Goal: Task Accomplishment & Management: Use online tool/utility

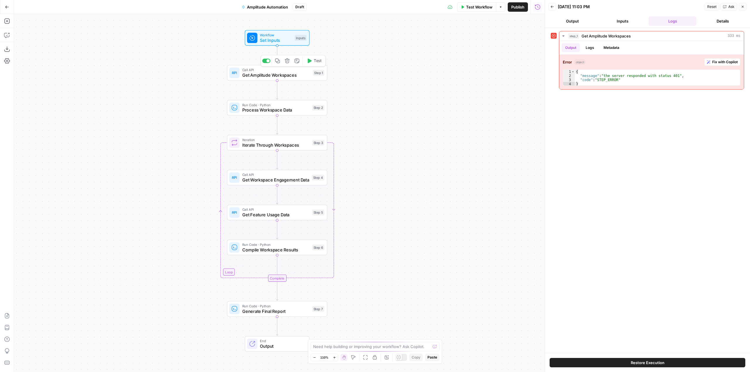
click at [276, 79] on div "Call API Get Amplitude Workspaces Step 1 Copy step Delete step Add Note Test" at bounding box center [277, 73] width 100 height 16
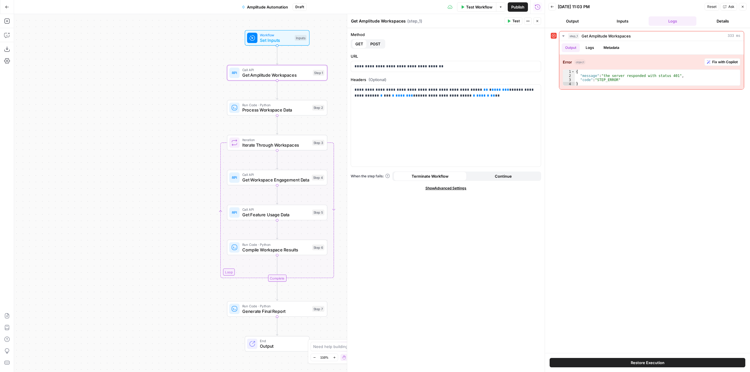
click at [1, 36] on div "Add Steps Copilot Download as JSON Settings Import JSON AirOps Academy Help Giv…" at bounding box center [7, 193] width 14 height 358
click at [5, 34] on icon "button" at bounding box center [7, 35] width 6 height 6
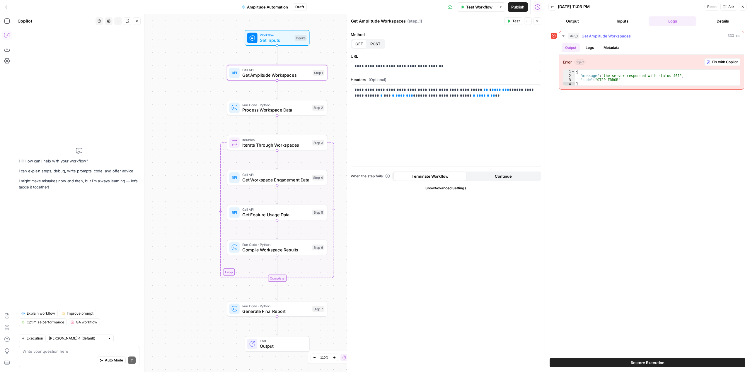
click at [731, 58] on button "Fix with Copilot" at bounding box center [722, 62] width 36 height 8
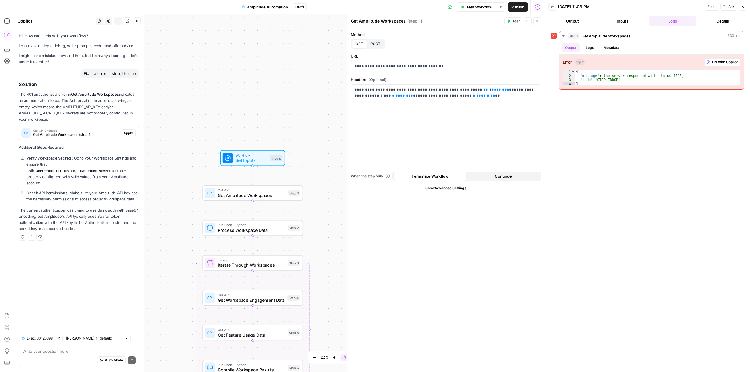
click at [74, 355] on div "Auto Mode Send" at bounding box center [79, 361] width 113 height 13
type textarea "both secrets are already set and have their respective keys"
click at [124, 131] on span "Apply" at bounding box center [128, 133] width 10 height 5
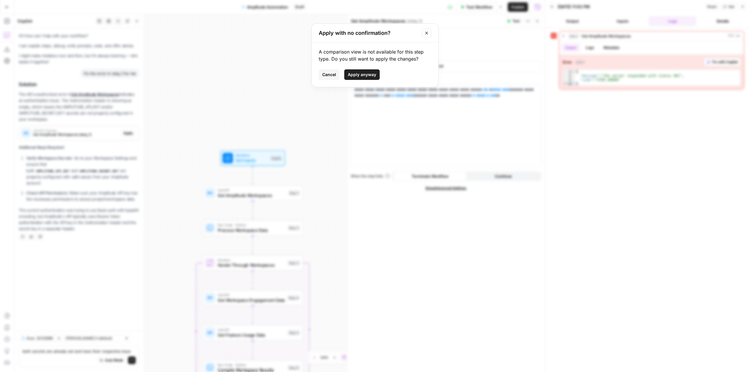
click at [370, 77] on span "Apply anyway" at bounding box center [362, 75] width 28 height 6
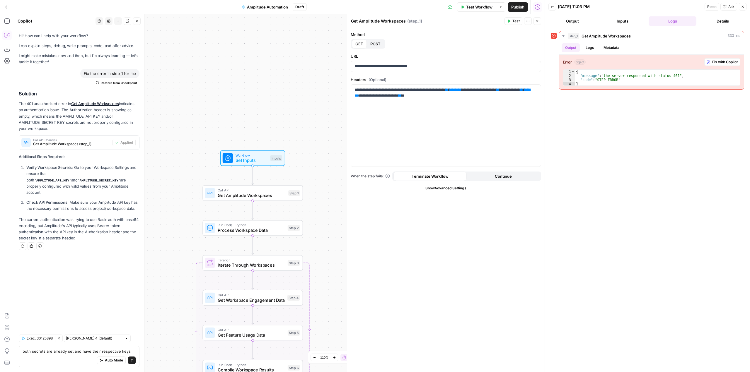
click at [473, 8] on span "Test Workflow" at bounding box center [479, 7] width 26 height 6
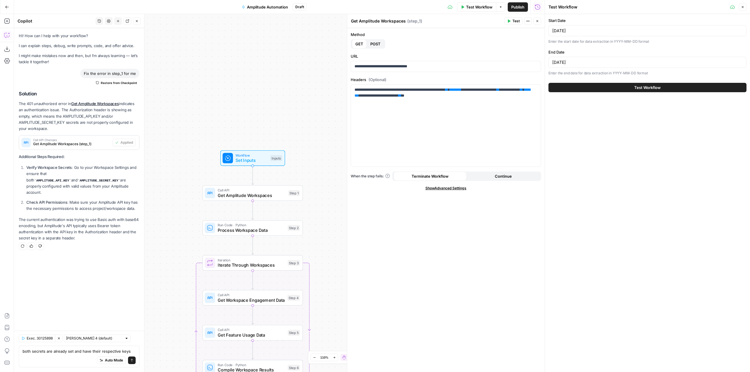
click at [693, 91] on button "Test Workflow" at bounding box center [647, 87] width 198 height 9
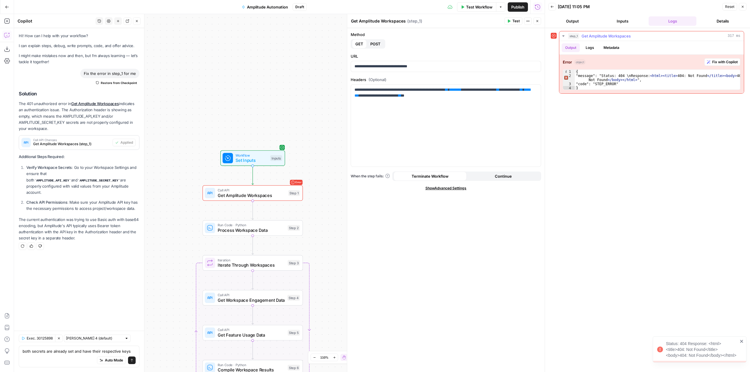
click at [722, 65] on button "Fix with Copilot" at bounding box center [722, 62] width 36 height 8
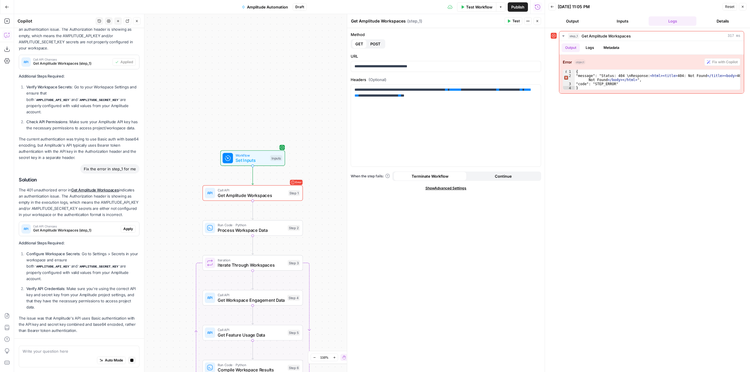
scroll to position [98, 0]
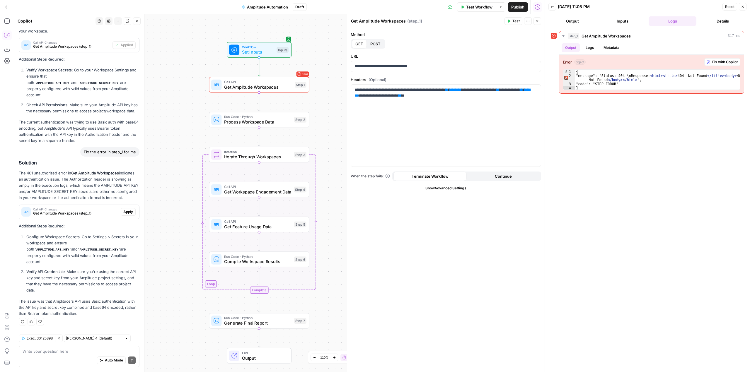
drag, startPoint x: 321, startPoint y: 165, endPoint x: 328, endPoint y: 56, distance: 108.6
click at [328, 56] on div "Workflow Set Inputs Inputs Error Call API Get Amplitude Workspaces Step 1 Run C…" at bounding box center [279, 193] width 531 height 358
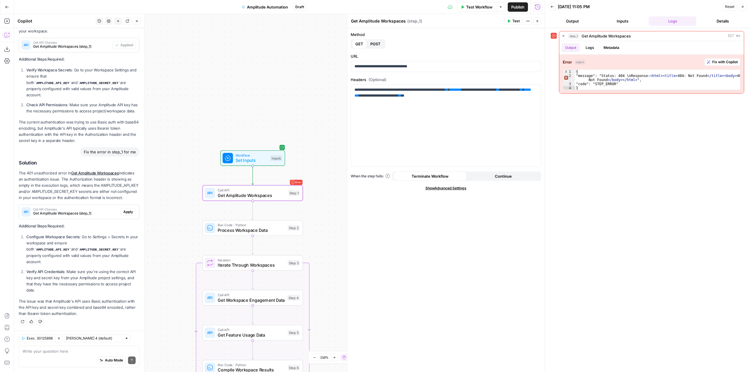
click at [123, 215] on span "Apply" at bounding box center [128, 211] width 10 height 5
click at [364, 75] on span "Apply anyway" at bounding box center [362, 75] width 28 height 6
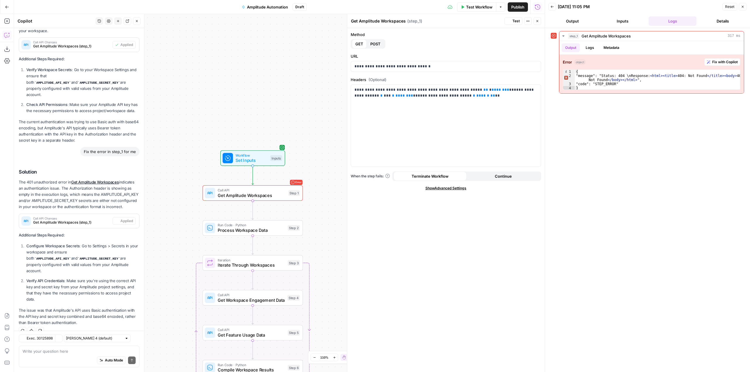
scroll to position [107, 0]
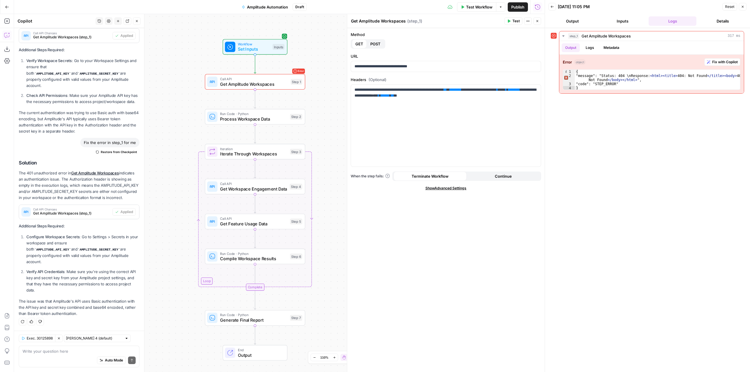
drag, startPoint x: 179, startPoint y: 229, endPoint x: 182, endPoint y: 117, distance: 111.4
click at [182, 117] on div "Workflow Set Inputs Inputs Error Call API Get Amplitude Workspaces Step 1 Run C…" at bounding box center [279, 193] width 531 height 358
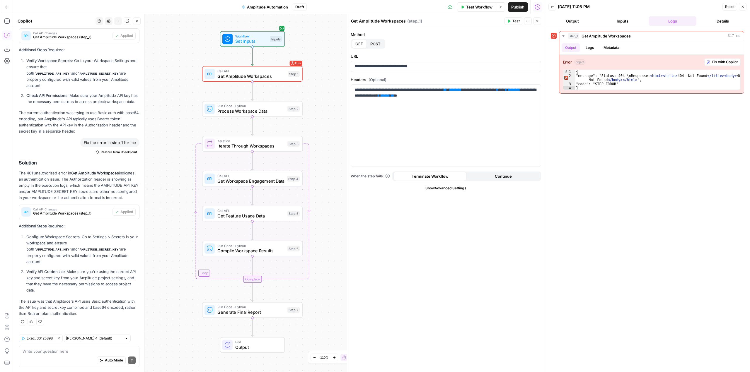
drag, startPoint x: 170, startPoint y: 263, endPoint x: 170, endPoint y: 143, distance: 119.3
click at [170, 143] on div "Workflow Set Inputs Inputs Error Call API Get Amplitude Workspaces Step 1 Run C…" at bounding box center [279, 193] width 531 height 358
click at [475, 8] on span "Test Workflow" at bounding box center [479, 7] width 26 height 6
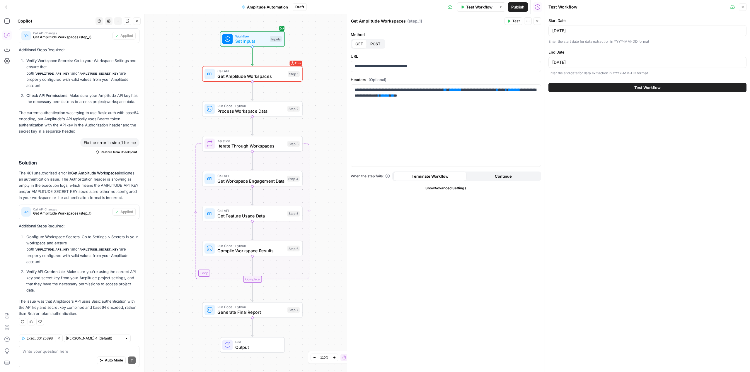
click at [643, 86] on span "Test Workflow" at bounding box center [647, 88] width 26 height 6
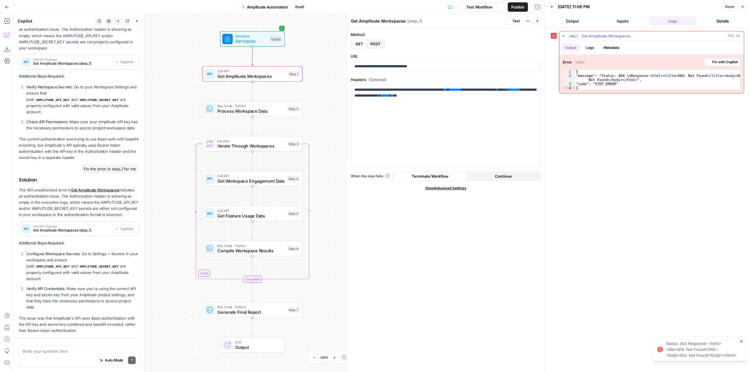
scroll to position [107, 0]
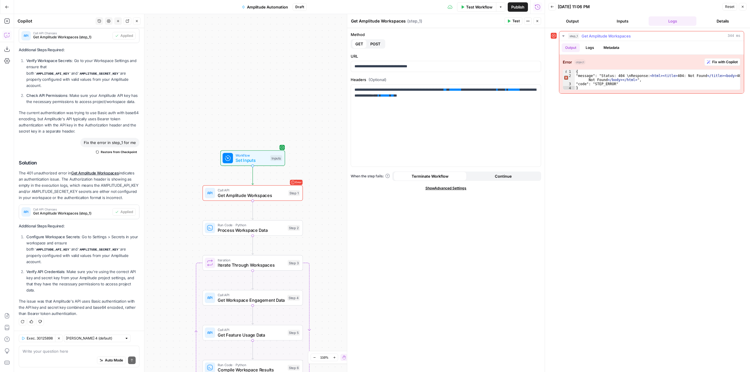
click at [713, 62] on span "Fix with Copilot" at bounding box center [724, 61] width 25 height 5
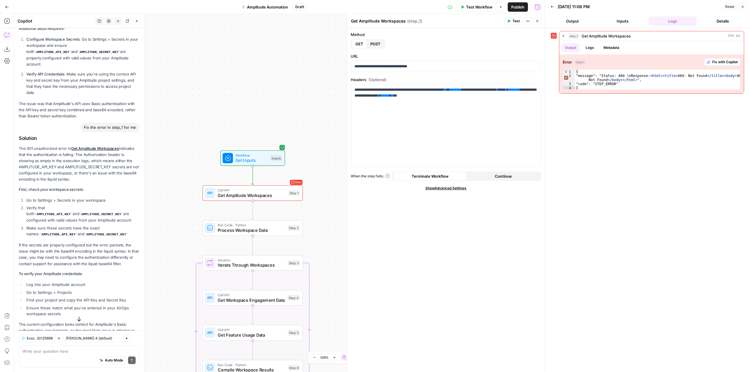
scroll to position [329, 0]
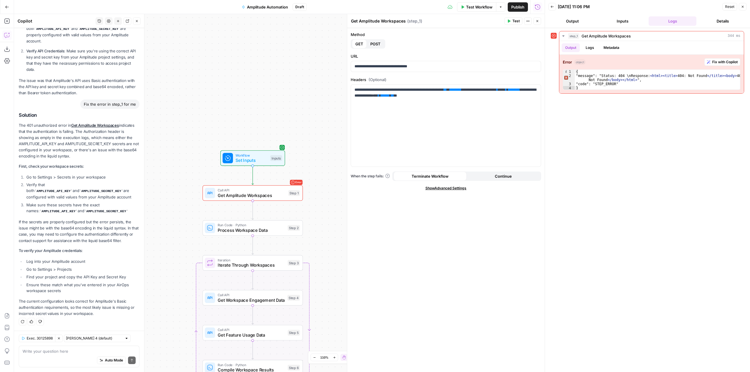
click at [71, 357] on div "Auto Mode Send" at bounding box center [79, 361] width 113 height 13
type textarea "can"
click at [88, 353] on textarea at bounding box center [79, 352] width 113 height 6
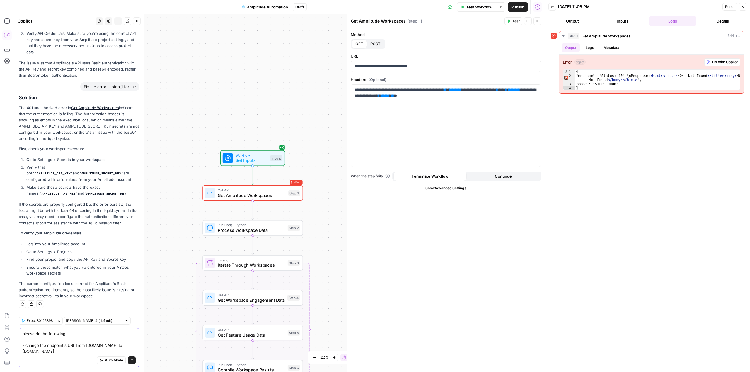
scroll to position [352, 0]
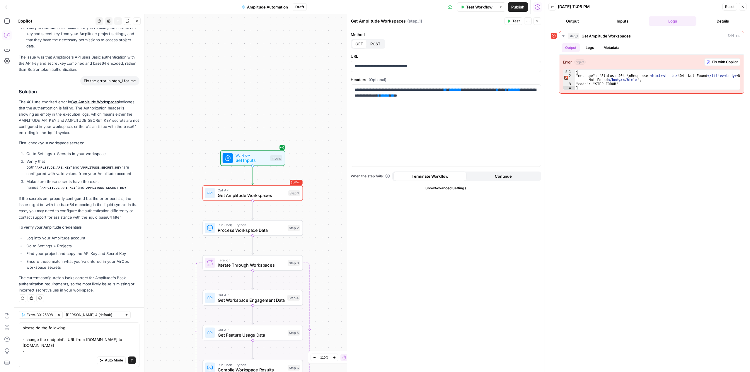
click at [37, 355] on div "Auto Mode Send" at bounding box center [79, 361] width 113 height 13
click at [45, 354] on textarea "please do the following: - change the endpoint's URL from amplitude.com to anal…" at bounding box center [79, 339] width 113 height 29
drag, startPoint x: 81, startPoint y: 345, endPoint x: 76, endPoint y: 341, distance: 6.5
click at [76, 341] on textarea "please do the following: - change the endpoint's URL from amplitude.com to anal…" at bounding box center [79, 339] width 113 height 29
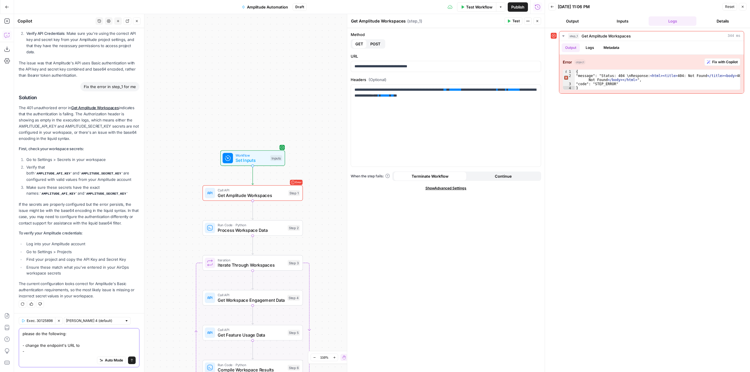
paste textarea "https://analytics.amplitude.com/api/2/projects"
paste textarea "Authorization: Basic {base64(api_key:secret_key)}"
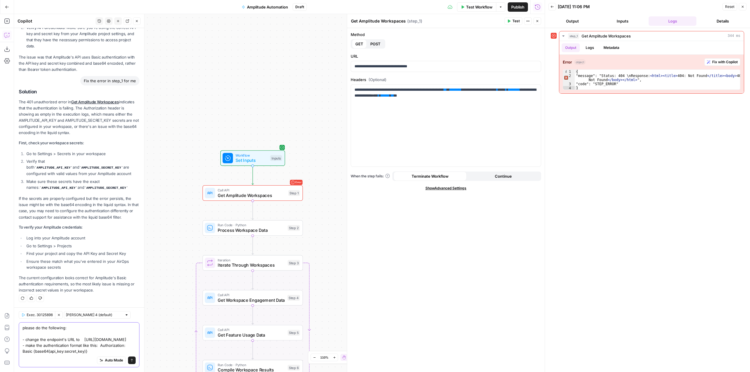
scroll to position [358, 0]
type textarea "please do the following: - change the endpoint's URL to https://analytics.ampli…"
click at [130, 360] on icon "submit" at bounding box center [132, 361] width 4 height 4
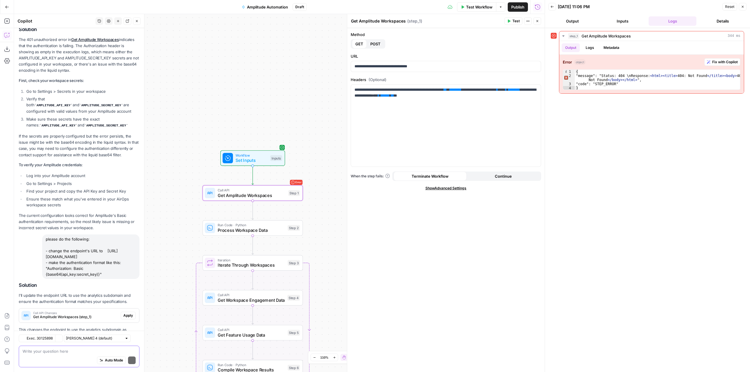
scroll to position [449, 0]
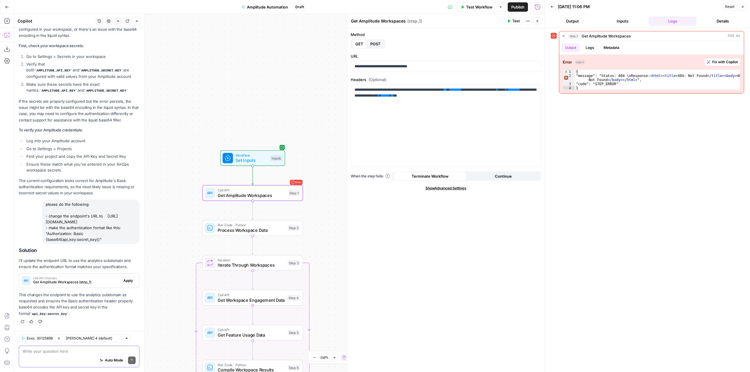
click at [125, 283] on span "Apply" at bounding box center [128, 280] width 10 height 5
click at [331, 76] on span "Cancel" at bounding box center [329, 75] width 14 height 6
click at [130, 278] on button "Apply" at bounding box center [128, 281] width 15 height 8
click at [373, 79] on button "Apply anyway" at bounding box center [361, 74] width 35 height 11
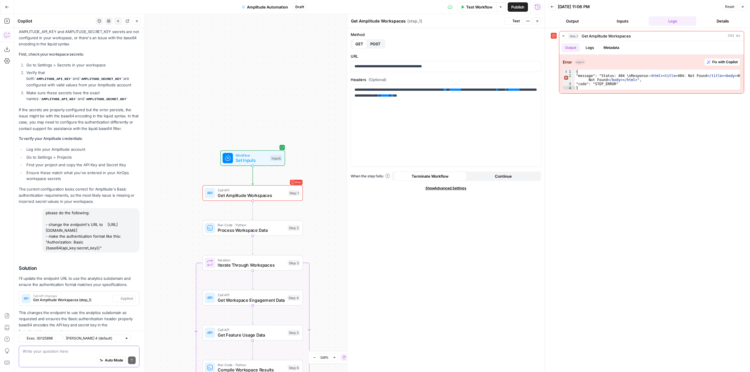
scroll to position [468, 0]
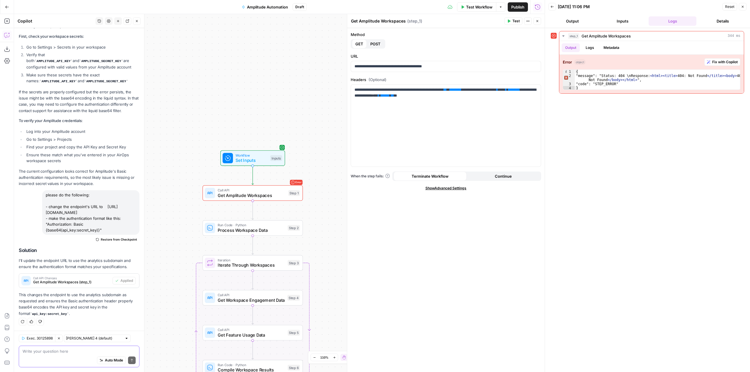
click at [475, 5] on span "Test Workflow" at bounding box center [479, 7] width 26 height 6
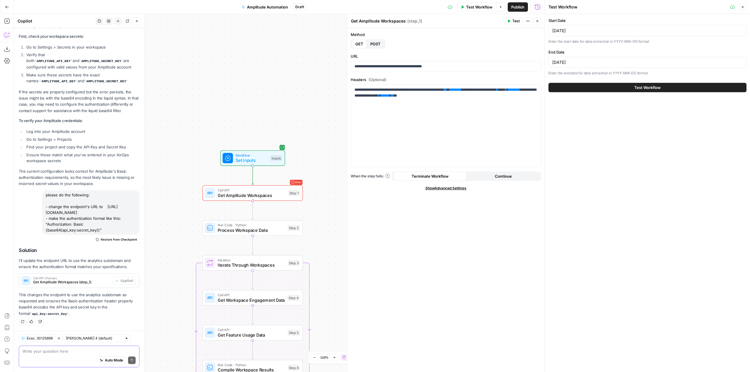
click at [670, 88] on button "Test Workflow" at bounding box center [647, 87] width 198 height 9
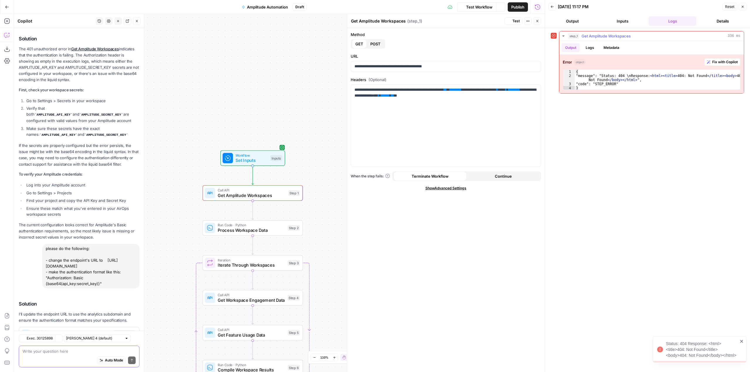
scroll to position [468, 0]
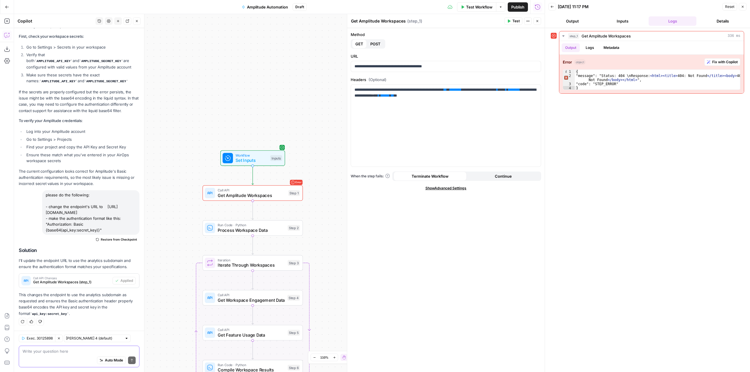
click at [66, 356] on div "Auto Mode Send" at bounding box center [79, 361] width 113 height 13
click at [71, 355] on div "Auto Mode Send" at bounding box center [79, 361] width 113 height 13
click at [66, 355] on div "Auto Mode Send" at bounding box center [79, 361] width 113 height 13
click at [83, 349] on textarea "change the endpoint to:" at bounding box center [79, 352] width 113 height 6
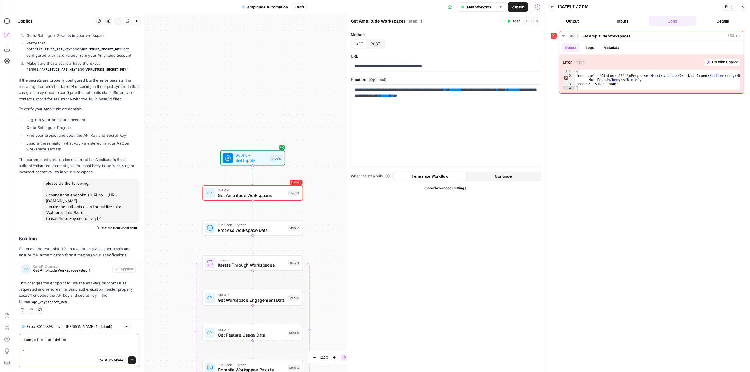
paste textarea "POST https://analytics.amplitude.com/api/2/events/segmentation"
click at [83, 346] on textarea "change the endpoint to: "POST https://analytics.amplitude.com/api/2/events/segm…" at bounding box center [79, 346] width 113 height 18
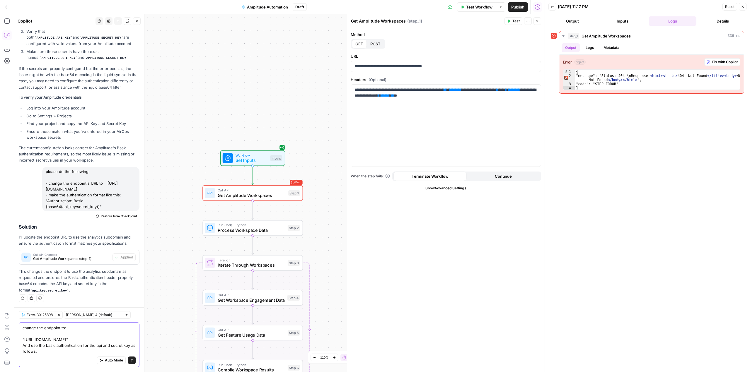
scroll to position [509, 0]
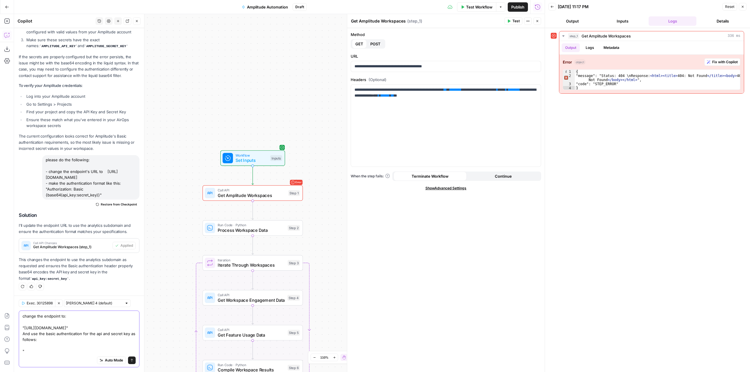
type textarea "change the endpoint to: "https://analytics.amplitude.com/api/2/events/segmentat…"
click at [50, 351] on textarea "change the endpoint to: "https://analytics.amplitude.com/api/2/events/segmentat…" at bounding box center [79, 334] width 113 height 41
paste textarea "Authorization: Basic {base64(api_key:secret_key)}"
type textarea "change the endpoint to: "https://analytics.amplitude.com/api/2/events/segmentat…"
drag, startPoint x: 133, startPoint y: 364, endPoint x: 130, endPoint y: 363, distance: 3.4
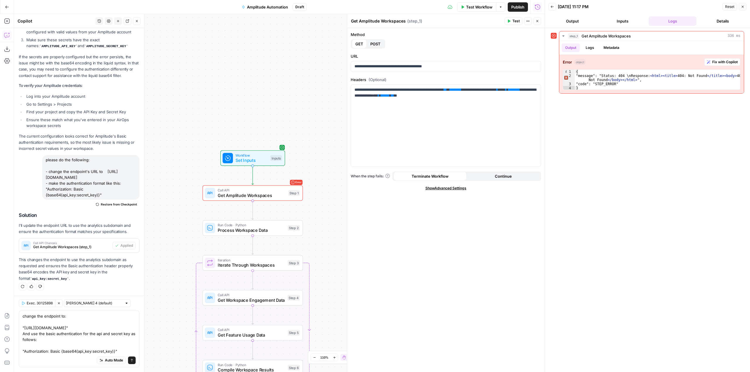
click at [133, 364] on div "change the endpoint to: "https://analytics.amplitude.com/api/2/events/segmentat…" at bounding box center [79, 339] width 121 height 57
click at [130, 363] on button "Send" at bounding box center [132, 361] width 8 height 8
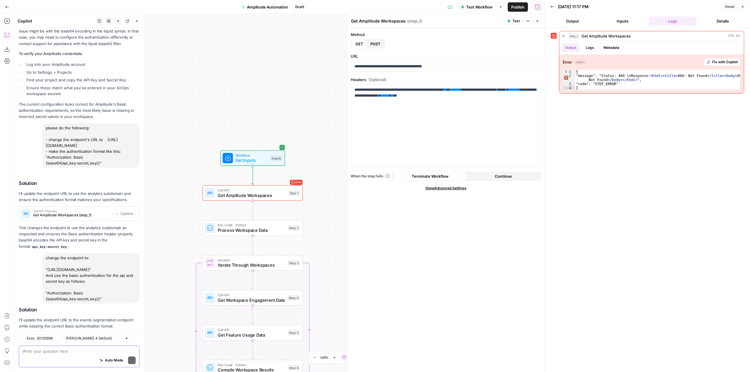
scroll to position [589, 0]
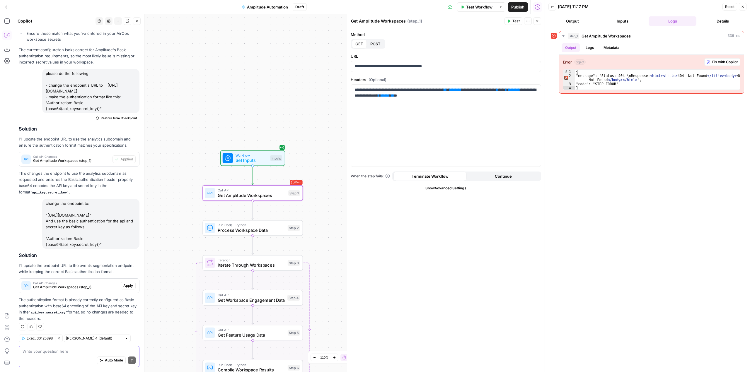
click at [125, 283] on span "Apply" at bounding box center [128, 285] width 10 height 5
click at [365, 77] on span "Apply anyway" at bounding box center [362, 75] width 28 height 6
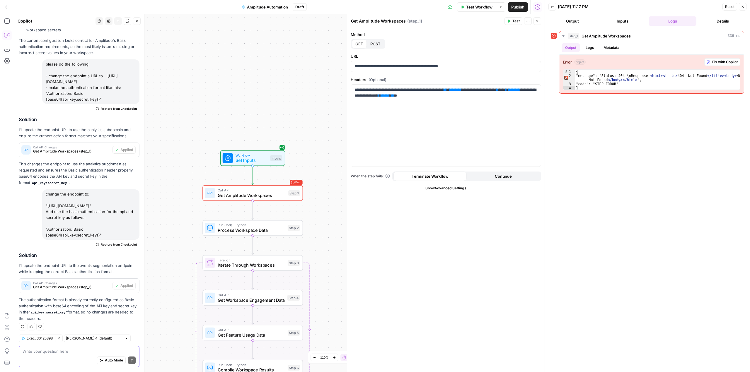
click at [479, 10] on button "Test Workflow" at bounding box center [476, 6] width 39 height 9
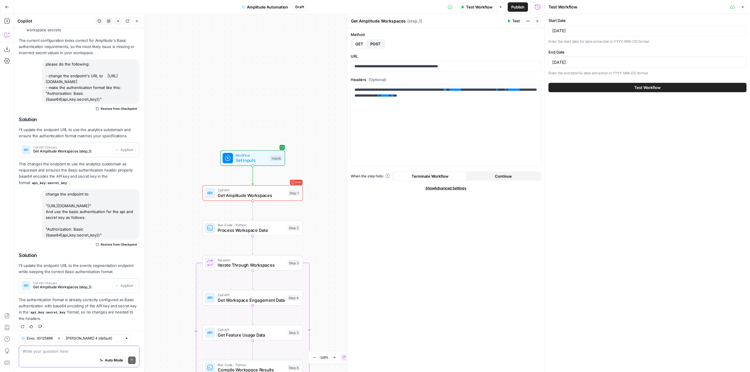
click at [628, 86] on button "Test Workflow" at bounding box center [647, 87] width 198 height 9
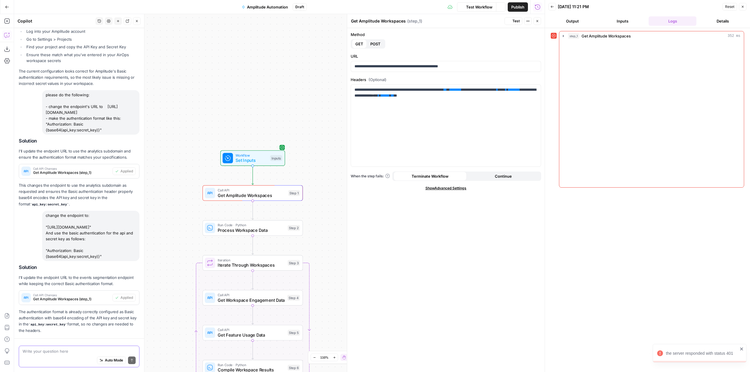
scroll to position [598, 0]
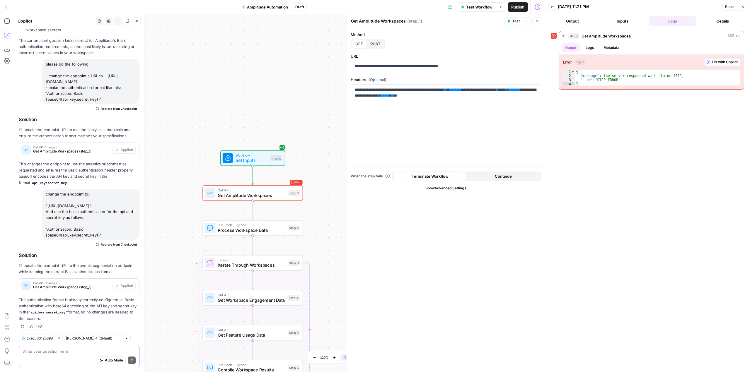
click at [82, 350] on textarea at bounding box center [79, 352] width 113 height 6
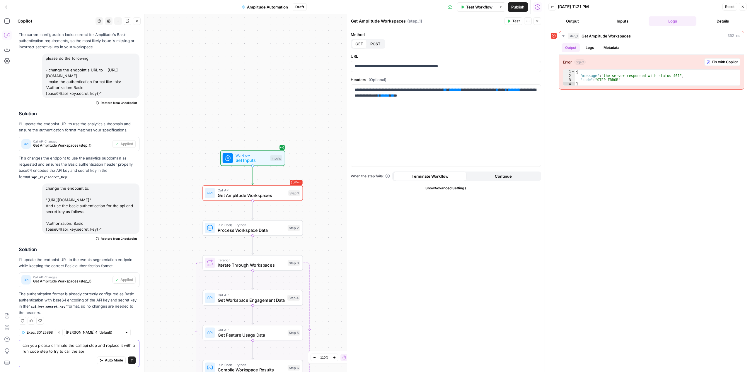
type textarea "can you please eliminate the call api step and replace it with a run code step …"
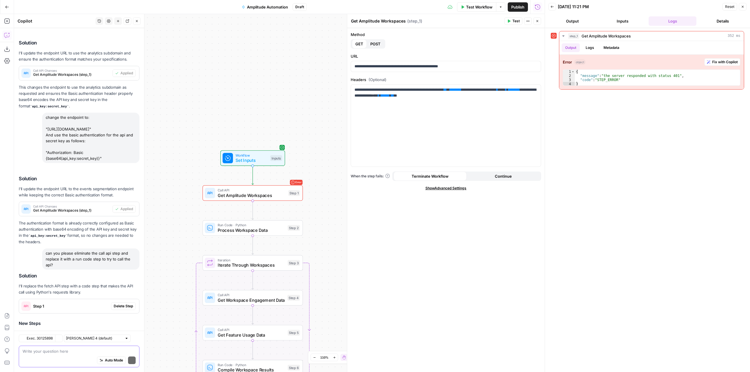
scroll to position [741, 0]
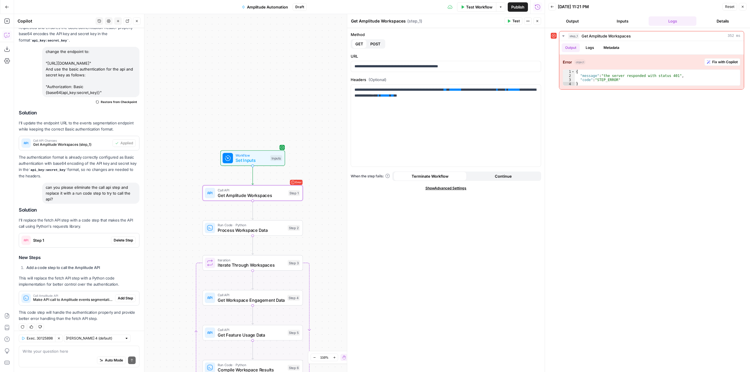
click at [118, 238] on span "Delete Step" at bounding box center [123, 240] width 19 height 5
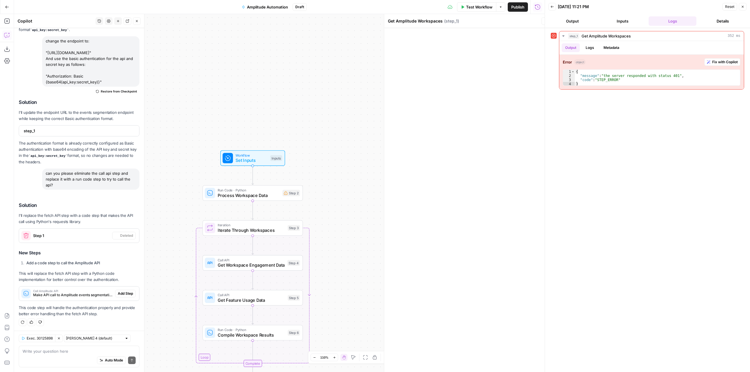
scroll to position [736, 0]
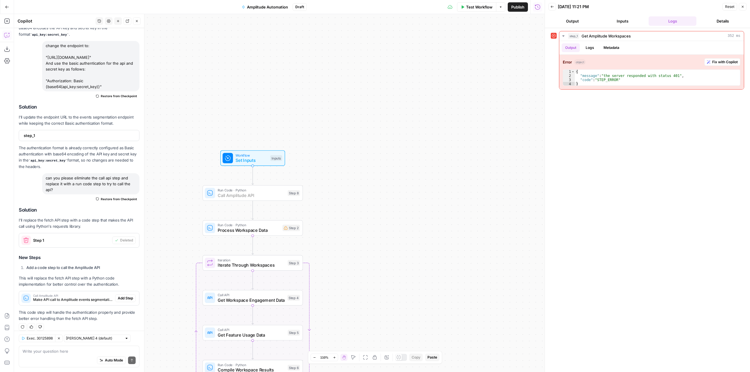
click at [123, 296] on span "Add Step" at bounding box center [125, 298] width 15 height 5
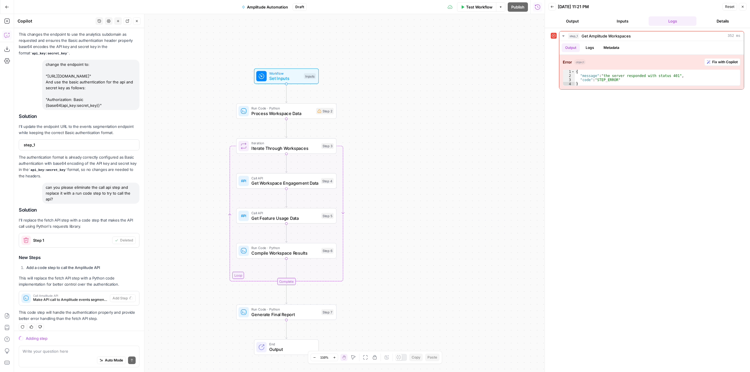
drag, startPoint x: 380, startPoint y: 218, endPoint x: 414, endPoint y: 136, distance: 88.7
click at [414, 136] on div "Workflow Set Inputs Inputs Run Code · Python Process Workspace Data Step 2 Loop…" at bounding box center [279, 193] width 531 height 358
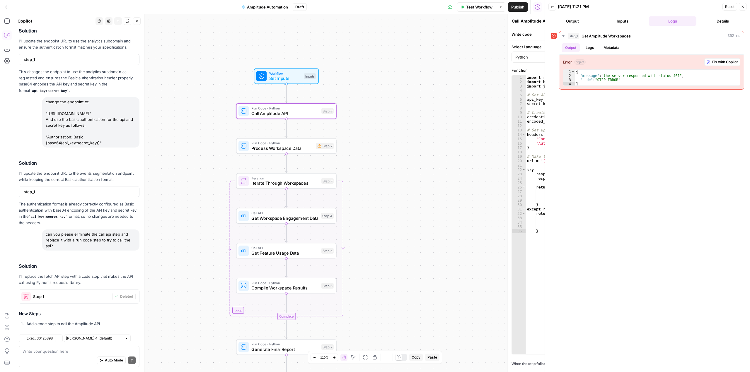
scroll to position [736, 0]
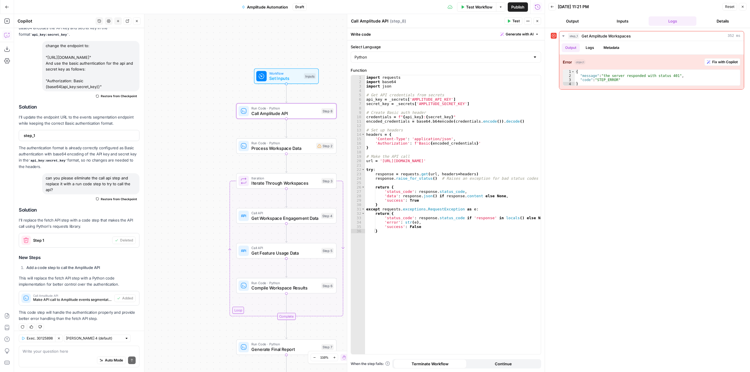
drag, startPoint x: 83, startPoint y: 347, endPoint x: 79, endPoint y: 351, distance: 5.8
click at [80, 350] on div "Write your question here Auto Mode Send" at bounding box center [79, 357] width 121 height 22
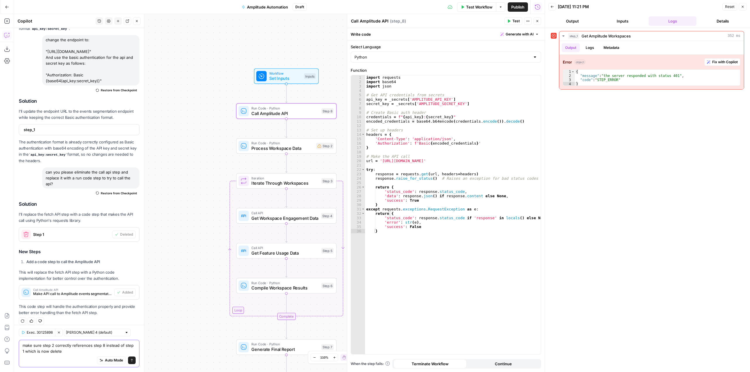
type textarea "make sure step 2 correctly references step 8 instead of step 1 which is now del…"
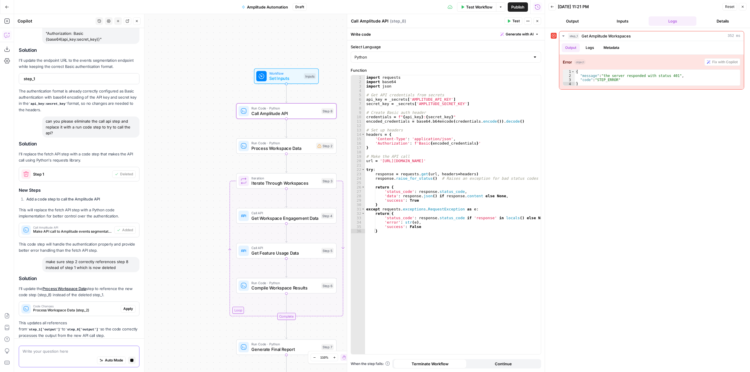
scroll to position [822, 0]
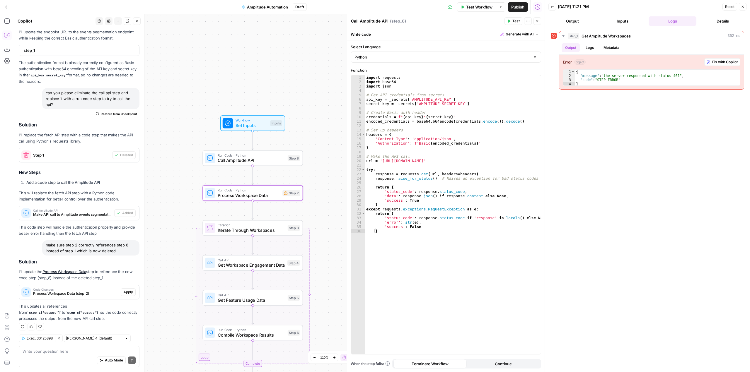
click at [126, 290] on span "Apply" at bounding box center [128, 292] width 10 height 5
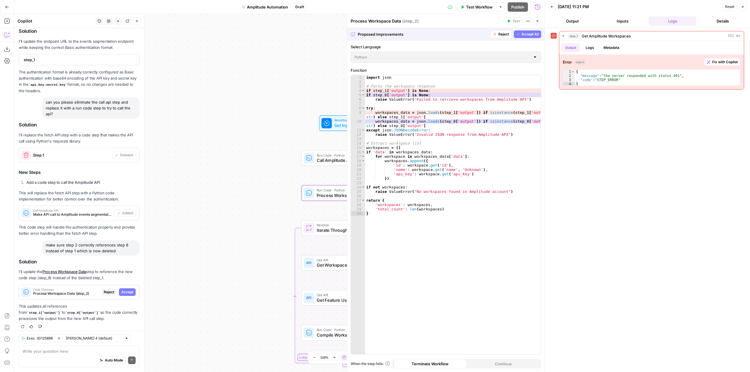
click at [126, 290] on span "Accept" at bounding box center [127, 292] width 12 height 5
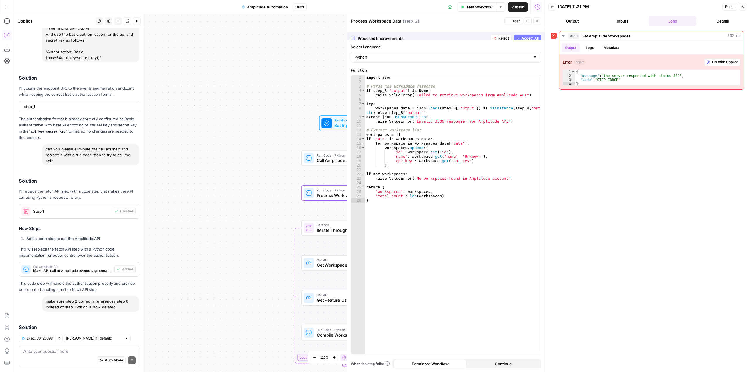
scroll to position [831, 0]
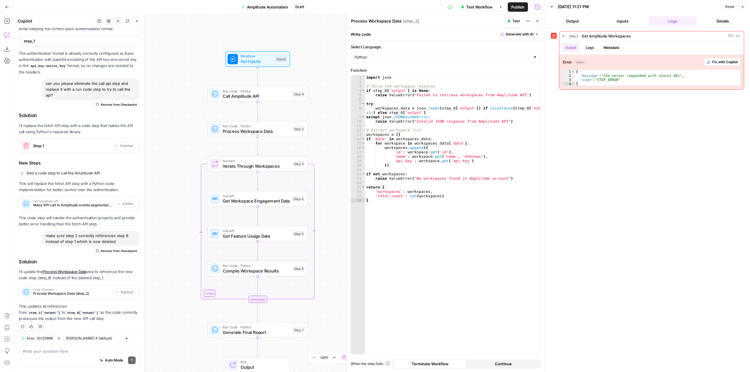
drag, startPoint x: 335, startPoint y: 189, endPoint x: 341, endPoint y: 145, distance: 44.1
click at [341, 145] on div "Workflow Set Inputs Inputs Run Code · Python Call Amplitude API Step 8 Run Code…" at bounding box center [279, 193] width 531 height 358
type textarea "**********"
click at [440, 159] on div "import json # Parse the workspace response if step_8 [ 'output' ] is None : rai…" at bounding box center [453, 219] width 176 height 288
click at [272, 102] on div "Workflow Set Inputs Inputs Run Code · Python Call Amplitude API Step 8 Run Code…" at bounding box center [279, 193] width 531 height 358
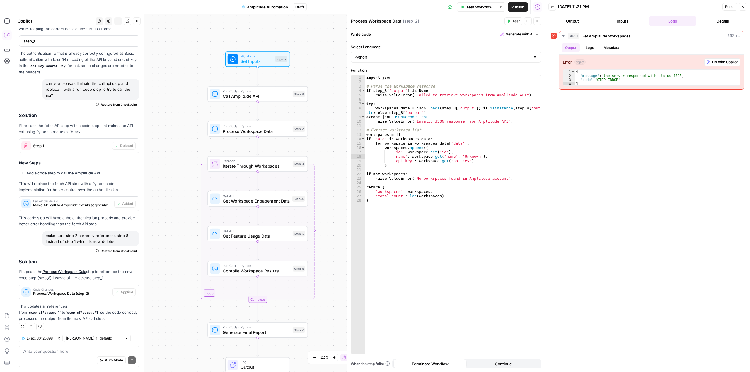
click at [272, 96] on span "Call Amplitude API" at bounding box center [256, 96] width 67 height 6
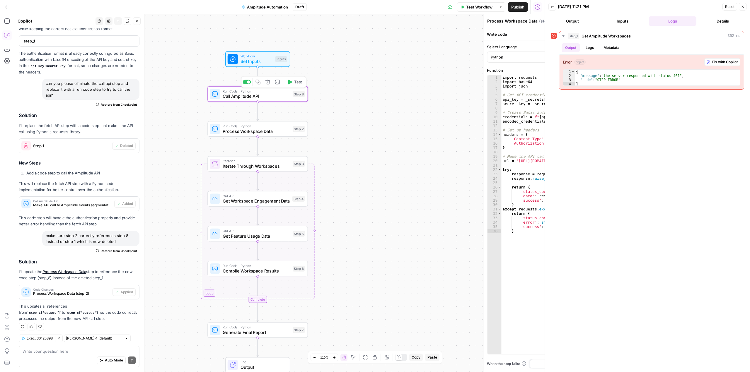
type textarea "Call Amplitude API"
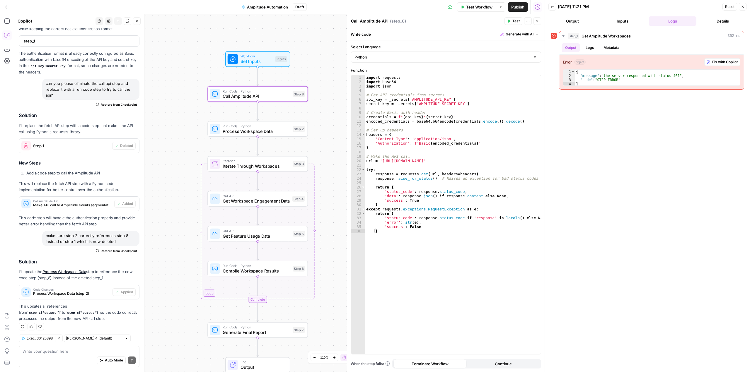
click at [477, 179] on div "import requests import base64 import json # Get API credentials from secrets ap…" at bounding box center [453, 219] width 176 height 288
type textarea "**********"
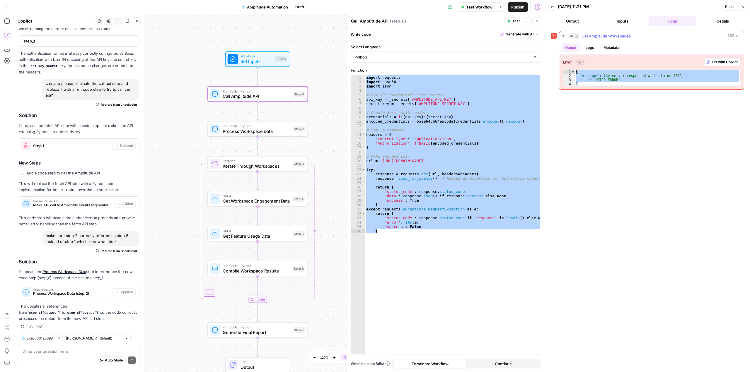
drag, startPoint x: 588, startPoint y: 84, endPoint x: 570, endPoint y: 73, distance: 21.0
click at [570, 73] on div "* 1 2 3 4 { "message" : "the server responded with status 401" , "code" : "STEP…" at bounding box center [652, 77] width 178 height 16
type textarea "**********"
click at [467, 251] on div "import requests import base64 import json # Get API credentials from secrets ap…" at bounding box center [453, 214] width 176 height 279
paste textarea
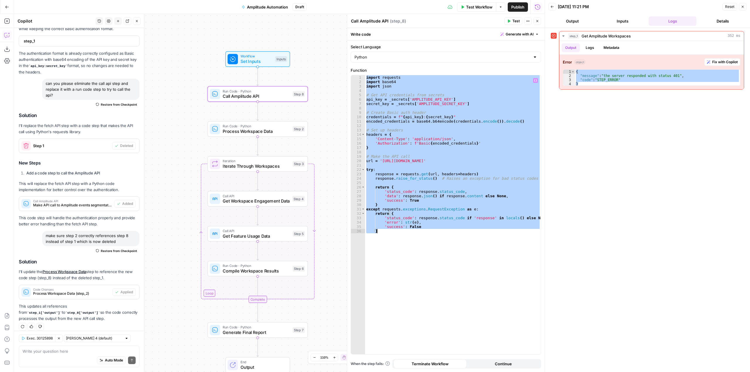
type textarea "*"
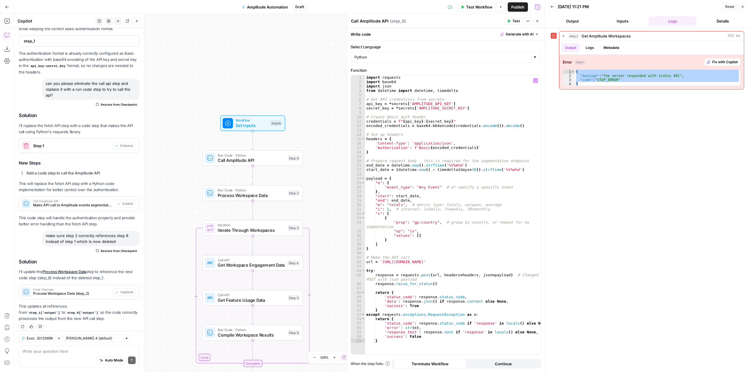
click at [474, 6] on span "Test Workflow" at bounding box center [479, 7] width 26 height 6
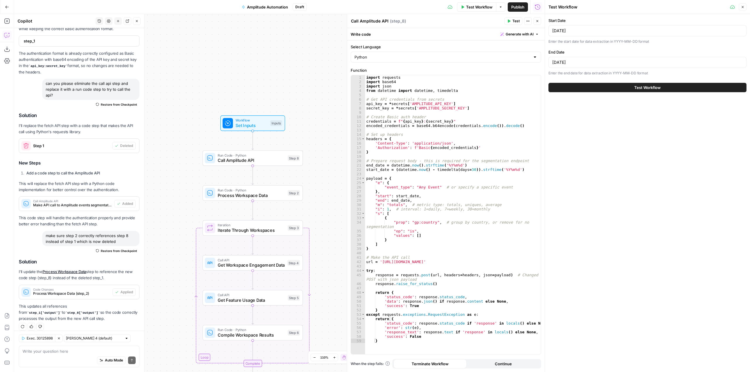
click at [699, 88] on button "Test Workflow" at bounding box center [647, 87] width 198 height 9
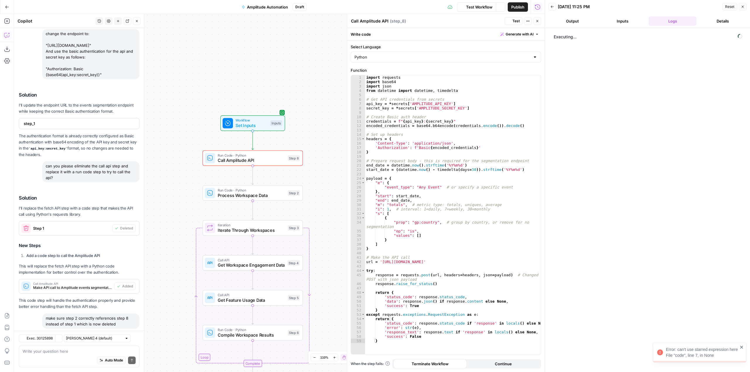
scroll to position [831, 0]
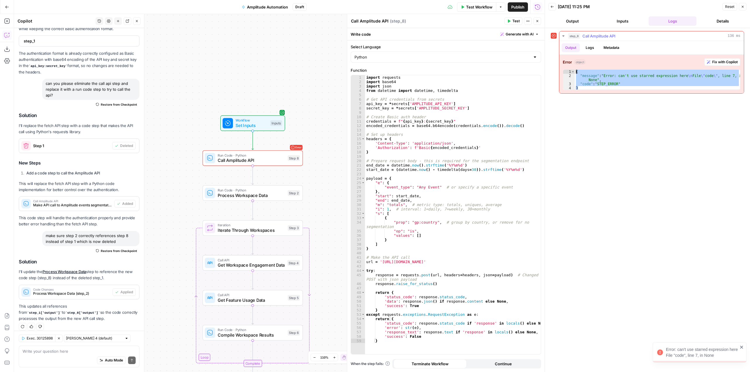
drag, startPoint x: 585, startPoint y: 87, endPoint x: 570, endPoint y: 67, distance: 25.4
click at [570, 67] on div "Error object Fix with Copilot * 1 2 3 4 { "message" : "Error: can't use starred…" at bounding box center [651, 74] width 185 height 39
type textarea "**********"
click at [479, 148] on div "import requests import base64 import json from datetime import datetime , timed…" at bounding box center [453, 219] width 176 height 288
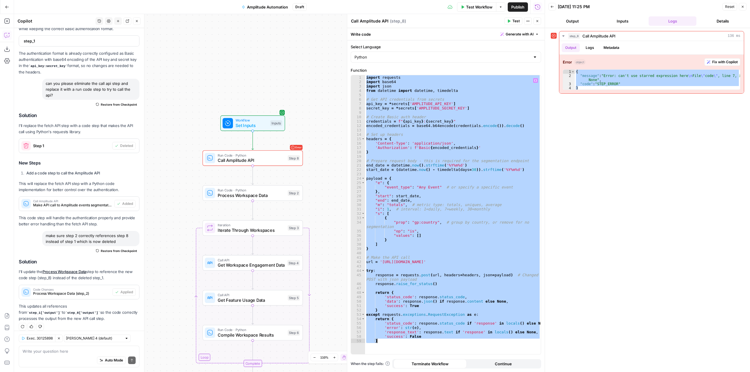
paste textarea
type textarea "*"
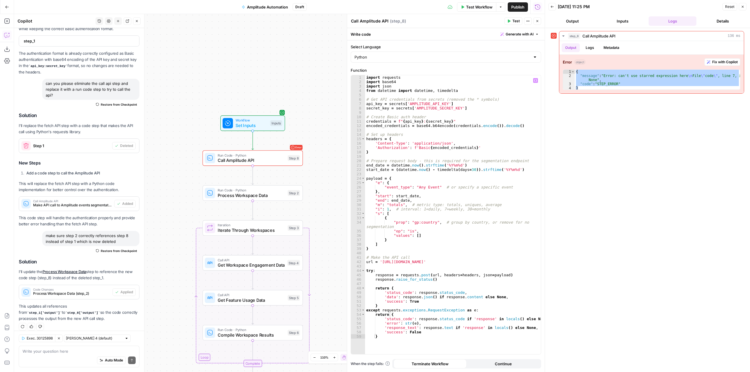
click at [468, 6] on span "Test Workflow" at bounding box center [479, 7] width 26 height 6
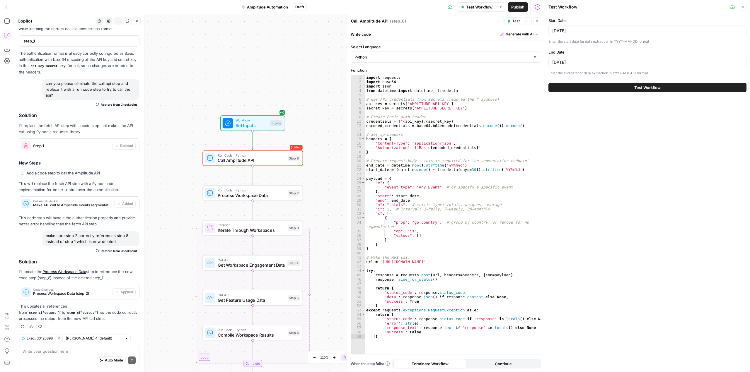
click at [672, 84] on button "Test Workflow" at bounding box center [647, 87] width 198 height 9
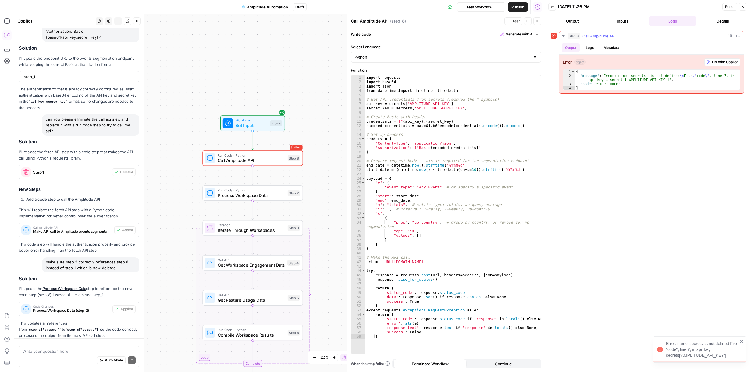
scroll to position [831, 0]
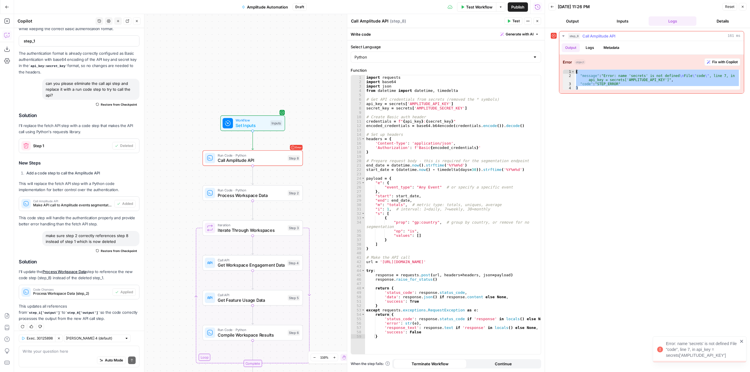
drag, startPoint x: 590, startPoint y: 89, endPoint x: 568, endPoint y: 64, distance: 33.4
click at [568, 64] on div "Error object Fix with Copilot * 1 2 3 4 { "message" : "Error: name 'secrets' is…" at bounding box center [651, 74] width 185 height 39
type textarea "**********"
click at [489, 150] on div "import requests import base64 import json from datetime import datetime , timed…" at bounding box center [453, 219] width 176 height 288
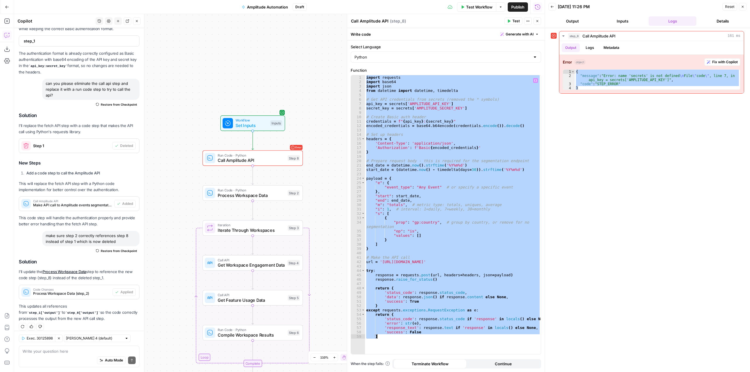
paste textarea
type textarea "*"
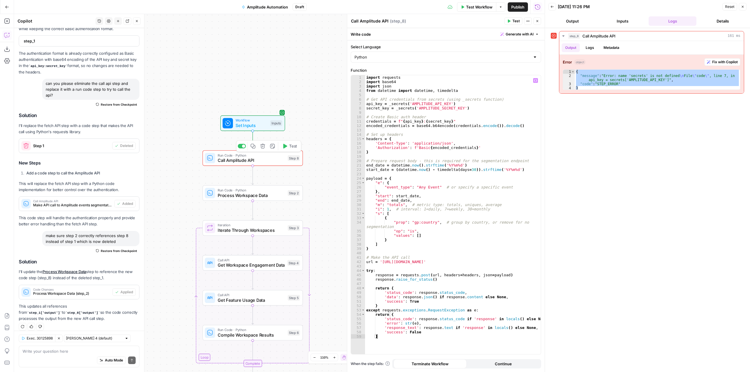
click at [291, 148] on span "Test" at bounding box center [293, 146] width 8 height 6
drag, startPoint x: 594, startPoint y: 88, endPoint x: 565, endPoint y: 64, distance: 38.7
click at [565, 64] on div "Error object Fix with Copilot * 1 2 3 4 { "message" : "Error: 'dict' object is …" at bounding box center [651, 74] width 185 height 39
type textarea "**********"
click at [460, 131] on div "import requests import base64 import json from datetime import datetime , timed…" at bounding box center [453, 219] width 176 height 288
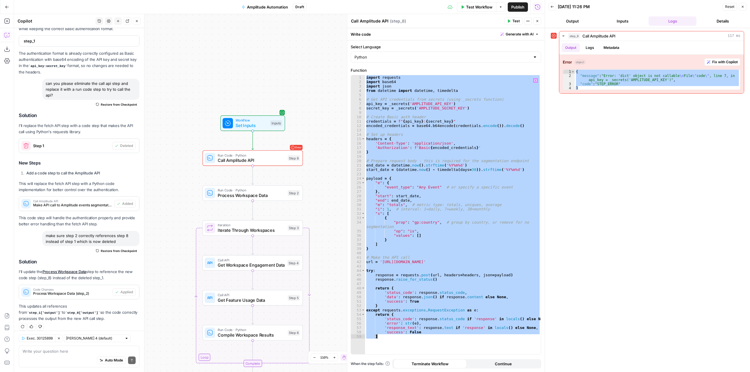
paste textarea
type textarea "*"
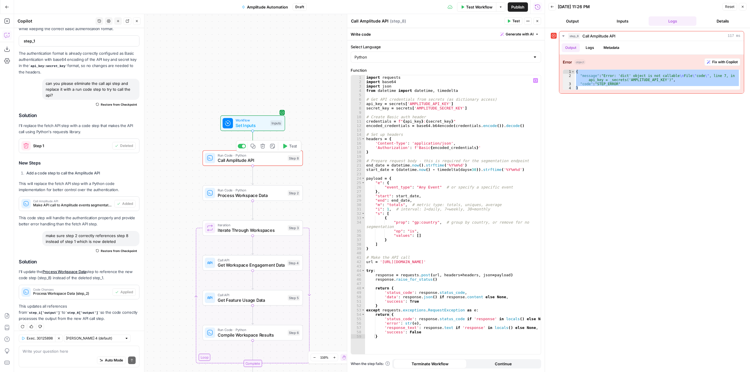
click at [291, 145] on span "Test" at bounding box center [293, 146] width 8 height 6
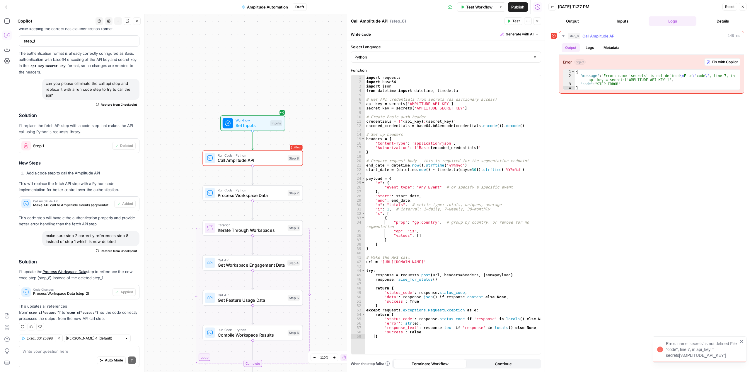
click at [635, 87] on div "{ "message" : "Error: name 'secrets' is not defined \n File \" code \" , line 7…" at bounding box center [657, 84] width 165 height 29
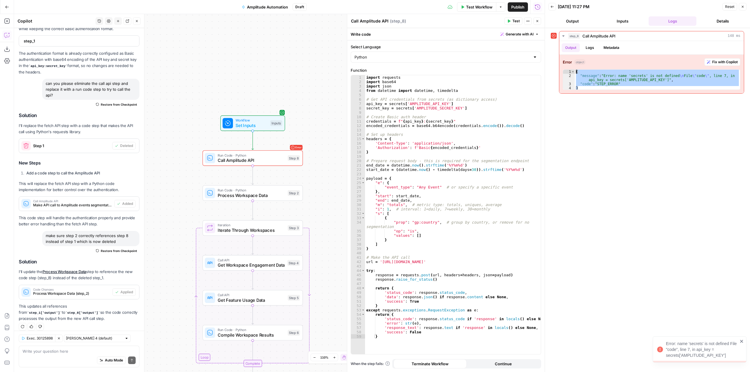
drag, startPoint x: 635, startPoint y: 87, endPoint x: 552, endPoint y: 72, distance: 84.0
click at [552, 72] on div "step_8 Call Amplitude API 148 ms Output Logs Metadata Error object Fix with Cop…" at bounding box center [647, 62] width 193 height 63
type textarea "**********"
click at [505, 163] on div "import requests import base64 import json from datetime import datetime , timed…" at bounding box center [453, 219] width 176 height 288
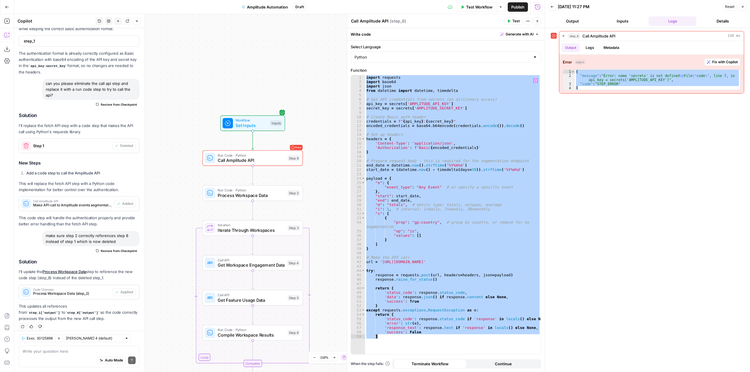
paste textarea
type textarea "*"
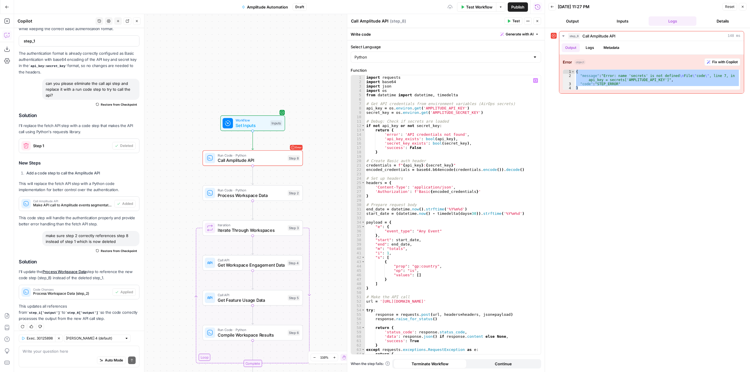
scroll to position [0, 0]
click at [512, 23] on span "Test" at bounding box center [515, 20] width 7 height 5
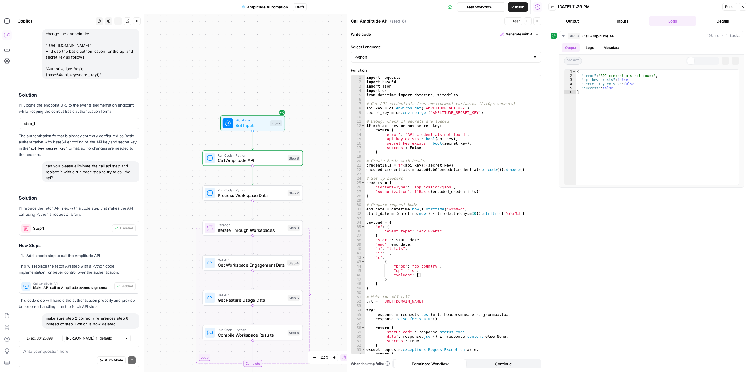
scroll to position [831, 0]
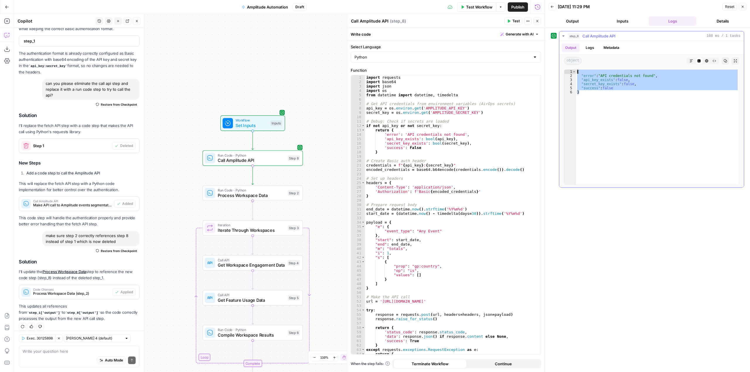
drag, startPoint x: 604, startPoint y: 97, endPoint x: 570, endPoint y: 73, distance: 41.6
click at [570, 73] on div "* 1 2 3 4 5 6 { "error" : "API credentials not found" , "api_key_exists" : fals…" at bounding box center [651, 127] width 175 height 116
type textarea "**********"
click at [494, 169] on div "import requests import base64 import json import os from datetime import dateti…" at bounding box center [450, 219] width 171 height 288
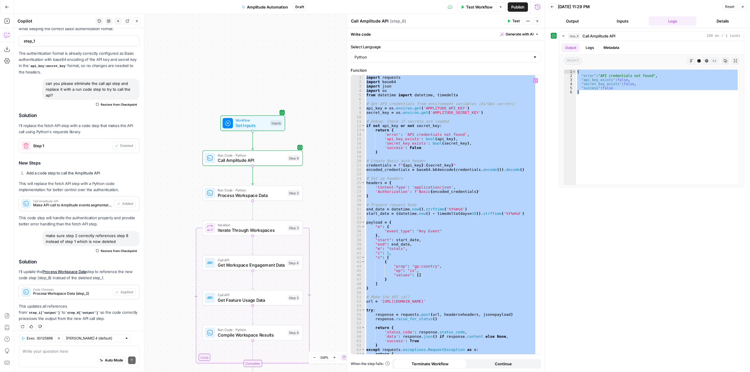
paste textarea
type textarea "*"
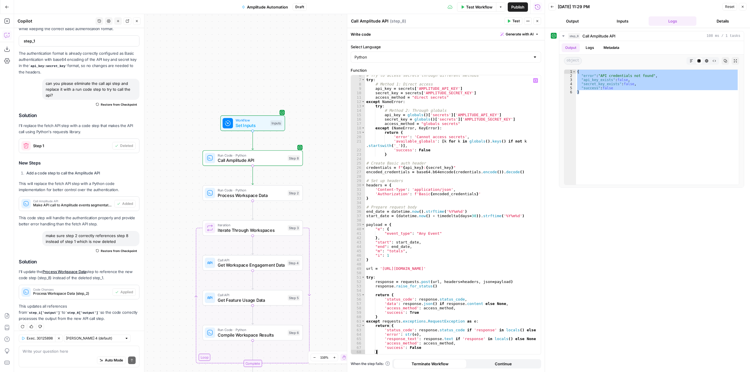
scroll to position [24, 0]
click at [508, 20] on icon "button" at bounding box center [509, 21] width 3 height 3
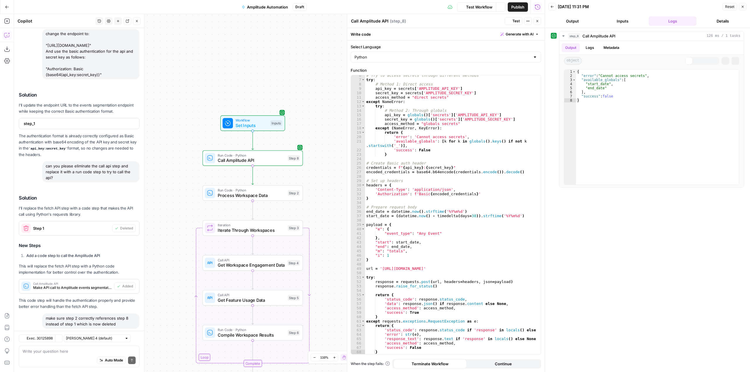
scroll to position [831, 0]
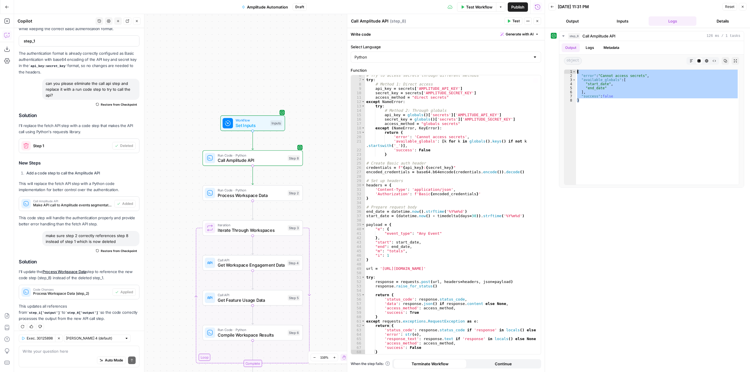
drag, startPoint x: 604, startPoint y: 103, endPoint x: 528, endPoint y: 65, distance: 84.9
click at [528, 65] on body "AirOps Builders New Home Browse Insights Opportunities Your Data Recent Grids […" at bounding box center [375, 186] width 750 height 372
type textarea "**********"
click at [51, 349] on textarea at bounding box center [79, 352] width 113 height 6
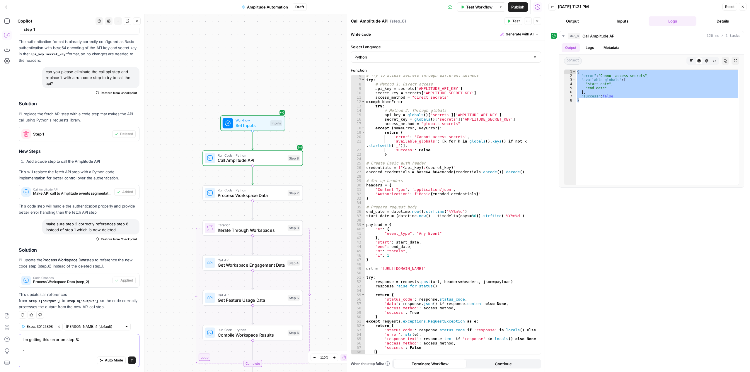
paste textarea "{ "error": "Cannot access secrets", "available_globals": [ "start_date", "end_d…"
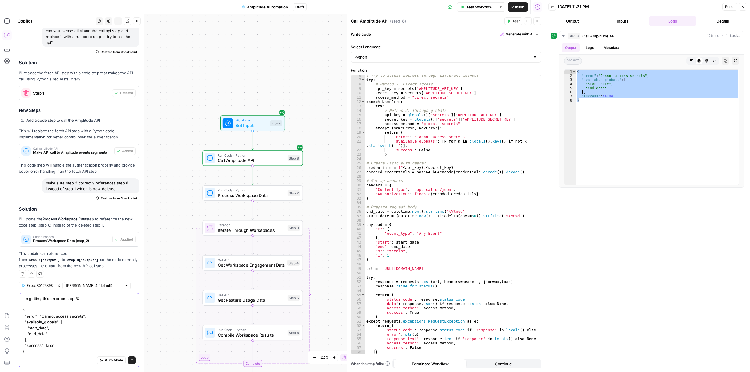
type textarea "I'm getting this error on step 8: "{ "error": "Cannot access secrets", "availab…"
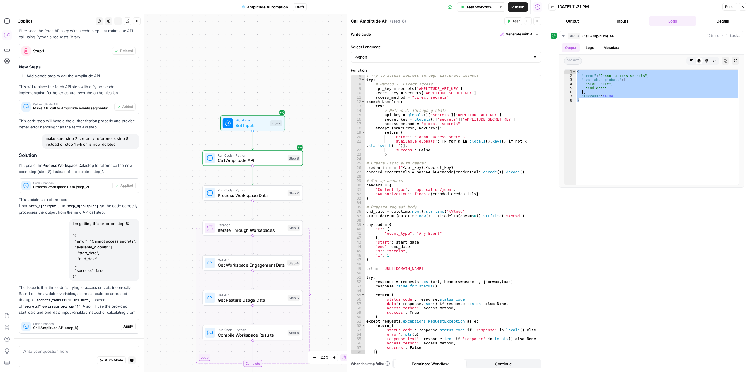
scroll to position [956, 0]
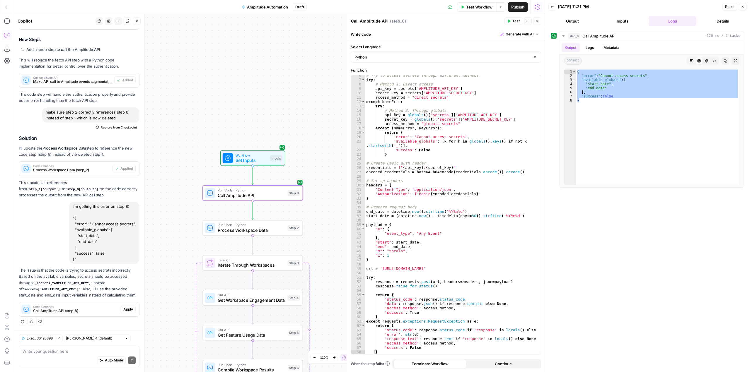
click at [128, 310] on span "Apply" at bounding box center [128, 309] width 10 height 5
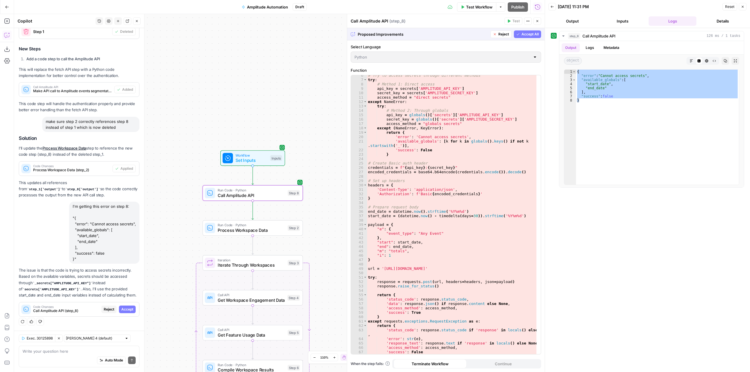
click at [128, 310] on span "Accept" at bounding box center [127, 309] width 12 height 5
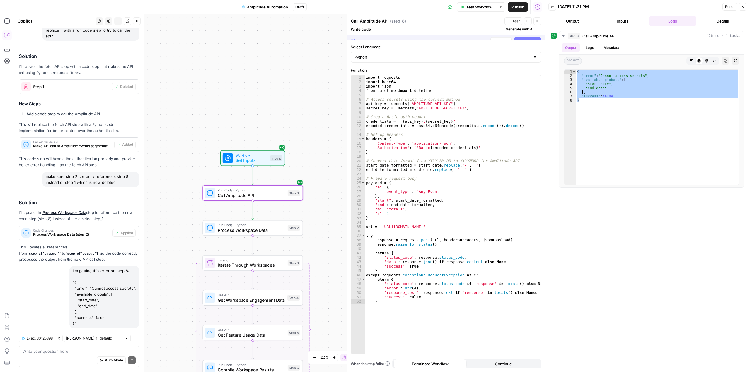
scroll to position [965, 0]
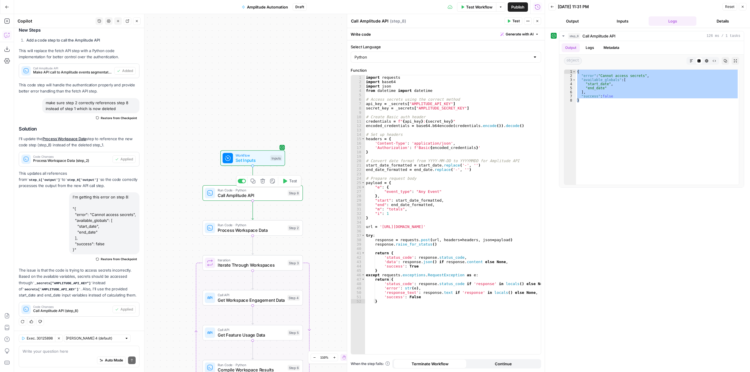
drag, startPoint x: 292, startPoint y: 180, endPoint x: 383, endPoint y: 151, distance: 96.1
click at [292, 180] on span "Test" at bounding box center [293, 181] width 8 height 6
drag, startPoint x: 638, startPoint y: 106, endPoint x: 579, endPoint y: 64, distance: 72.3
click at [579, 64] on div "Output Logs Metadata object Markdown Code Editor HTML Viewer Raw Output Copy Ex…" at bounding box center [651, 114] width 185 height 147
type textarea "**********"
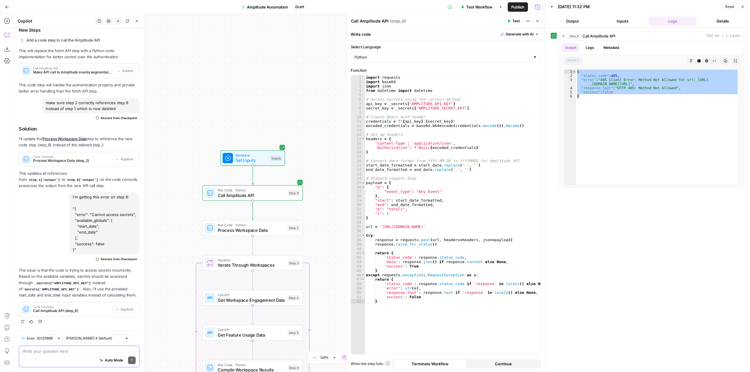
click at [76, 352] on textarea at bounding box center [79, 352] width 113 height 6
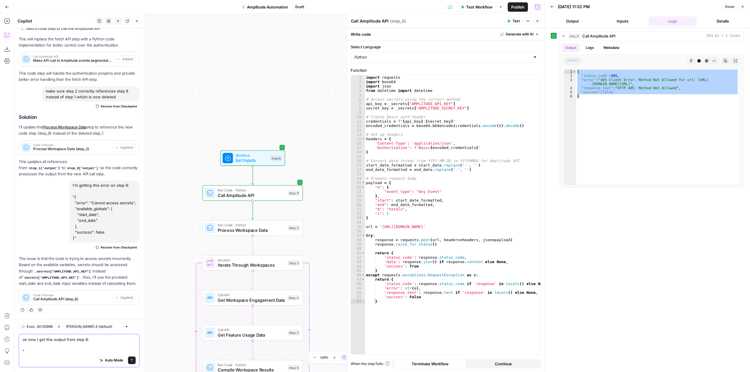
paste textarea "{ "status_code": 405, "error": "405 Client Error: Method Not Allowed for url: h…"
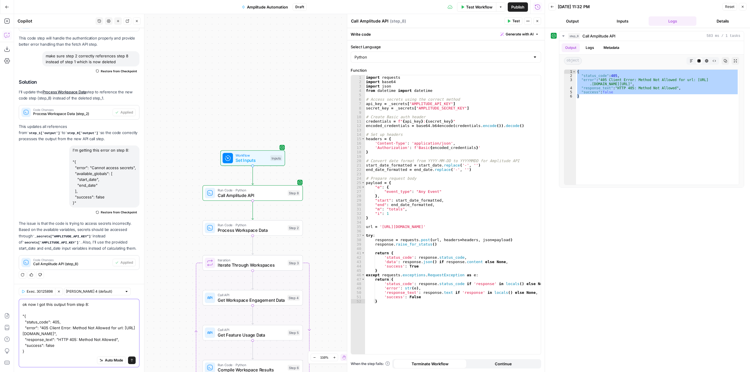
type textarea "ok now I got this output from step 8: "{ "status_code": 405, "error": "405 Clie…"
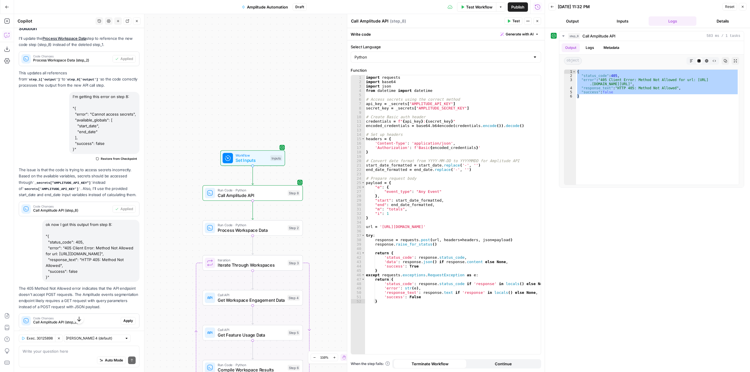
scroll to position [1071, 0]
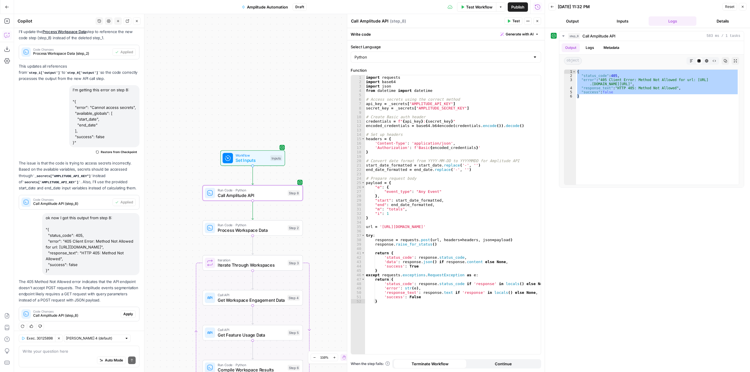
click at [125, 312] on span "Apply" at bounding box center [128, 314] width 10 height 5
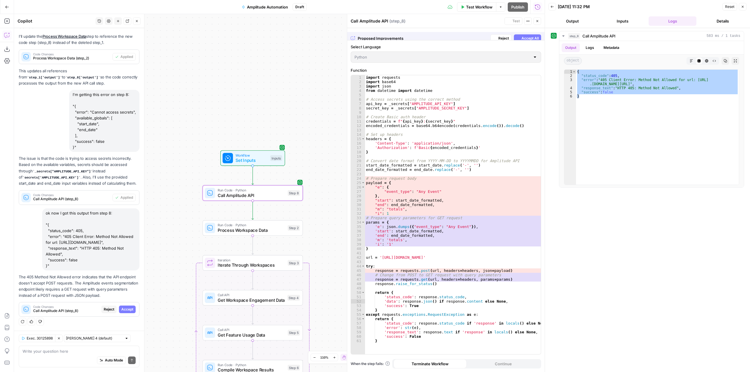
scroll to position [996, 0]
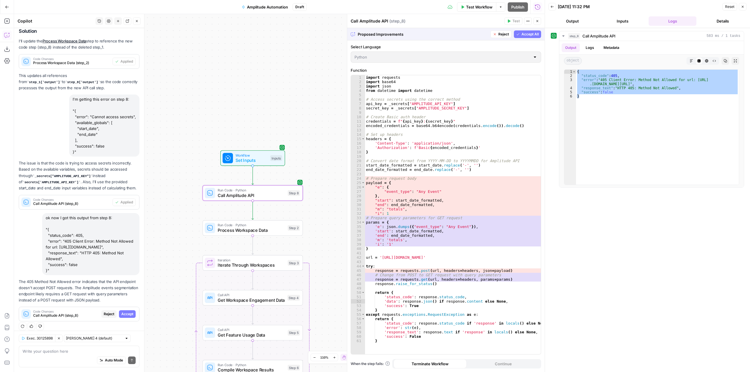
click at [124, 312] on span "Accept" at bounding box center [127, 314] width 12 height 5
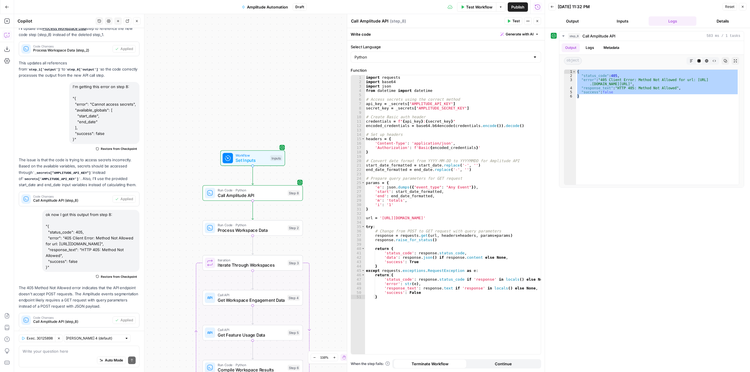
scroll to position [1081, 0]
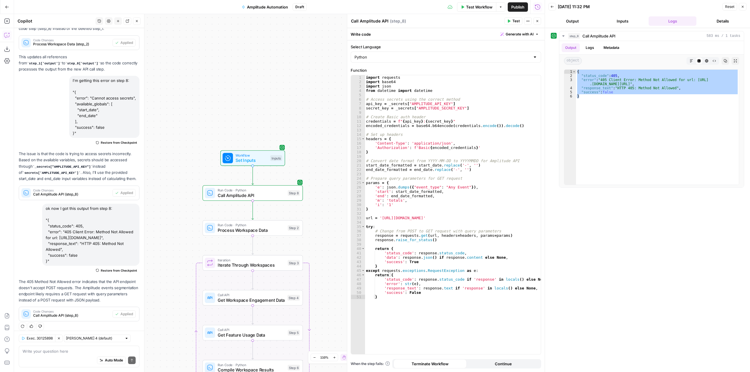
click at [514, 19] on span "Test" at bounding box center [515, 20] width 7 height 5
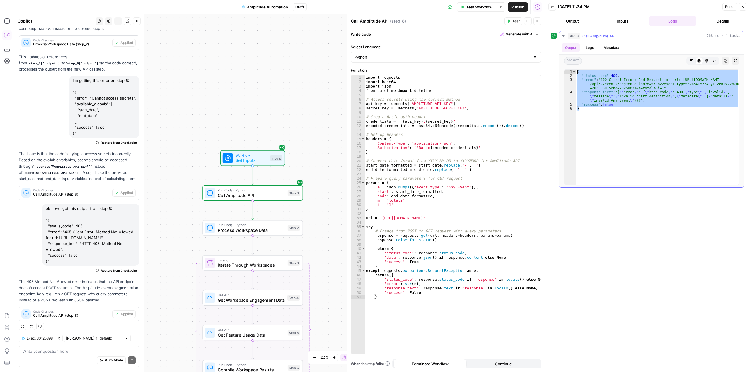
drag, startPoint x: 623, startPoint y: 121, endPoint x: 575, endPoint y: 67, distance: 72.6
click at [575, 67] on div "* 1 2 3 4 5 6 { "status_code" : 400 , "error" : "400 Client Error: Bad Request …" at bounding box center [651, 127] width 185 height 120
type textarea "**********"
click at [86, 353] on textarea at bounding box center [79, 352] width 113 height 6
click at [88, 350] on textarea at bounding box center [79, 352] width 113 height 6
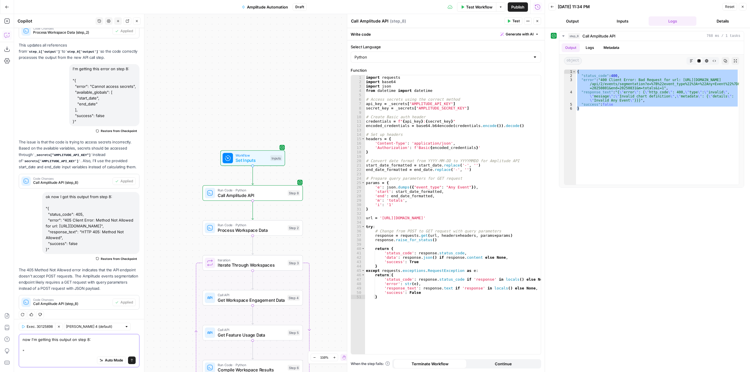
paste textarea "{ "status_code": 400, "error": "400 Client Error: Bad Request for url: https://…"
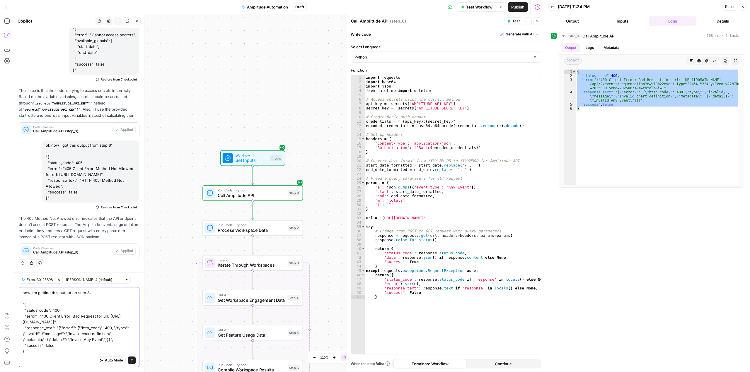
type textarea "now I'm getting this output on step 8: "{ "status_code": 400, "error": "400 Cli…"
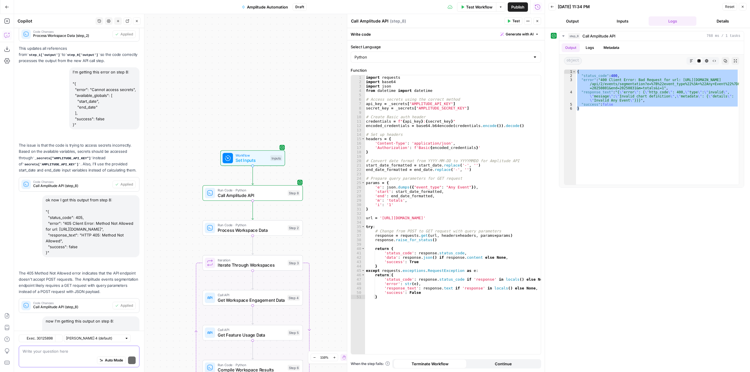
scroll to position [1193, 0]
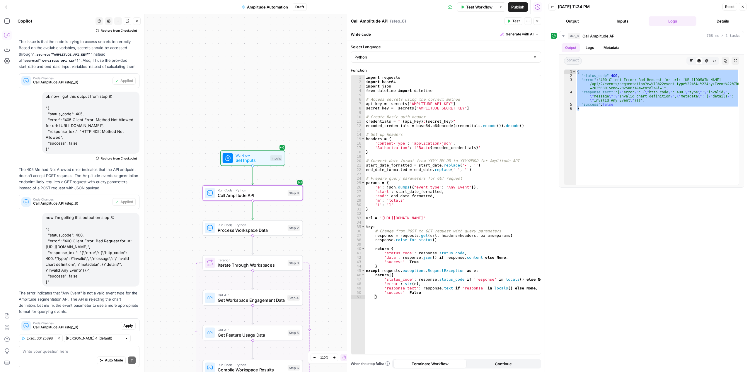
click at [122, 322] on button "Apply" at bounding box center [128, 326] width 15 height 8
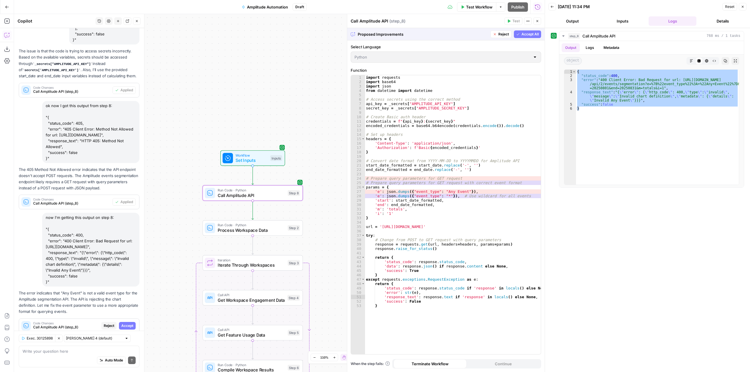
click at [125, 323] on span "Accept" at bounding box center [127, 325] width 12 height 5
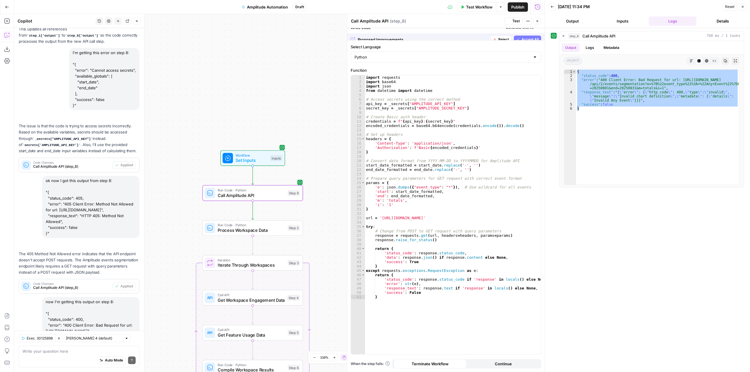
scroll to position [1202, 0]
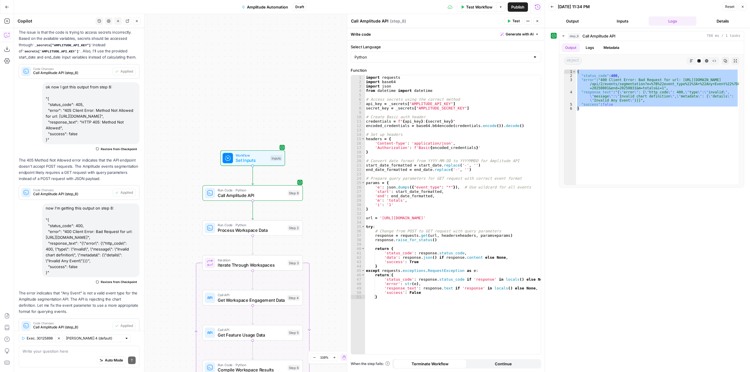
click at [513, 23] on span "Test" at bounding box center [515, 20] width 7 height 5
drag, startPoint x: 590, startPoint y: 110, endPoint x: 570, endPoint y: 71, distance: 43.1
click at [570, 71] on div "* 1 2 3 4 5 6 { "status_code" : 400 , "error" : "400 Client Error: Bad Request …" at bounding box center [651, 127] width 175 height 116
type textarea "**********"
click at [78, 357] on div "Auto Mode Send" at bounding box center [79, 361] width 113 height 13
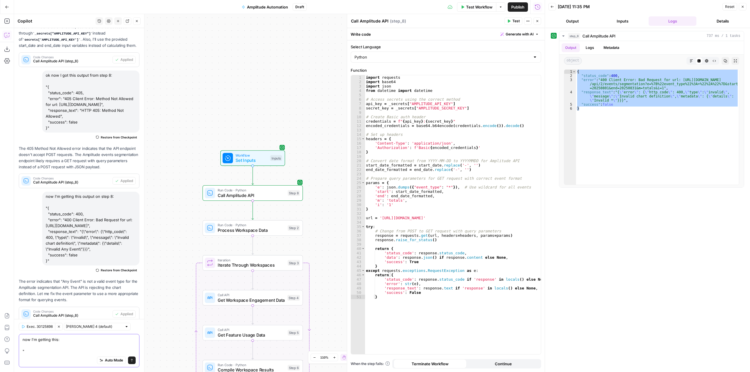
paste textarea "{ "status_code": 400, "error": "400 Client Error: Bad Request for url: https://…"
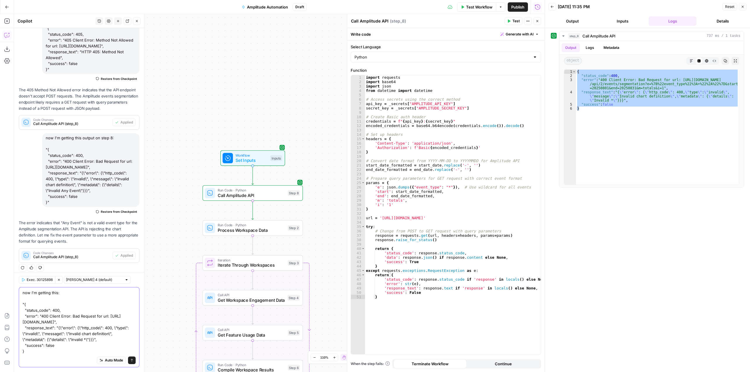
type textarea "now I'm getting this: "{ "status_code": 400, "error": "400 Client Error: Bad Re…"
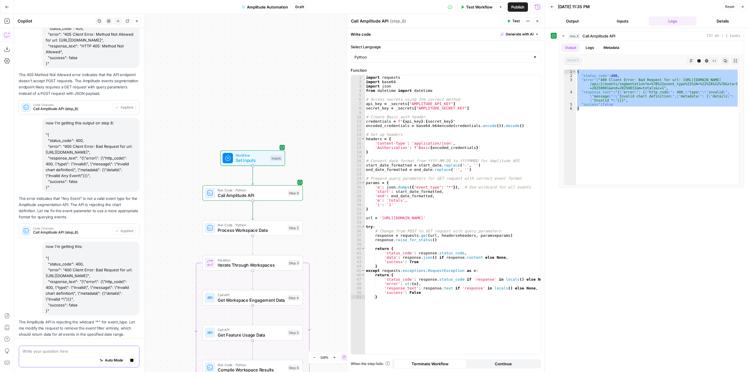
scroll to position [1314, 0]
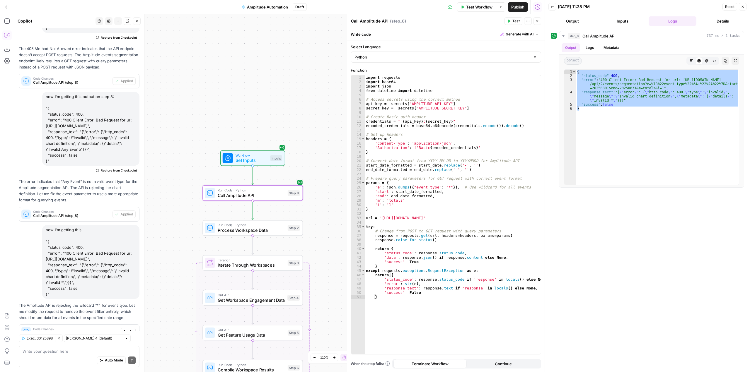
click at [125, 329] on span "Apply" at bounding box center [128, 331] width 10 height 5
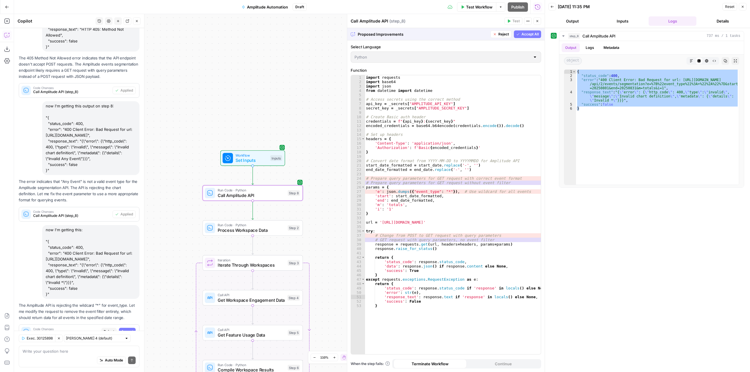
click at [125, 329] on span "Accept" at bounding box center [127, 331] width 12 height 5
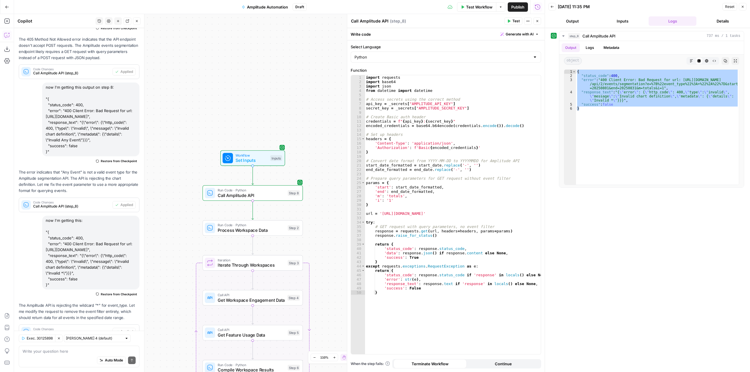
click at [518, 22] on span "Test" at bounding box center [515, 20] width 7 height 5
drag, startPoint x: 584, startPoint y: 105, endPoint x: 573, endPoint y: 72, distance: 34.7
click at [573, 72] on div "* 1 2 3 4 5 6 { "status_code" : 400 , "error" : "400 Client Error: Bad Request …" at bounding box center [651, 127] width 175 height 116
type textarea "**********"
click at [86, 354] on textarea at bounding box center [79, 352] width 113 height 6
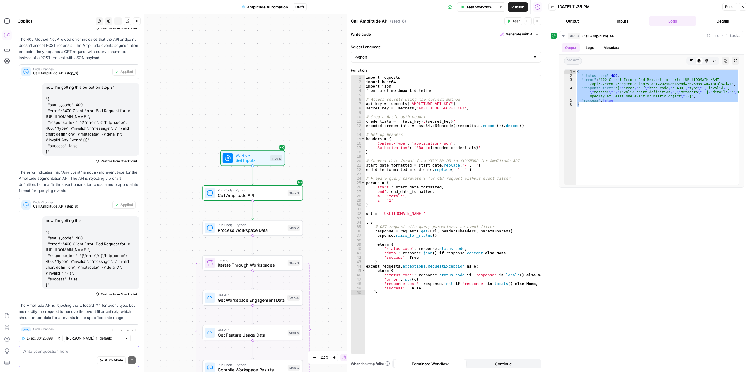
type textarea "["
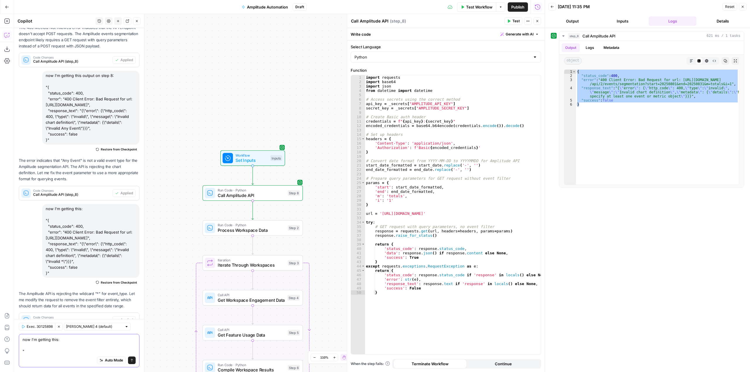
paste textarea "{ "status_code": 400, "error": "400 Client Error: Bad Request for url: https://…"
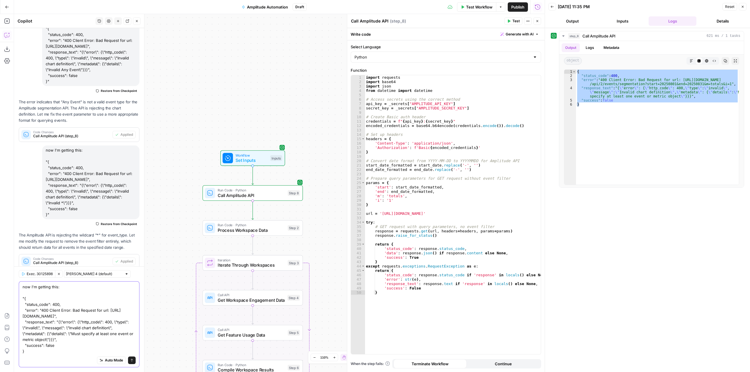
type textarea "now I'm getting this: "{ "status_code": 400, "error": "400 Client Error: Bad Re…"
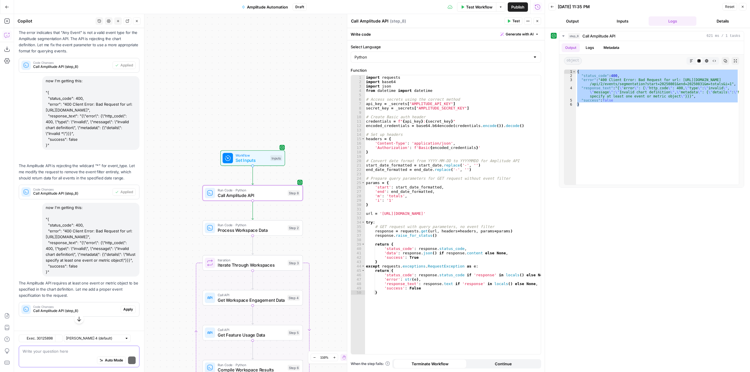
scroll to position [1447, 0]
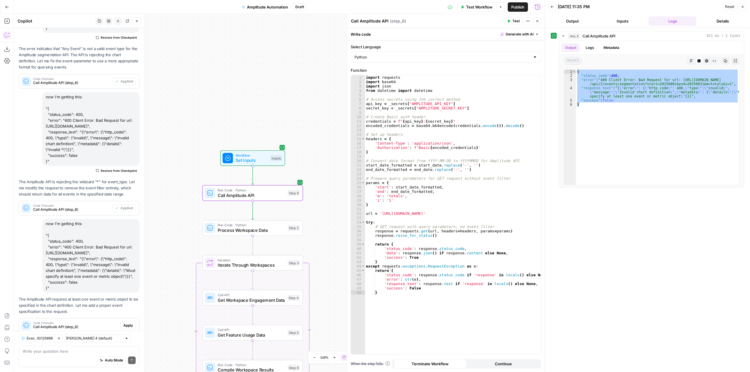
click at [124, 323] on span "Apply" at bounding box center [128, 325] width 10 height 5
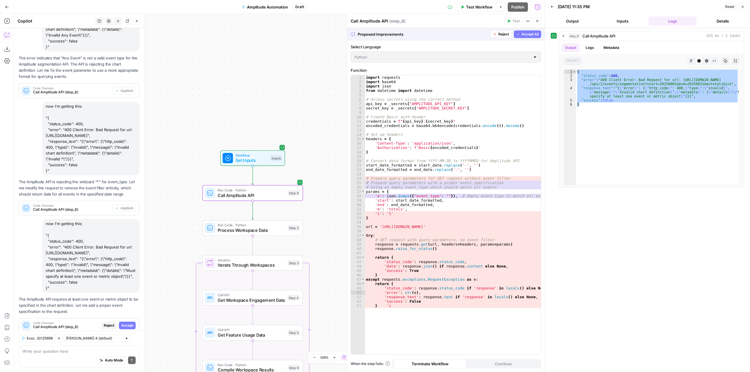
click at [124, 323] on span "Accept" at bounding box center [127, 325] width 12 height 5
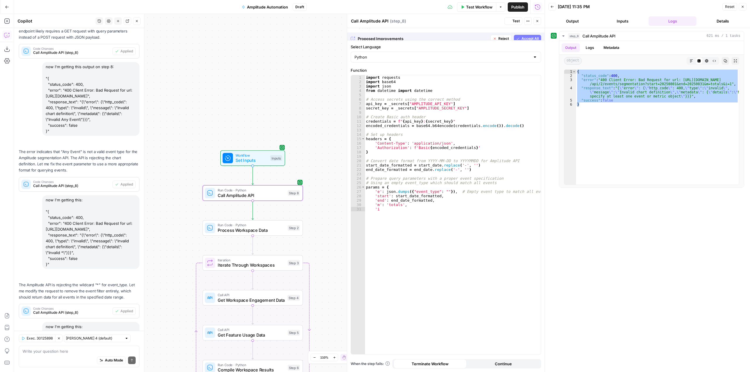
scroll to position [1456, 0]
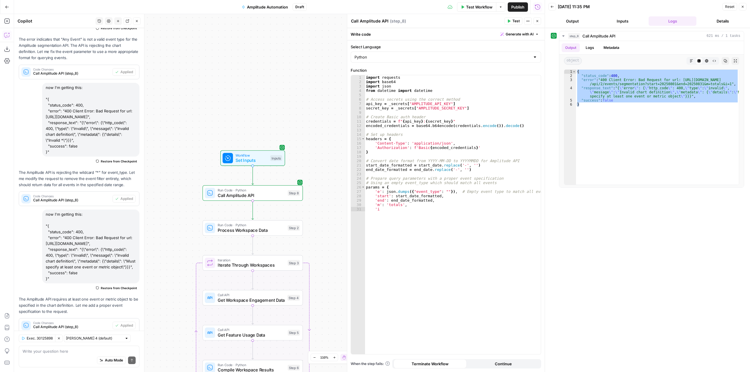
click at [513, 21] on span "Test" at bounding box center [515, 20] width 7 height 5
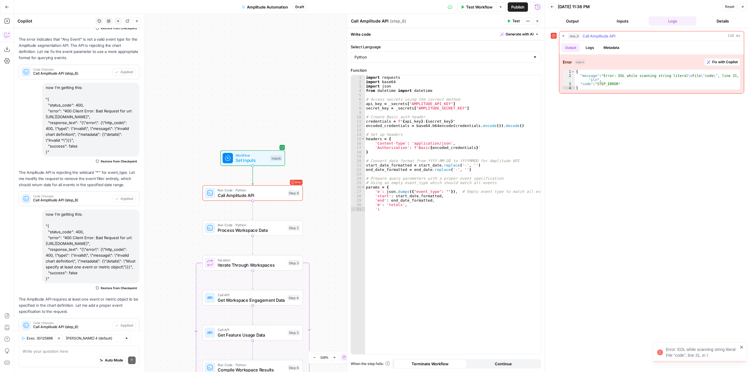
click at [733, 60] on span "Fix with Copilot" at bounding box center [724, 61] width 25 height 5
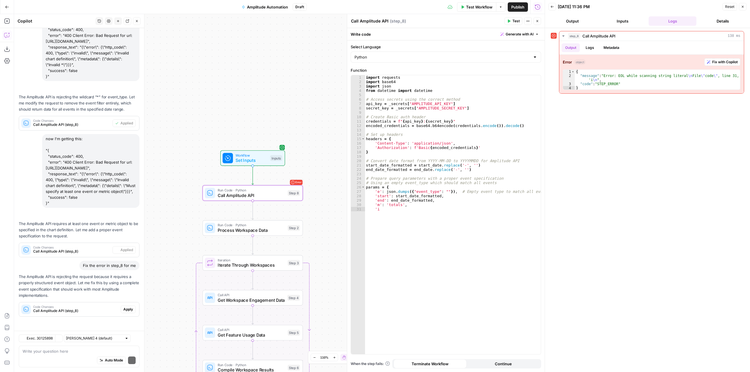
scroll to position [1515, 0]
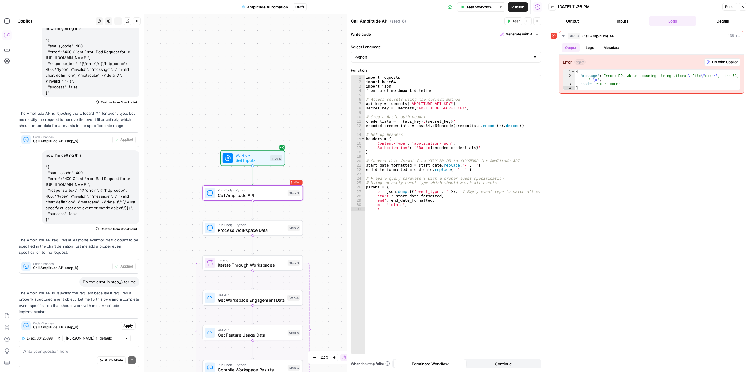
click at [123, 323] on span "Apply" at bounding box center [128, 325] width 10 height 5
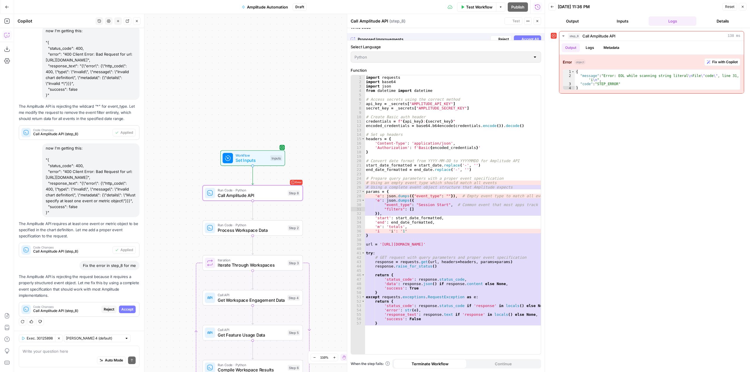
scroll to position [1403, 0]
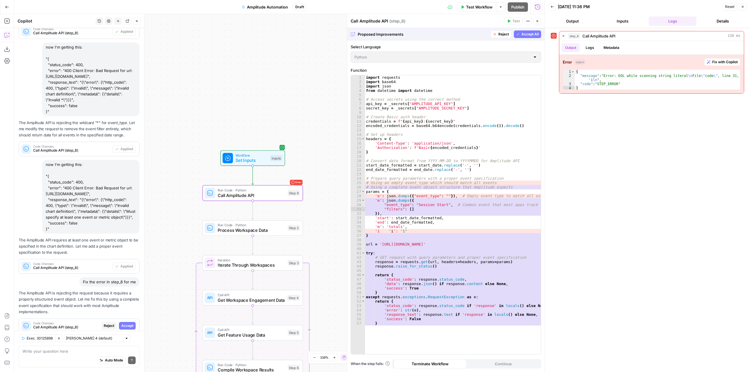
click at [122, 323] on span "Accept" at bounding box center [127, 325] width 12 height 5
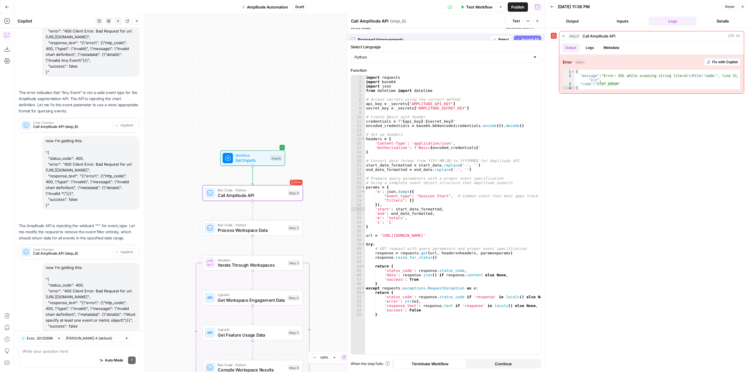
scroll to position [1525, 0]
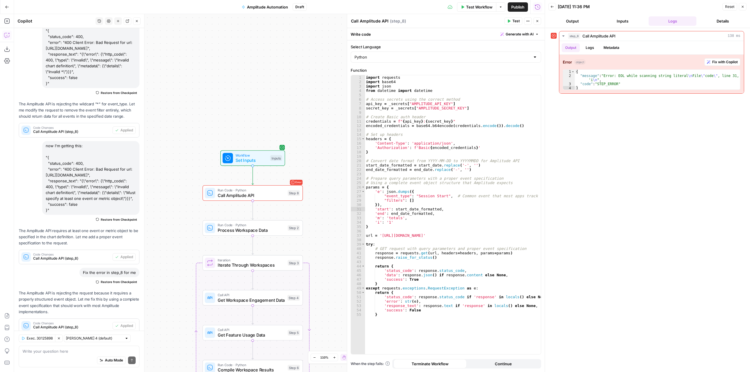
click at [520, 18] on button "Test" at bounding box center [514, 21] width 18 height 8
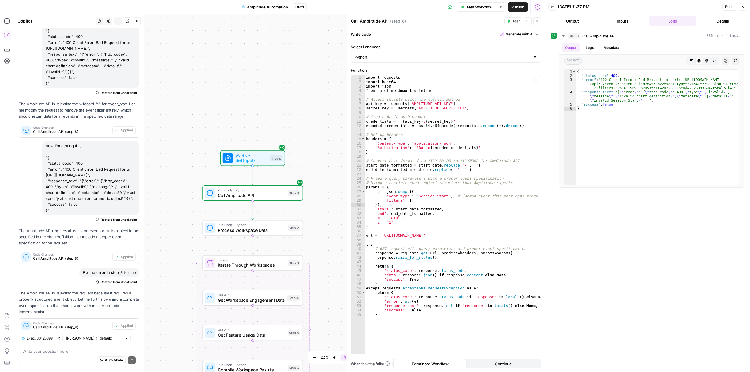
click at [473, 206] on div "import requests import base64 import json from datetime import datetime # Acces…" at bounding box center [453, 219] width 176 height 288
type textarea "**********"
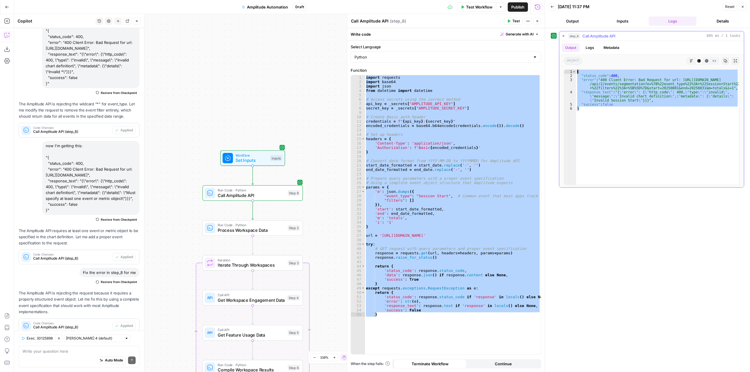
drag, startPoint x: 593, startPoint y: 117, endPoint x: 561, endPoint y: 62, distance: 62.8
click at [561, 62] on div "Output Logs Metadata object Markdown Code Editor HTML Viewer Raw Output Copy Ex…" at bounding box center [651, 114] width 185 height 147
type textarea "**********"
click at [397, 173] on div "import requests import base64 import json from datetime import datetime # Acces…" at bounding box center [453, 214] width 176 height 279
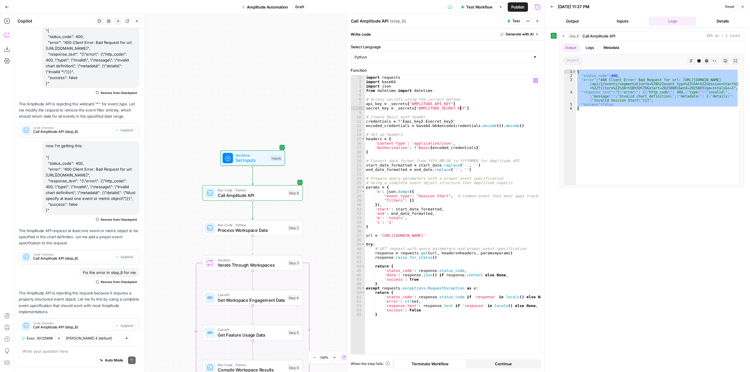
drag, startPoint x: 526, startPoint y: 111, endPoint x: 497, endPoint y: 108, distance: 28.8
click at [497, 108] on div "import requests import base64 import json from datetime import datetime # Acces…" at bounding box center [453, 219] width 176 height 288
click at [477, 246] on div "import requests import base64 import json from datetime import datetime # Acces…" at bounding box center [453, 219] width 176 height 288
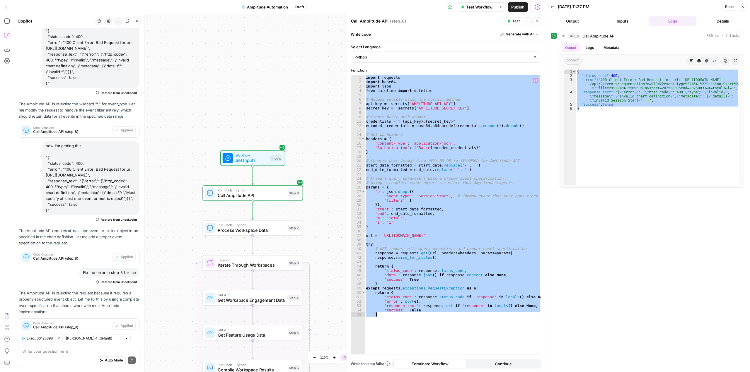
paste textarea
type textarea "*"
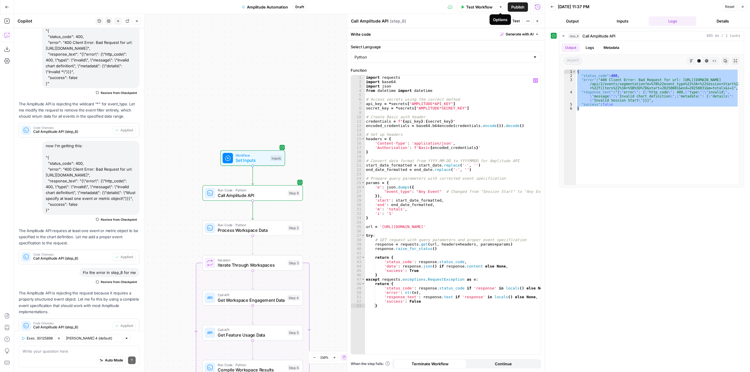
click at [510, 19] on div "Options" at bounding box center [500, 19] width 21 height 11
click at [475, 22] on div "Call Amplitude API Call Amplitude API ( step_8 )" at bounding box center [427, 21] width 152 height 6
click at [510, 18] on button "Test" at bounding box center [514, 21] width 18 height 8
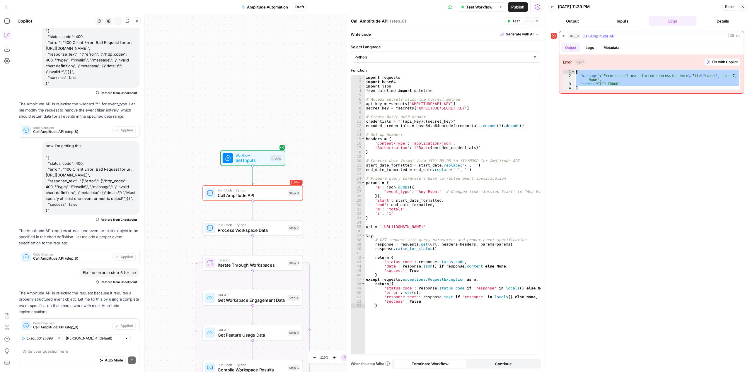
drag, startPoint x: 584, startPoint y: 87, endPoint x: 568, endPoint y: 70, distance: 23.8
click at [568, 70] on div "* 1 2 3 4 { "message" : "Error: can't use starred expression here \n File \" co…" at bounding box center [652, 79] width 178 height 21
type textarea "**********"
click at [391, 104] on div "import requests import base64 import json from datetime import datetime # Acces…" at bounding box center [453, 219] width 176 height 288
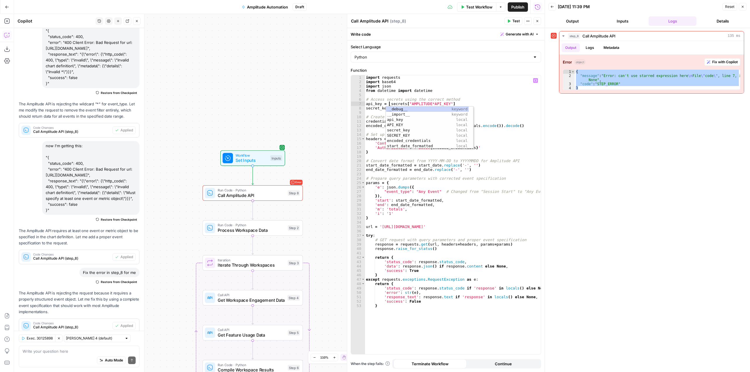
click at [450, 90] on div "import requests import base64 import json from datetime import datetime # Acces…" at bounding box center [453, 219] width 176 height 288
click at [396, 109] on div "import requests import base64 import json from datetime import datetime # Acces…" at bounding box center [453, 219] width 176 height 288
type textarea "**********"
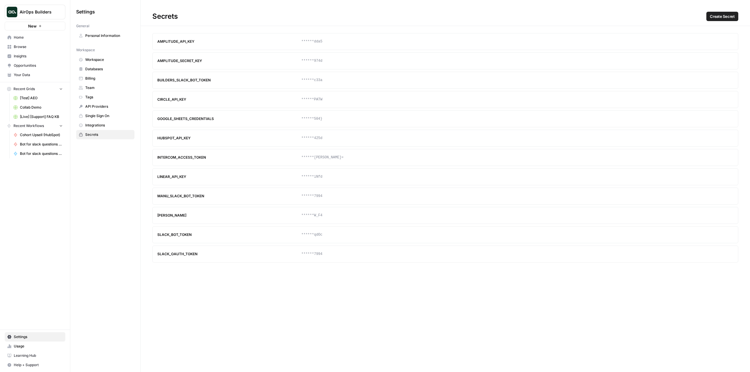
click at [602, 9] on h1 "Secrets Create Secret" at bounding box center [445, 13] width 609 height 26
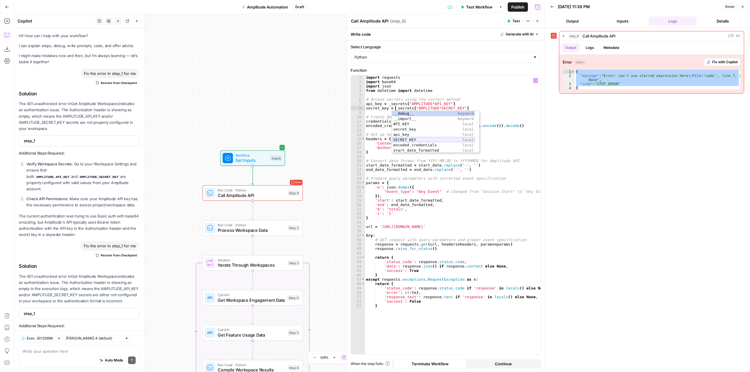
scroll to position [0, 2]
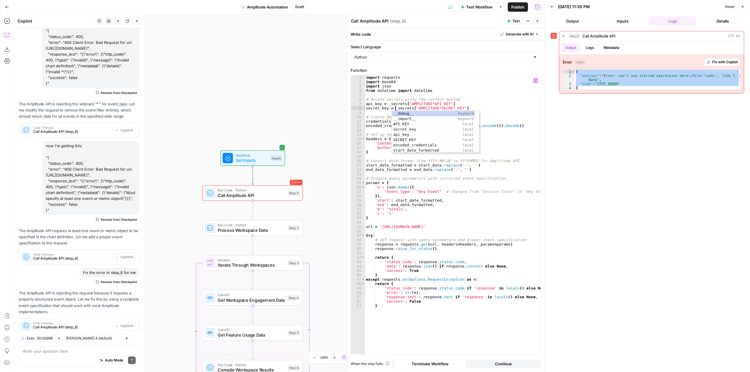
click at [510, 110] on div "import requests import base64 import json from datetime import datetime # Acces…" at bounding box center [453, 219] width 176 height 288
click at [515, 22] on span "Test" at bounding box center [515, 20] width 7 height 5
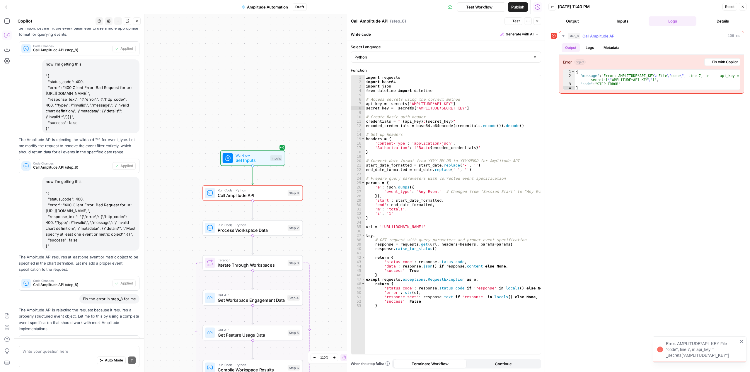
scroll to position [1525, 0]
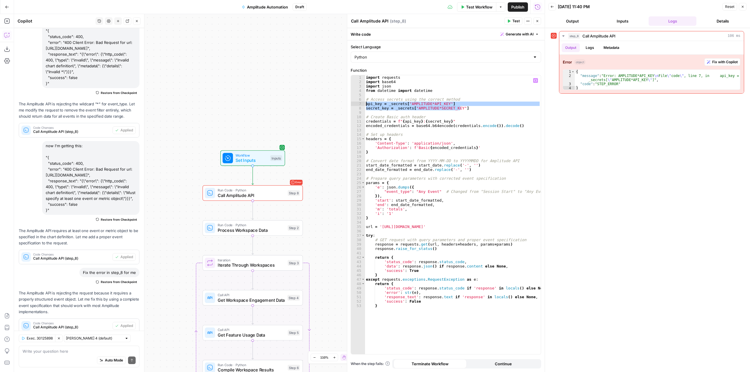
drag, startPoint x: 470, startPoint y: 107, endPoint x: 355, endPoint y: 104, distance: 115.5
click at [355, 104] on div "**********" at bounding box center [446, 214] width 190 height 279
paste textarea
click at [512, 21] on button "Test" at bounding box center [514, 21] width 18 height 8
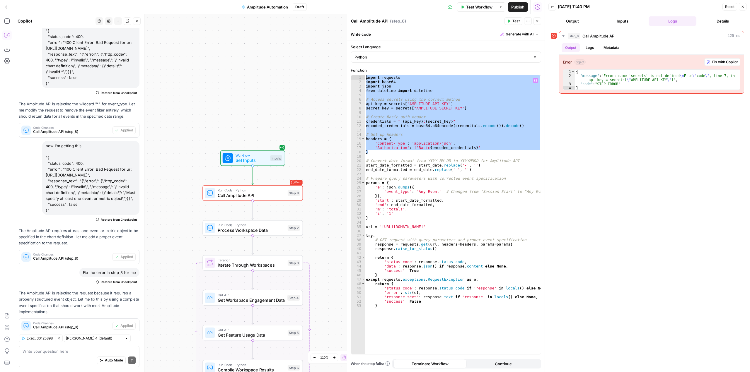
drag, startPoint x: 373, startPoint y: 152, endPoint x: 350, endPoint y: 78, distance: 77.8
click at [350, 78] on div "Call Amplitude API Call Amplitude API ( step_8 ) Test Actions Close Write code …" at bounding box center [446, 193] width 198 height 358
paste textarea
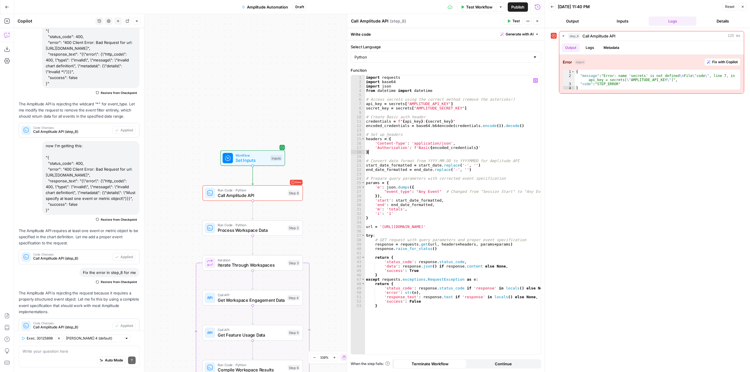
click at [514, 20] on span "Test" at bounding box center [515, 20] width 7 height 5
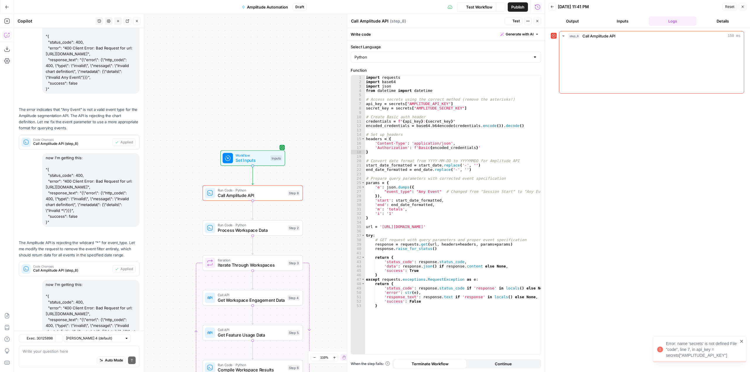
scroll to position [1525, 0]
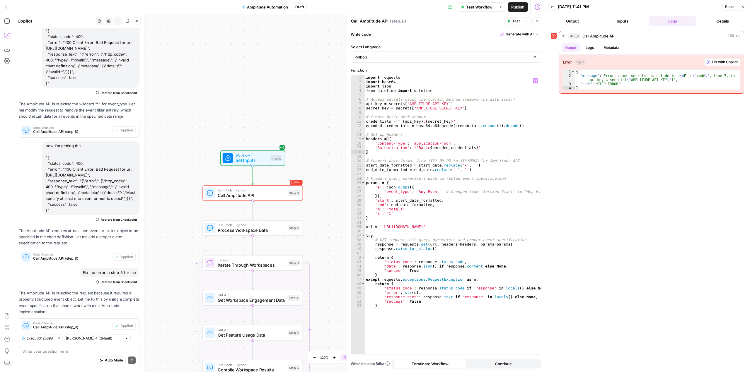
click at [387, 104] on div "import requests import base64 import json from datetime import datetime # Acces…" at bounding box center [453, 219] width 176 height 288
click at [409, 105] on div "import requests import base64 import json from datetime import datetime # Acces…" at bounding box center [453, 219] width 176 height 288
click at [394, 110] on div "import requests import base64 import json from datetime import datetime # Acces…" at bounding box center [453, 219] width 176 height 288
click at [393, 110] on div "import requests import base64 import json from datetime import datetime # Acces…" at bounding box center [453, 219] width 176 height 288
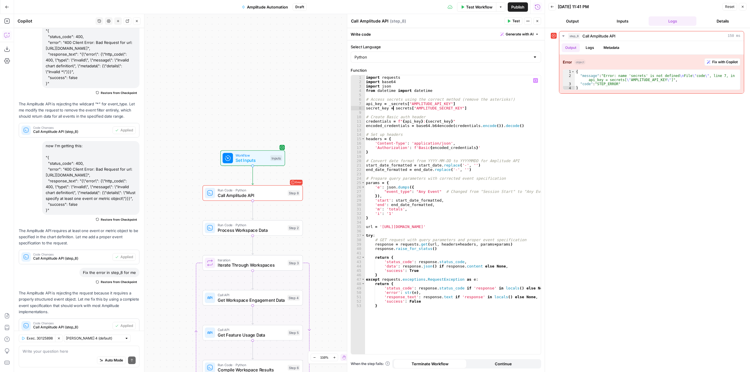
scroll to position [0, 2]
click at [495, 116] on div "import requests import base64 import json from datetime import datetime # Acces…" at bounding box center [453, 219] width 176 height 288
type textarea "**********"
click at [512, 21] on button "Test" at bounding box center [514, 21] width 18 height 8
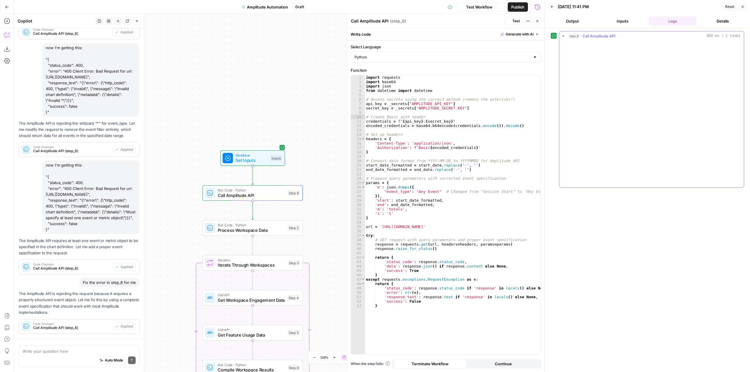
scroll to position [1525, 0]
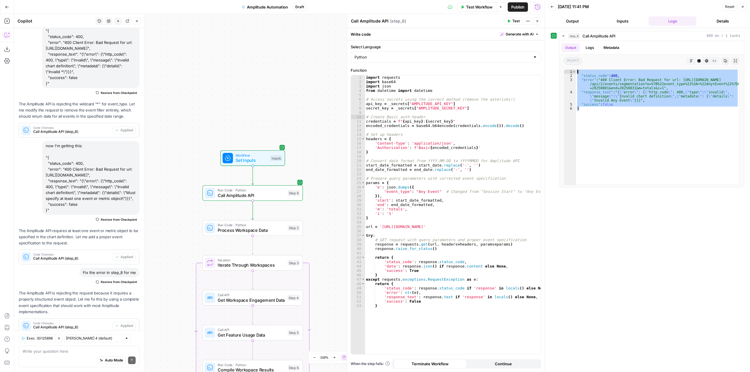
drag, startPoint x: 602, startPoint y: 118, endPoint x: 550, endPoint y: 60, distance: 77.9
click at [550, 60] on div "step_8 Call Amplitude API 800 ms / 1 tasks Output Logs Metadata object Markdown…" at bounding box center [647, 200] width 205 height 344
type textarea "**********"
click at [52, 347] on div "Write your question here Auto Mode Send" at bounding box center [79, 357] width 121 height 22
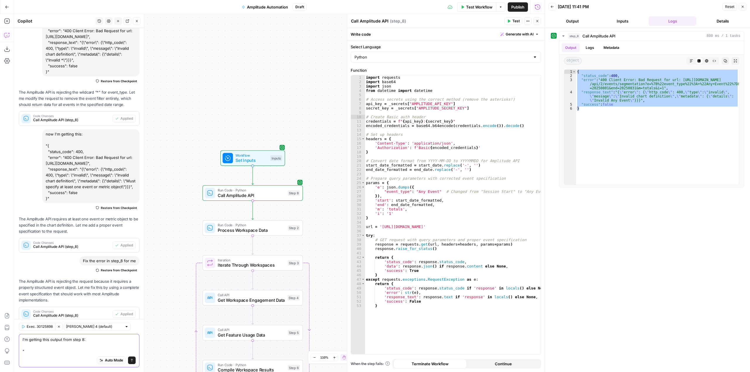
paste textarea "{ "status_code": 400, "error": "400 Client Error: Bad Request for url: https://…"
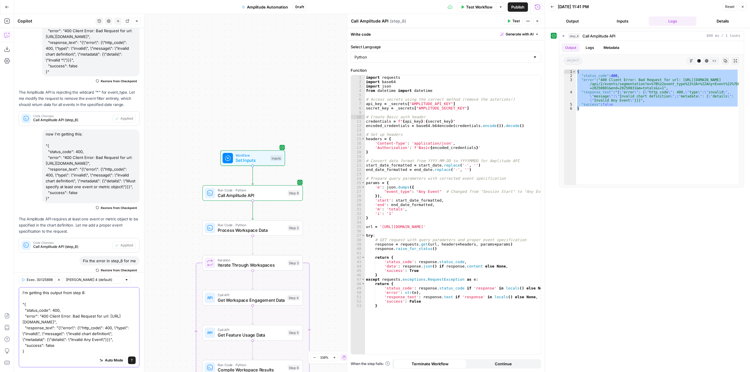
scroll to position [1595, 0]
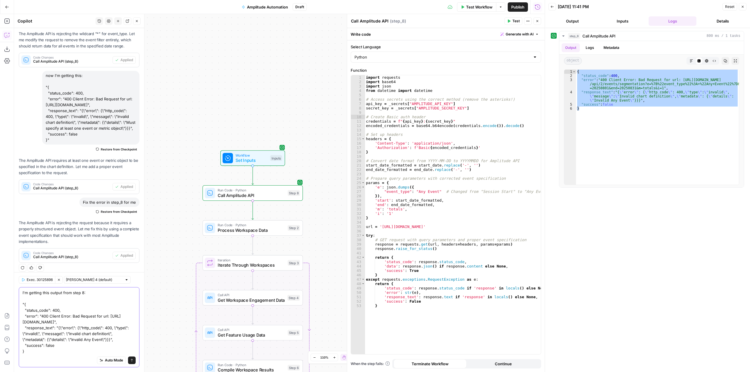
type textarea "I'm getting this output from step 8: "{ "status_code": 400, "error": "400 Clien…"
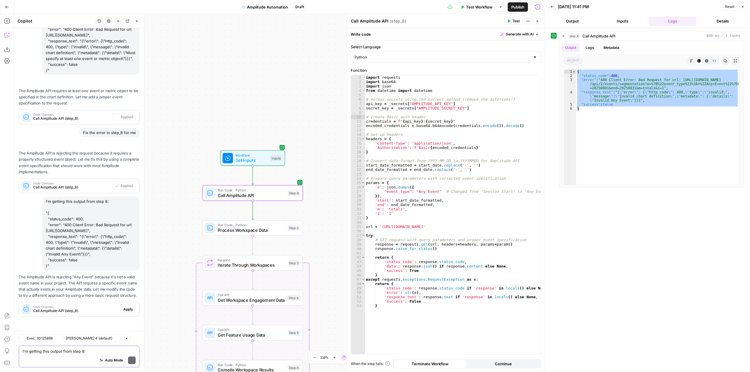
scroll to position [1643, 0]
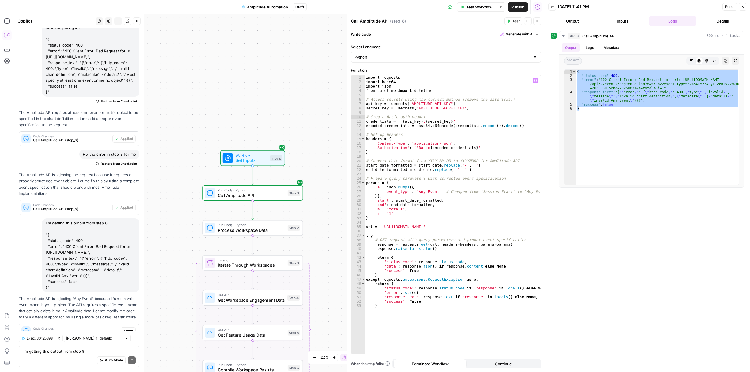
type textarea "**********"
click at [513, 250] on div "import requests import base64 import json from datetime import datetime # Acces…" at bounding box center [453, 219] width 176 height 288
type input "*****"
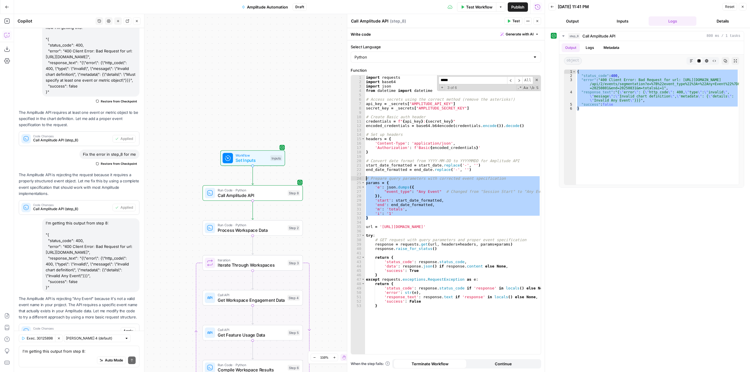
drag, startPoint x: 384, startPoint y: 219, endPoint x: 365, endPoint y: 180, distance: 43.4
click at [365, 180] on div "import requests import base64 import json from datetime import datetime # Acces…" at bounding box center [453, 219] width 176 height 288
type textarea "**********"
drag, startPoint x: 512, startPoint y: 225, endPoint x: 364, endPoint y: 179, distance: 154.6
click at [364, 179] on div "**********" at bounding box center [446, 214] width 190 height 279
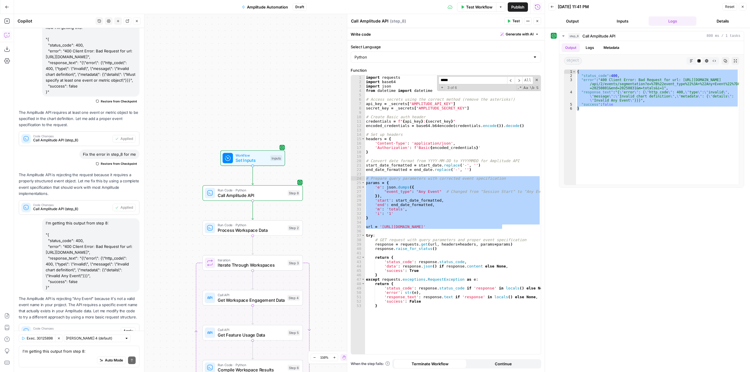
drag, startPoint x: 27, startPoint y: 270, endPoint x: 101, endPoint y: 282, distance: 75.7
click at [101, 296] on p "The Amplitude API is rejecting "Any Event" because it's not a valid event name …" at bounding box center [79, 308] width 121 height 25
copy p "Amplitude API is rejecting "Any Event" because it's not a valid event name in y…"
click at [46, 358] on div "Auto Mode Send" at bounding box center [79, 361] width 113 height 13
click at [71, 330] on span "Call Amplitude API (step_8)" at bounding box center [75, 332] width 85 height 5
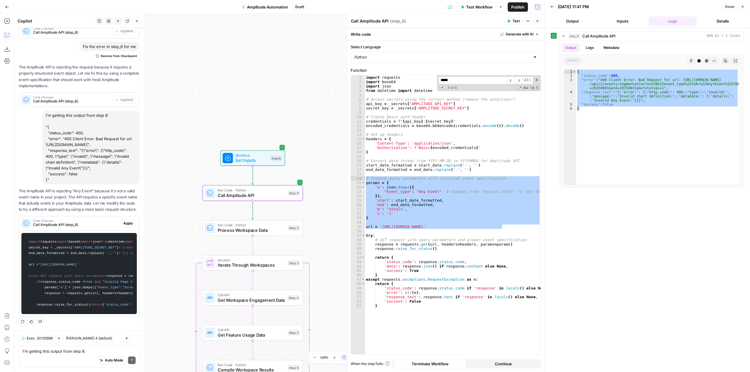
scroll to position [1972, 0]
click at [86, 352] on textarea "I'm getting this output from step 8: "{ "status_code": 400, "error": "400 Clien…" at bounding box center [79, 352] width 113 height 6
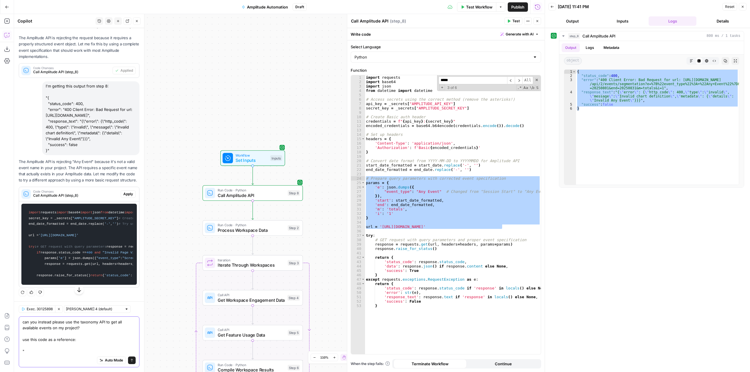
paste textarea "# First, get all available events taxonomy_url = 'https://amplitude.com/api/2/t…"
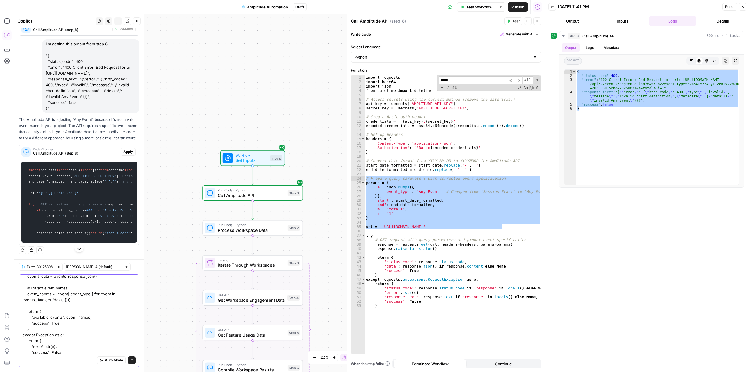
type textarea "can you instead please use the taxonomy API to get all available events on my p…"
click at [128, 362] on button "Send" at bounding box center [132, 361] width 8 height 8
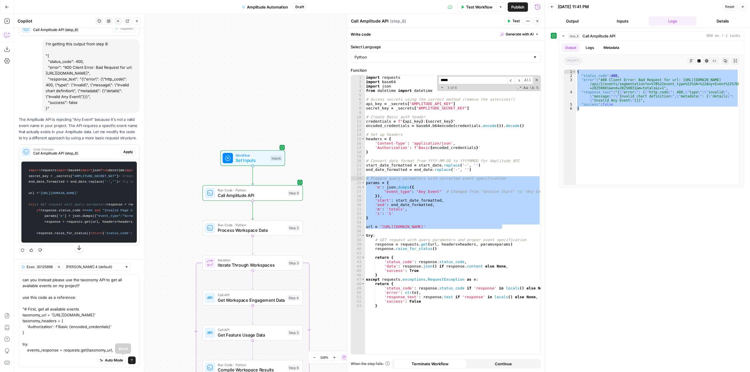
scroll to position [2047, 0]
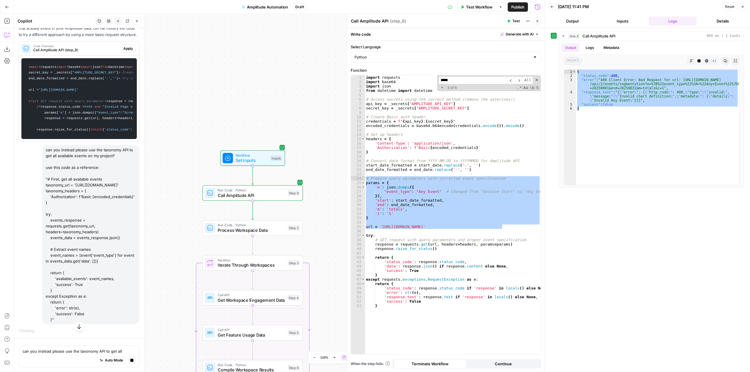
click at [78, 327] on icon "button" at bounding box center [79, 327] width 6 height 6
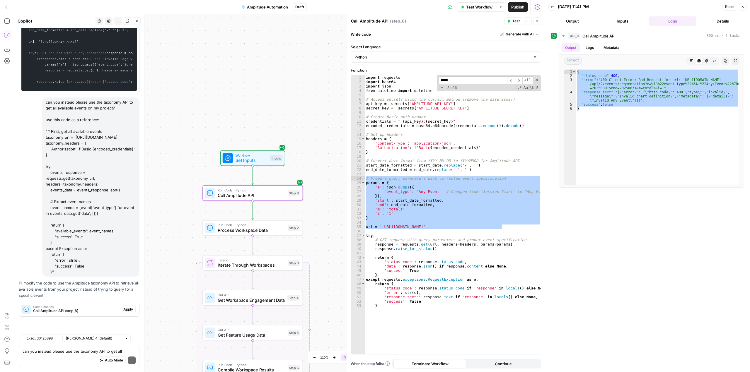
scroll to position [2237, 0]
click at [123, 308] on span "Apply" at bounding box center [128, 309] width 10 height 5
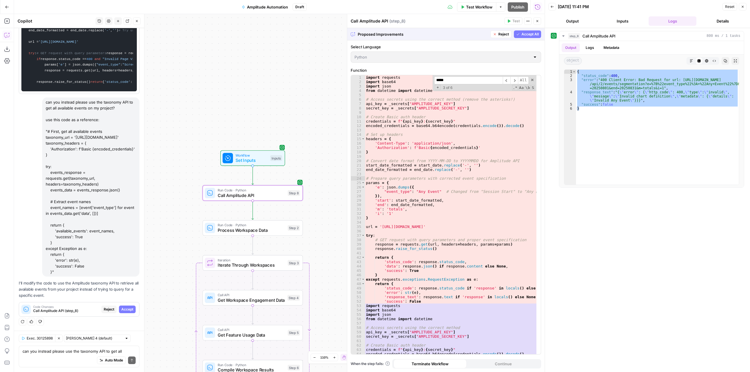
click at [122, 308] on span "Accept" at bounding box center [127, 309] width 12 height 5
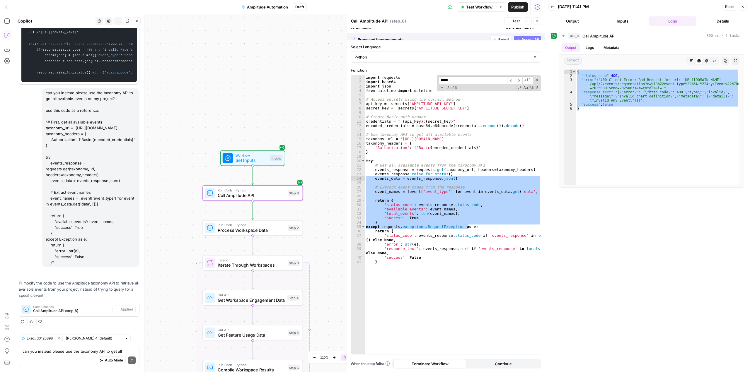
scroll to position [2256, 0]
type textarea "*"
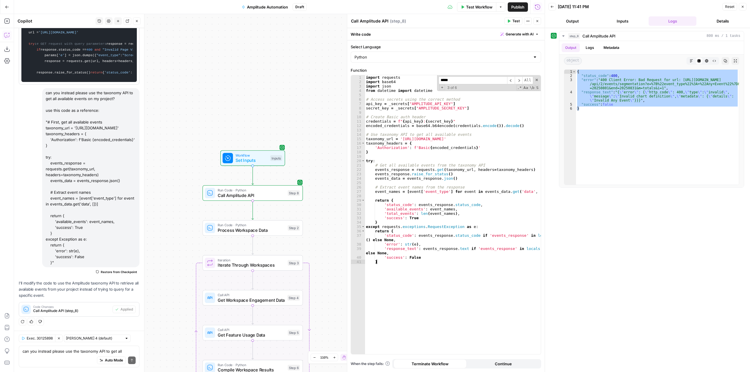
click at [479, 277] on div "import requests import base64 import json from datetime import datetime # Acces…" at bounding box center [453, 219] width 176 height 288
click at [536, 81] on span at bounding box center [537, 80] width 4 height 4
click at [514, 21] on span "Test" at bounding box center [515, 20] width 7 height 5
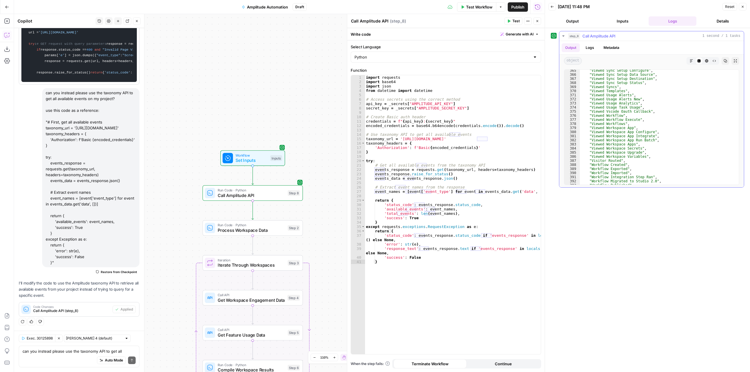
scroll to position [1546, 0]
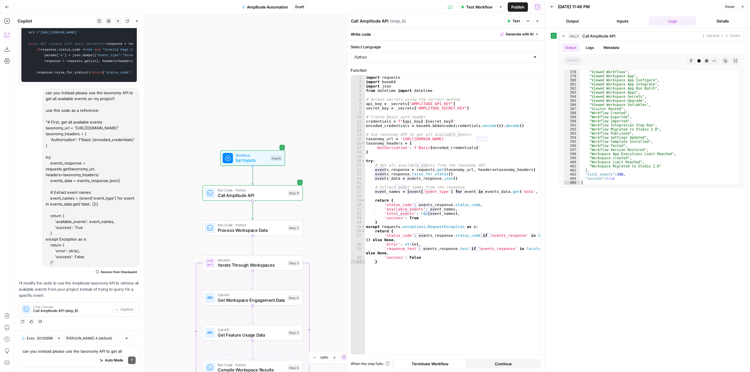
click at [64, 355] on div "Auto Mode Send" at bounding box center [79, 361] width 113 height 13
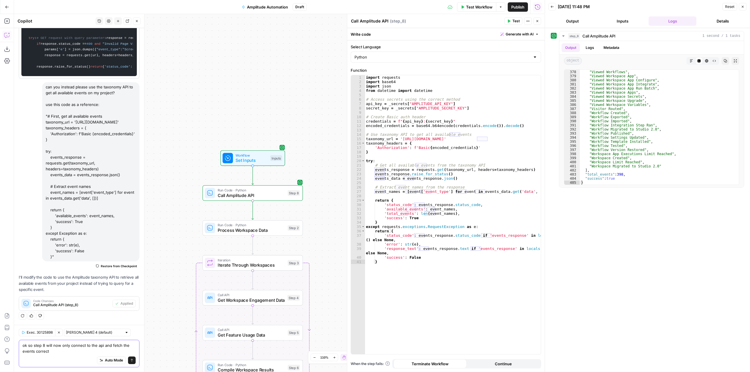
type textarea "ok so step 8 will now only connect to the api and fetch the events correct?"
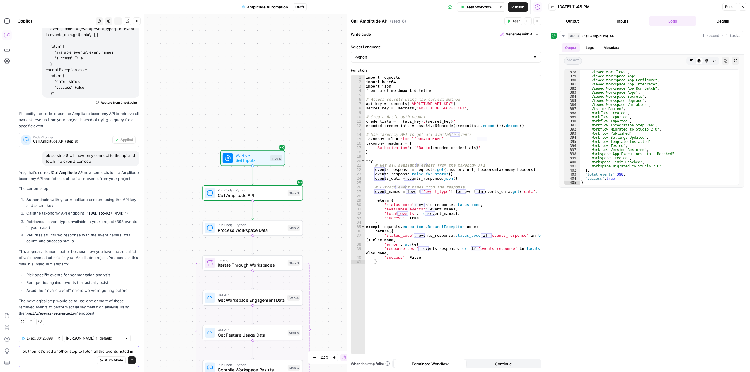
scroll to position [2443, 0]
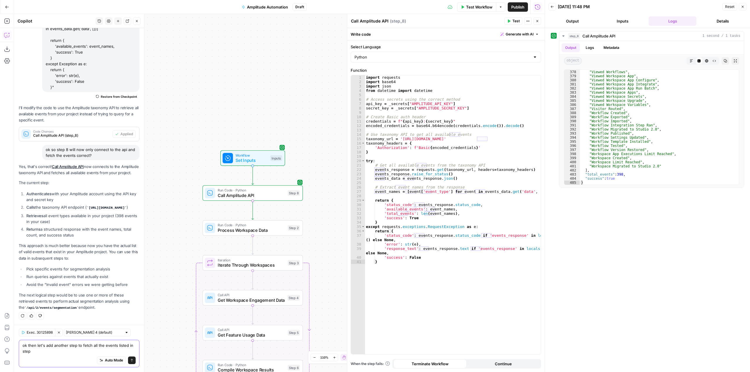
type textarea "ok then let's add another step to fetch all the events listed in step 8"
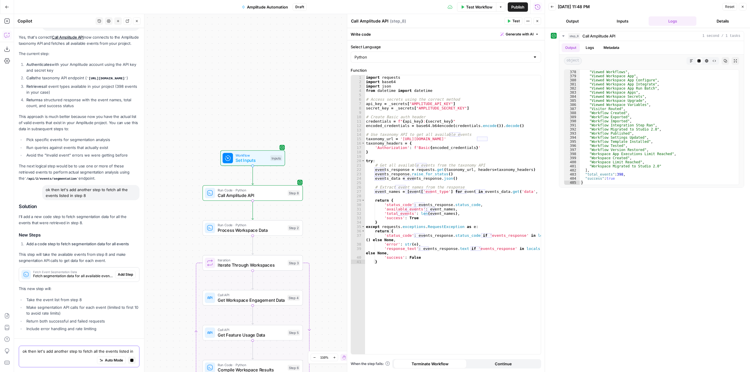
scroll to position [2592, 0]
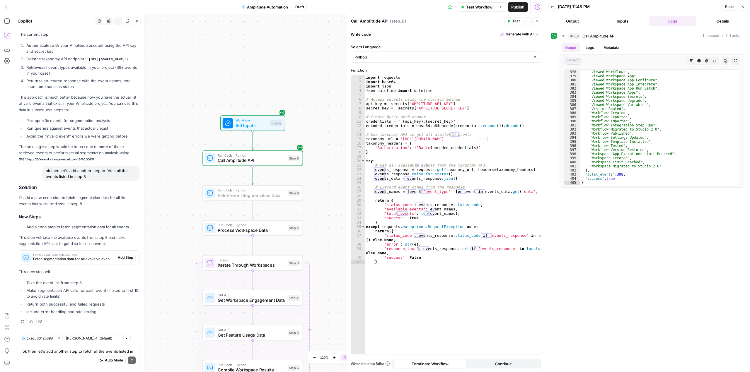
click at [126, 256] on span "Add Step" at bounding box center [125, 257] width 15 height 5
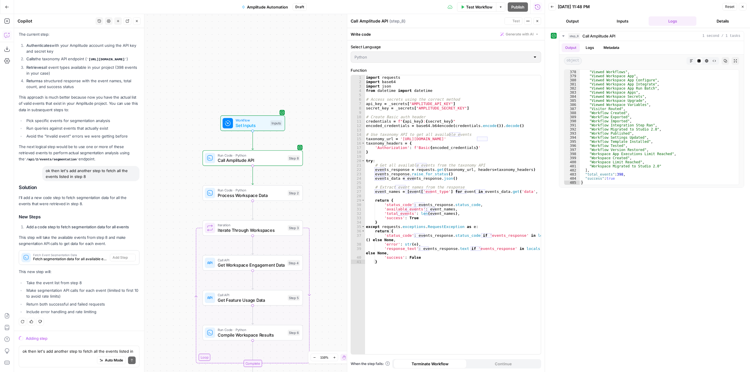
scroll to position [2451, 0]
click at [270, 192] on span "Run Code · Python" at bounding box center [251, 190] width 67 height 5
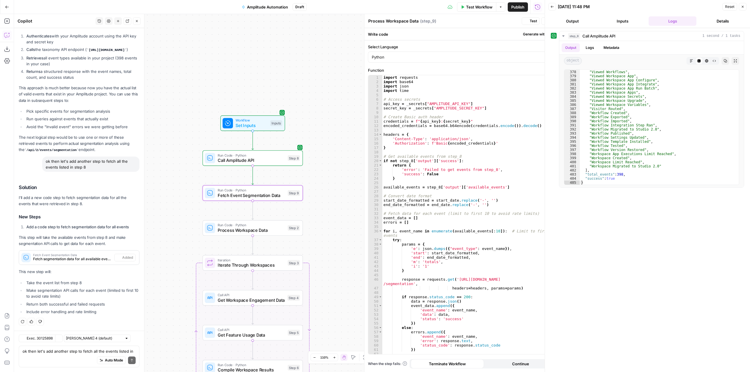
type textarea "Fetch Event Segmentation Data"
click at [324, 200] on div "Workflow Set Inputs Inputs Run Code · Python Call Amplitude API Step 8 Run Code…" at bounding box center [279, 193] width 531 height 358
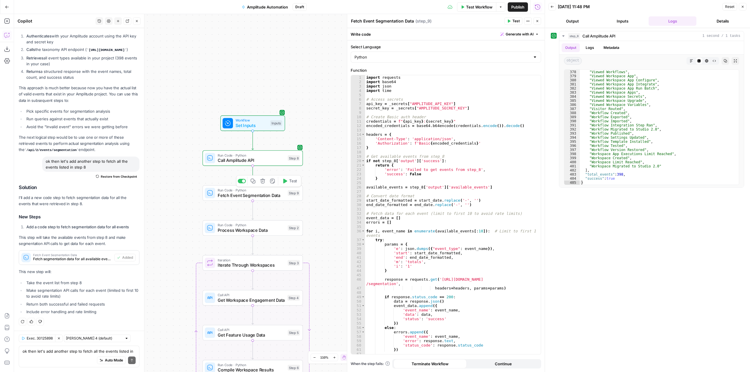
click at [297, 180] on span "Test" at bounding box center [293, 181] width 8 height 6
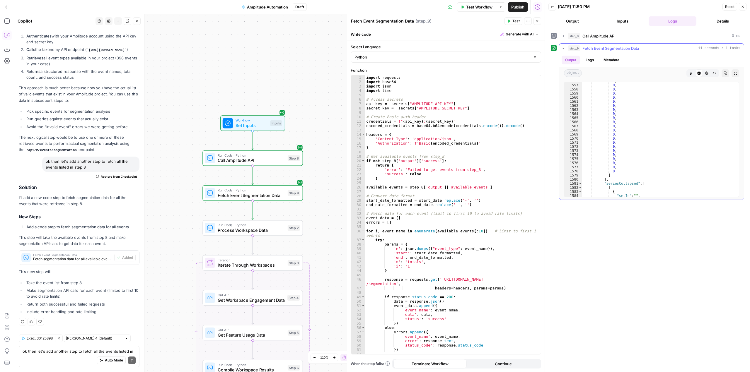
scroll to position [6932, 0]
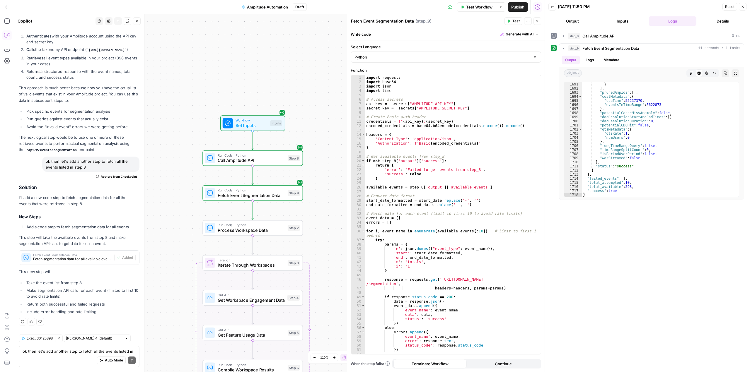
click at [260, 164] on div "Run Code · Python Call Amplitude API Step 8 Copy step Delete step Add Note Test" at bounding box center [252, 159] width 100 height 16
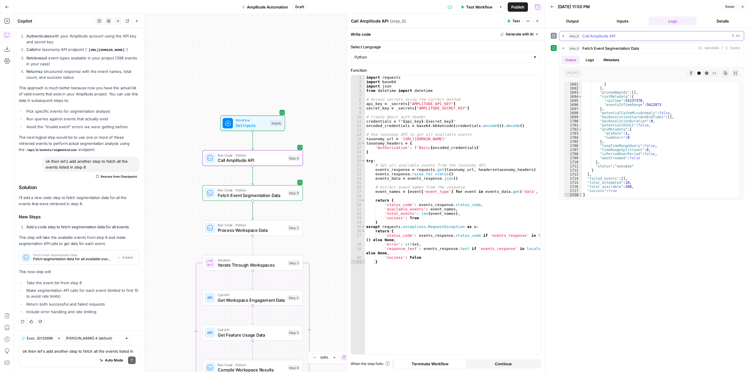
click at [565, 36] on icon "button" at bounding box center [563, 36] width 5 height 5
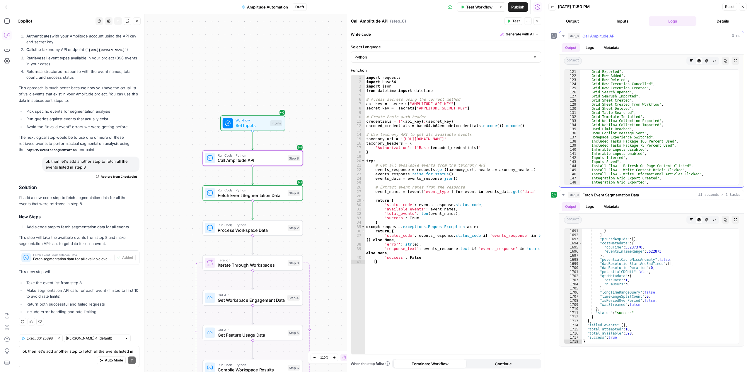
scroll to position [492, 0]
click at [85, 350] on textarea "ok then let's add another step to fetch all the events listed in step 8" at bounding box center [79, 352] width 113 height 6
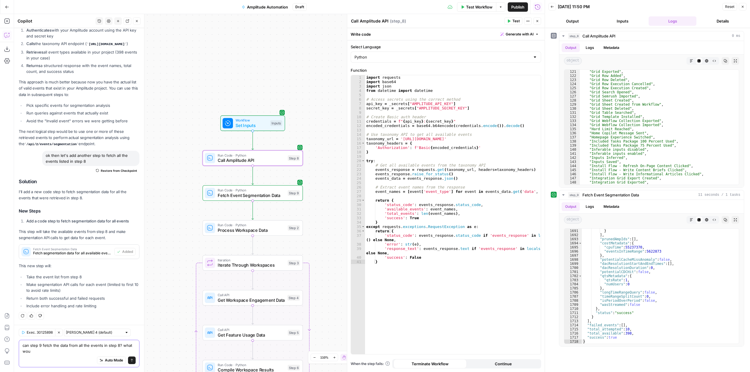
scroll to position [2616, 0]
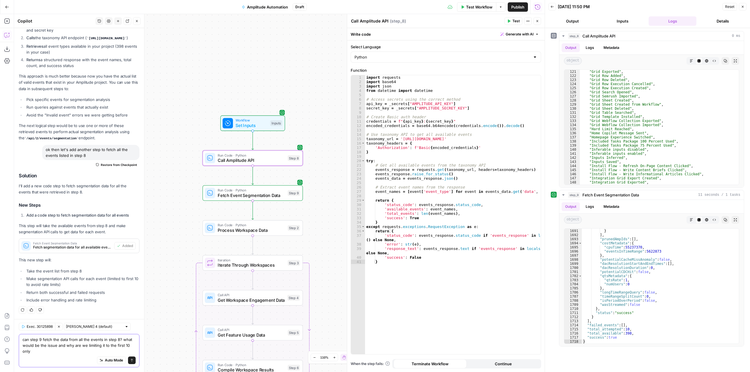
type textarea "can step 9 fetch the data from all the events in step 8? what would be the issu…"
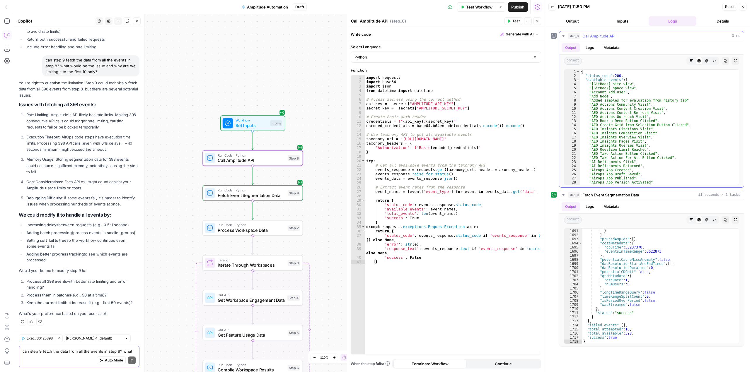
scroll to position [0, 0]
click at [723, 60] on button "Copy" at bounding box center [726, 61] width 8 height 8
click at [92, 352] on textarea "can step 9 fetch the data from all the events in step 8? what would be the issu…" at bounding box center [79, 352] width 113 height 6
type textarea "h"
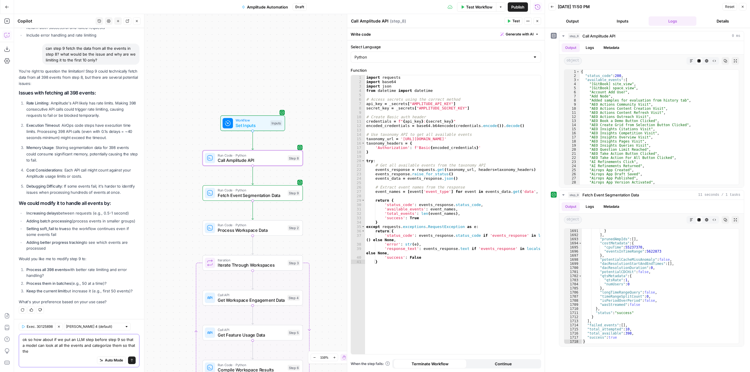
scroll to position [2893, 0]
type textarea "ok so how about if we put an LLM step before step 9 so that a model can look at…"
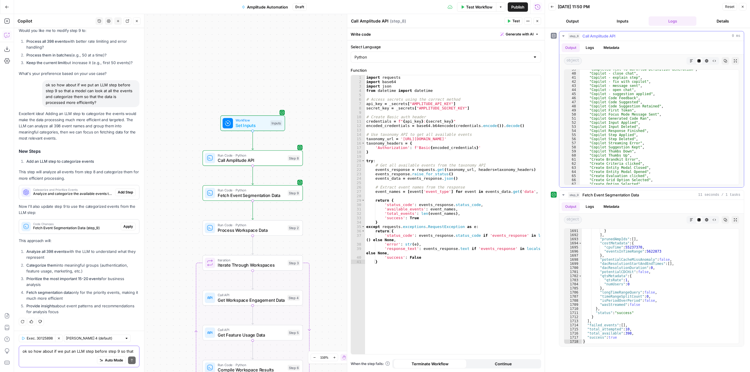
scroll to position [176, 0]
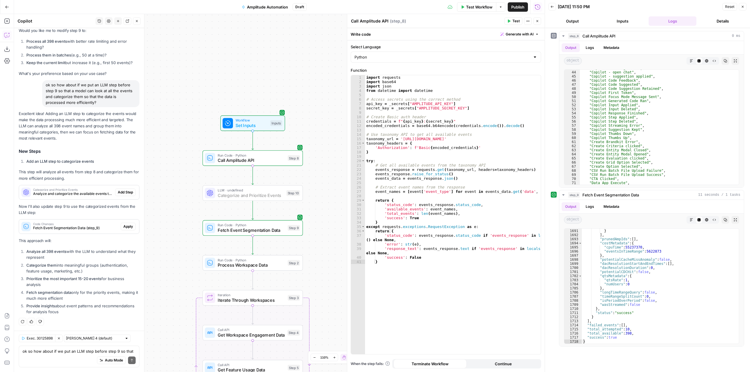
click at [123, 193] on span "Add Step" at bounding box center [125, 192] width 15 height 5
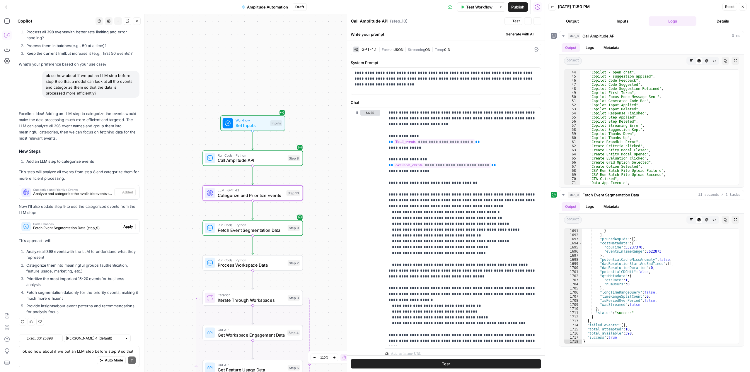
type textarea "Categorize and Prioritize Events"
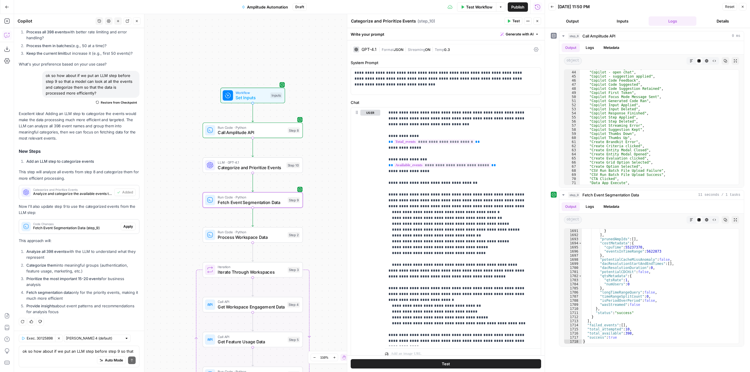
click at [123, 226] on span "Apply" at bounding box center [128, 226] width 10 height 5
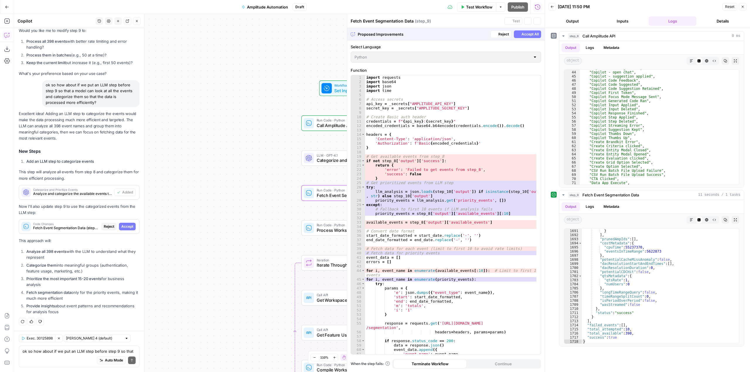
click at [122, 226] on span "Accept" at bounding box center [127, 226] width 12 height 5
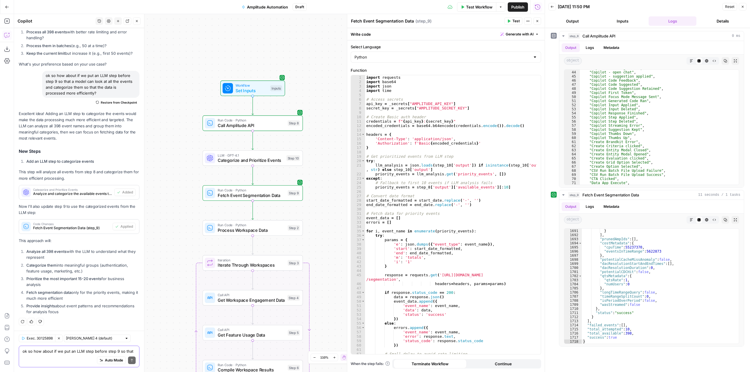
click at [91, 351] on textarea "ok so how about if we put an LLM step before step 9 so that a model can look at…" at bounding box center [79, 352] width 113 height 6
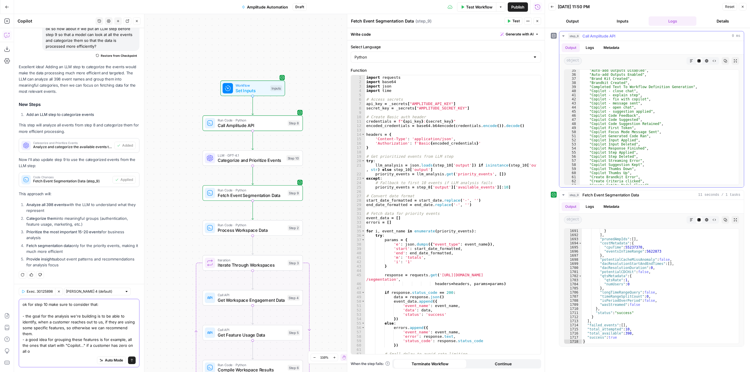
scroll to position [3187, 0]
type textarea "ok for step 10 make sure to consider that: - the goal for the analysis we're bu…"
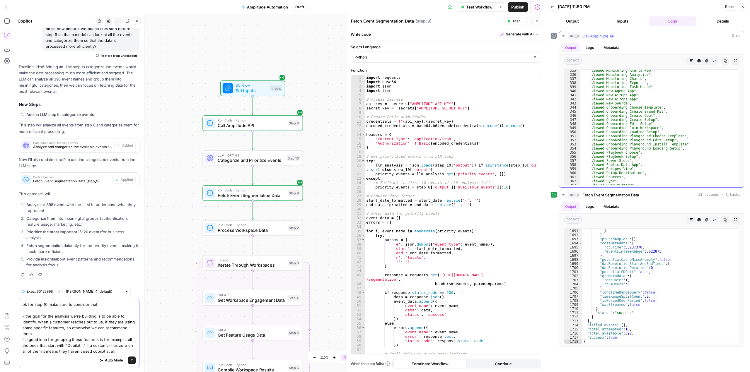
scroll to position [1371, 0]
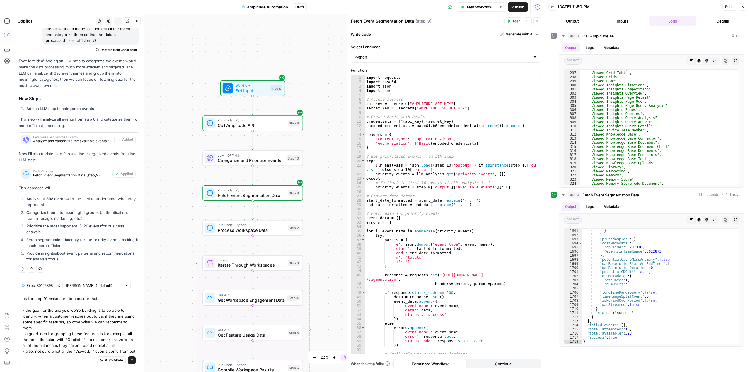
scroll to position [3199, 0]
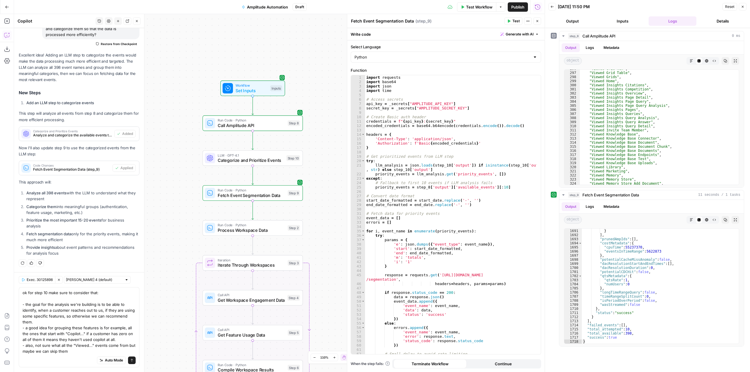
type textarea "ok for step 10 make sure to consider that: - the goal for the analysis we're bu…"
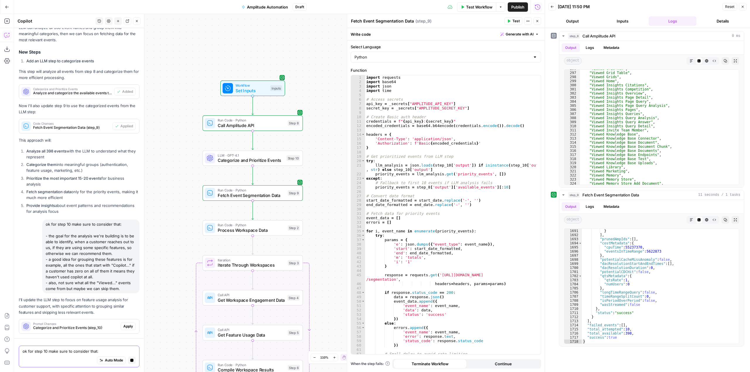
scroll to position [3261, 0]
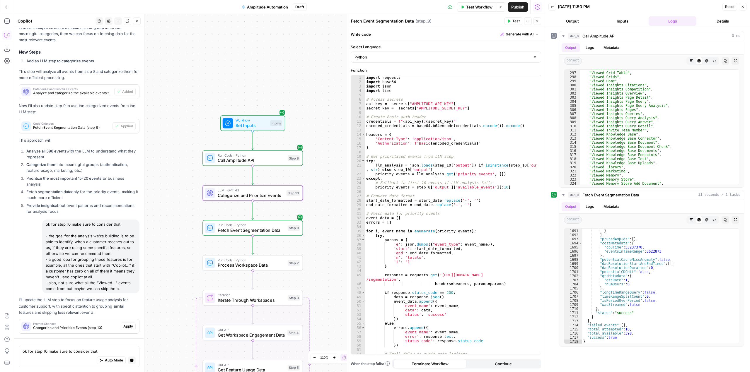
click at [129, 327] on button "Apply" at bounding box center [128, 327] width 15 height 8
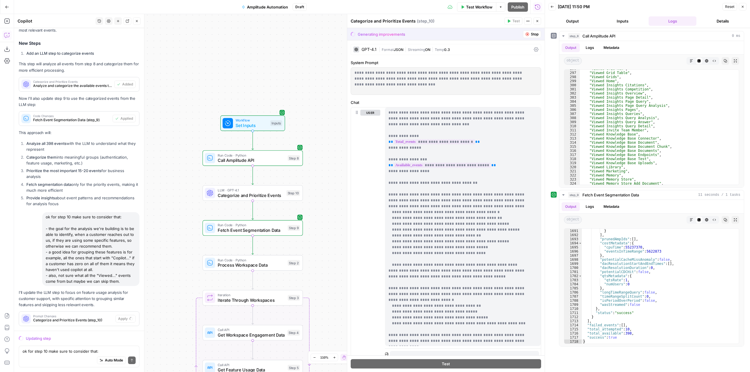
scroll to position [3086, 0]
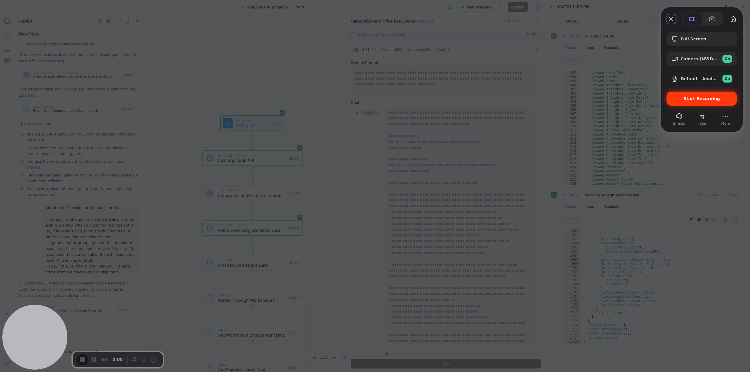
click at [705, 99] on span "Start Recording" at bounding box center [702, 98] width 37 height 5
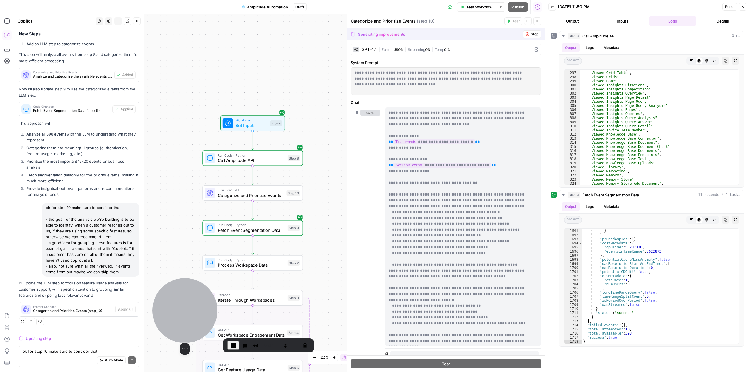
drag, startPoint x: 54, startPoint y: 333, endPoint x: 205, endPoint y: 318, distance: 150.7
click at [205, 318] on div at bounding box center [184, 310] width 65 height 65
drag, startPoint x: 112, startPoint y: 270, endPoint x: 42, endPoint y: 204, distance: 95.1
click at [42, 204] on div "ok for step 10 make sure to consider that: - the goal for the analysis we're bu…" at bounding box center [90, 240] width 97 height 74
copy div "ok for step 10 make sure to consider that: - the goal for the analysis we're bu…"
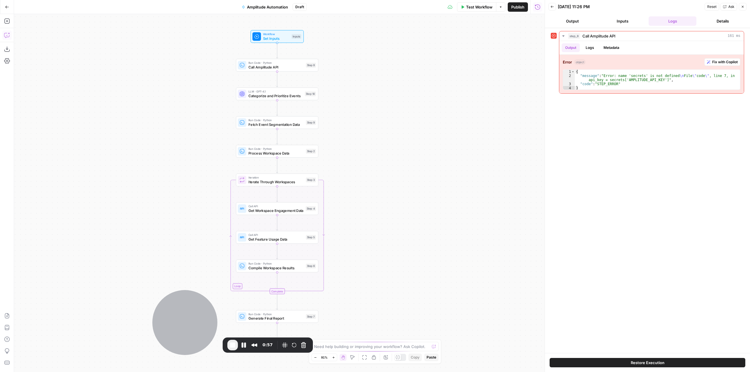
click at [9, 38] on button "Copilot" at bounding box center [6, 34] width 9 height 9
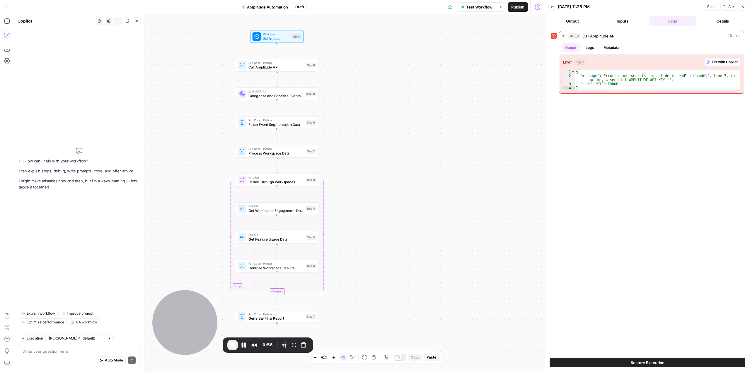
click at [91, 352] on textarea at bounding box center [79, 352] width 113 height 6
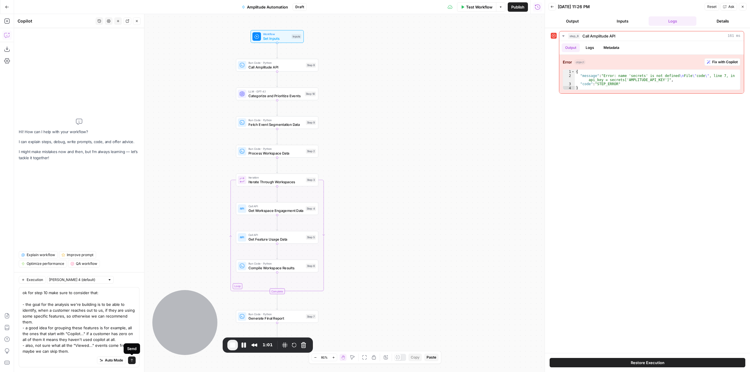
type textarea "ok for step 10 make sure to consider that: - the goal for the analysis we're bu…"
click at [133, 361] on icon "submit" at bounding box center [132, 361] width 4 height 4
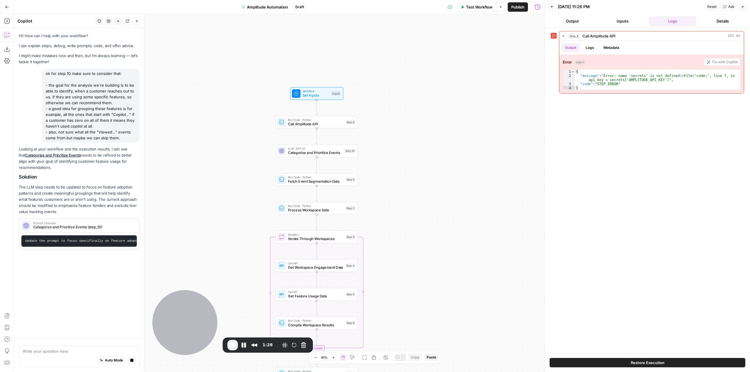
drag, startPoint x: 245, startPoint y: 139, endPoint x: 206, endPoint y: 88, distance: 64.1
click at [206, 88] on div "Workflow Set Inputs Inputs Run Code · Python Call Amplitude API Step 8 LLM · GP…" at bounding box center [279, 193] width 531 height 358
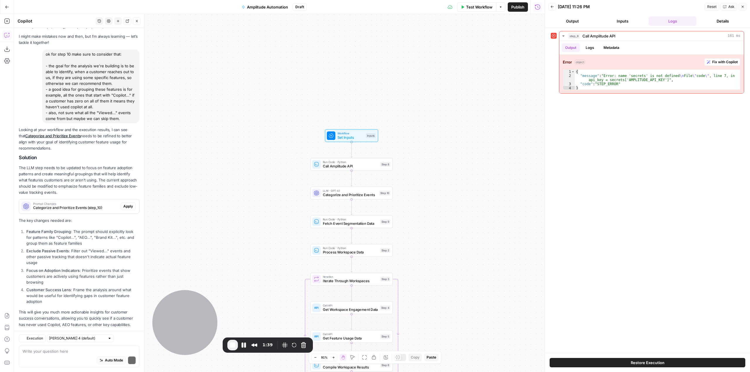
scroll to position [36, 0]
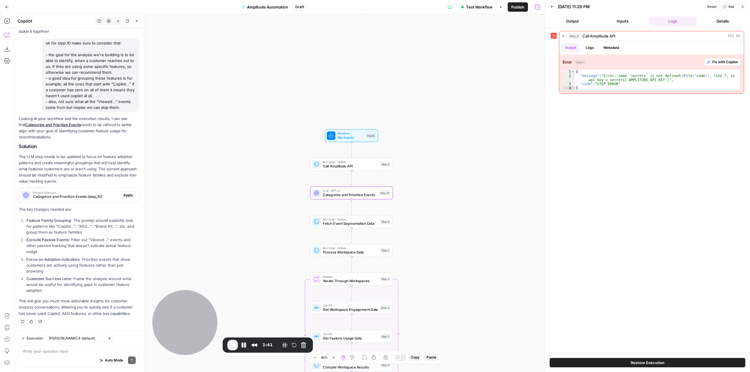
click at [123, 194] on span "Apply" at bounding box center [128, 195] width 10 height 5
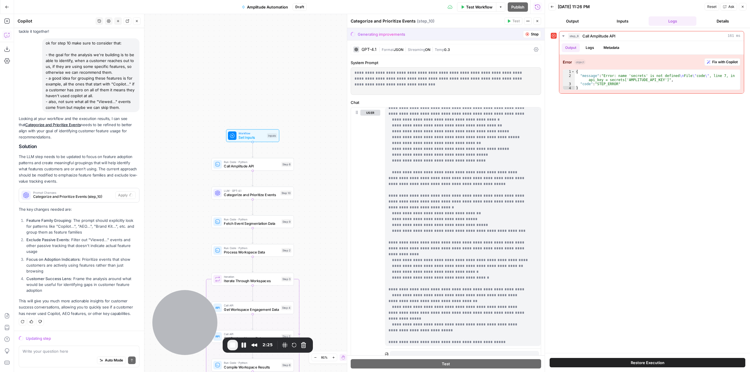
scroll to position [18, 0]
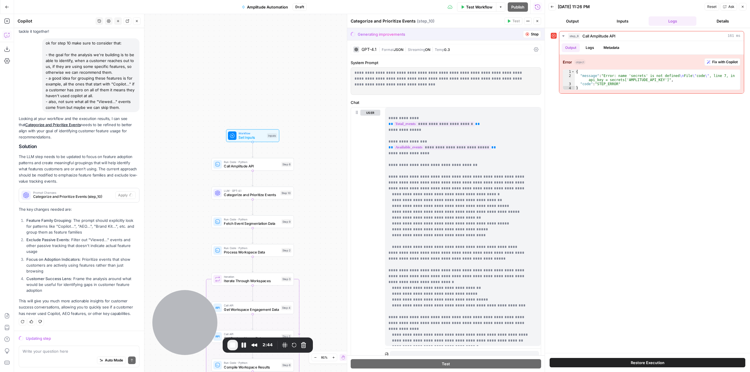
click at [531, 33] on span "Stop" at bounding box center [535, 34] width 8 height 5
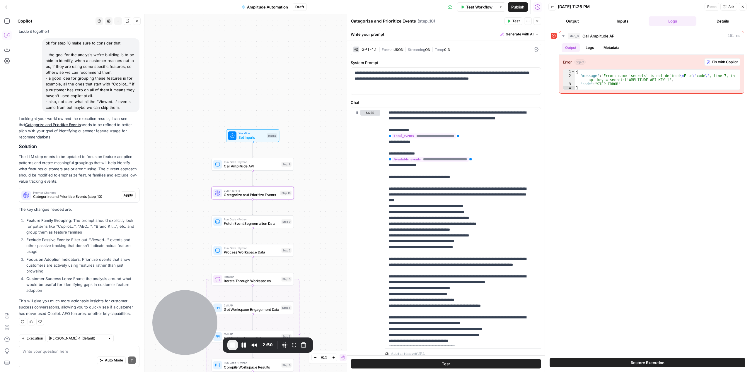
click at [127, 193] on span "Apply" at bounding box center [128, 195] width 10 height 5
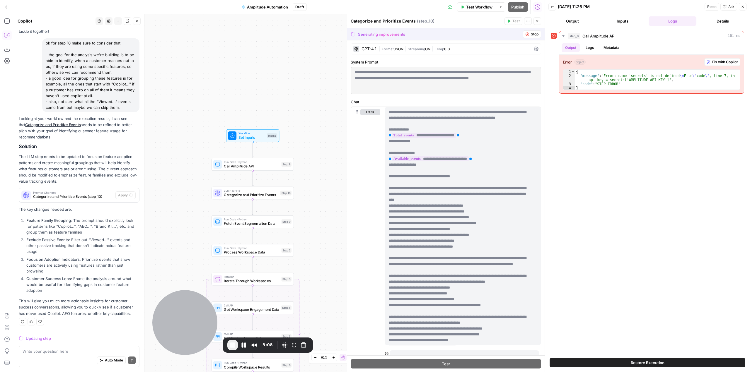
scroll to position [0, 0]
click at [235, 348] on span "End Recording" at bounding box center [232, 345] width 7 height 7
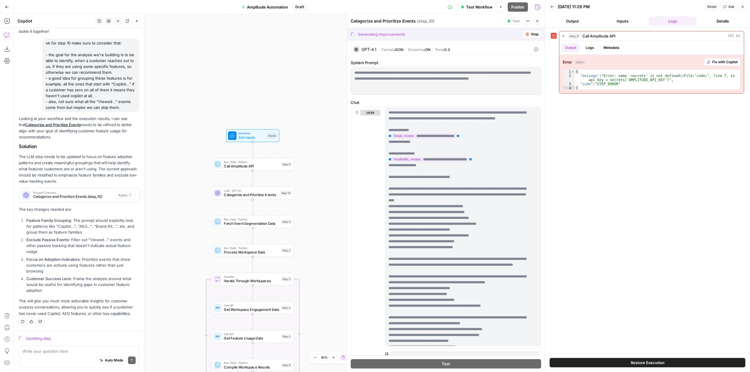
click at [269, 161] on span "Run Code · Python" at bounding box center [251, 162] width 55 height 4
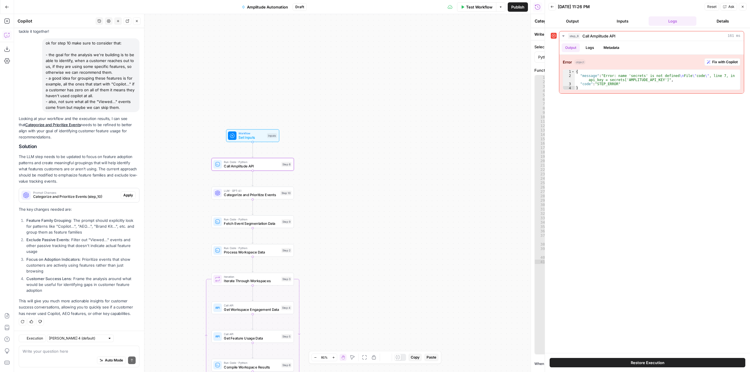
type textarea "Call Amplitude API"
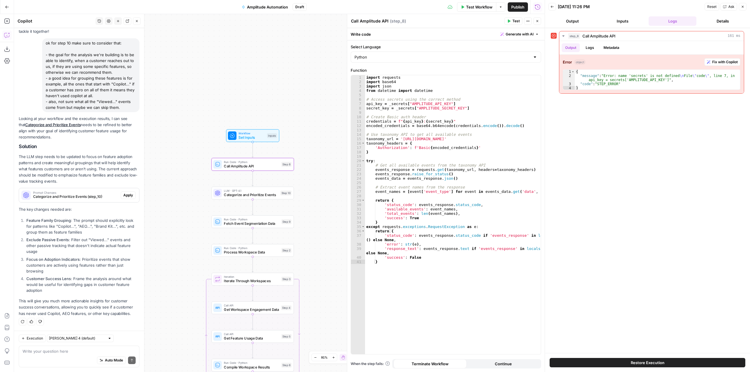
click at [512, 19] on button "Test" at bounding box center [514, 21] width 18 height 8
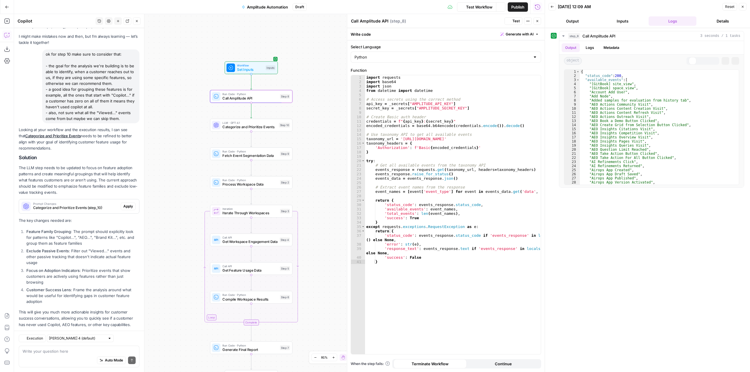
scroll to position [36, 0]
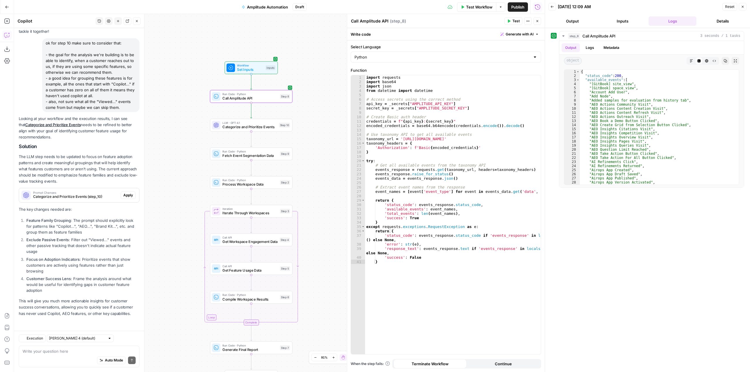
drag, startPoint x: 312, startPoint y: 144, endPoint x: 311, endPoint y: 76, distance: 68.0
click at [311, 76] on div "Workflow Set Inputs Inputs Run Code · Python Call Amplitude API Step 8 LLM · GP…" at bounding box center [279, 193] width 531 height 358
click at [264, 129] on span "Categorize and Prioritize Events" at bounding box center [249, 127] width 54 height 5
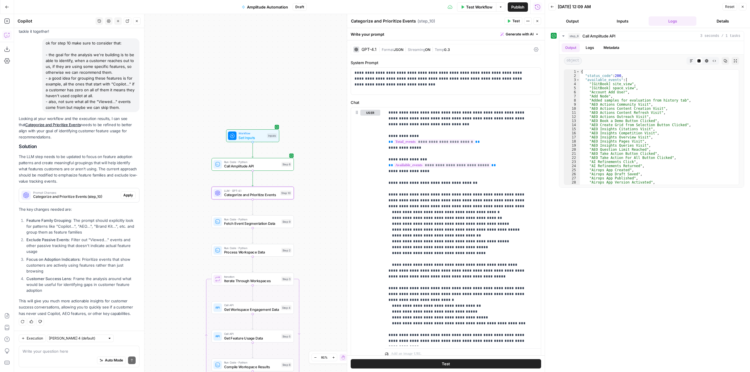
click at [124, 194] on span "Apply" at bounding box center [128, 195] width 10 height 5
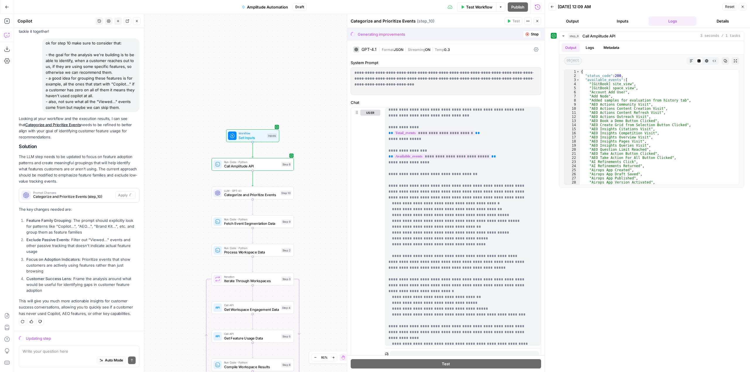
scroll to position [0, 0]
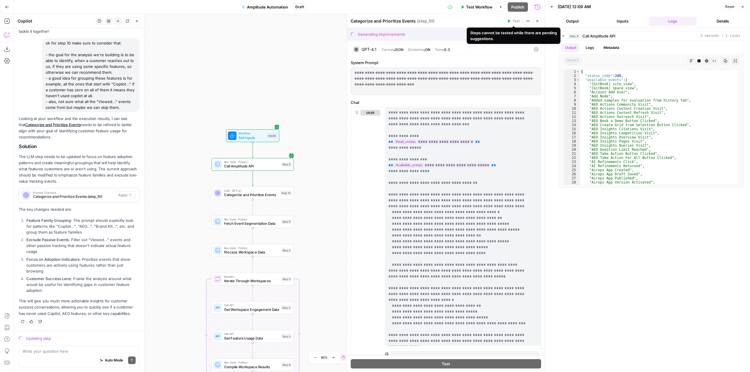
click at [469, 35] on div "Generating improvements Stop" at bounding box center [445, 34] width 197 height 12
click at [526, 35] on button "Stop" at bounding box center [532, 34] width 18 height 8
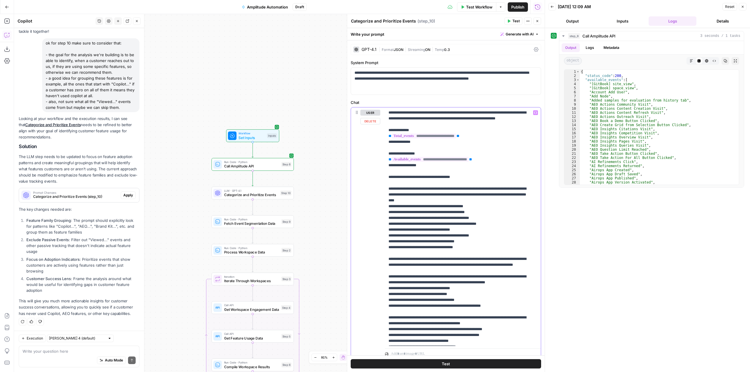
click at [506, 187] on p "**********" at bounding box center [459, 324] width 140 height 428
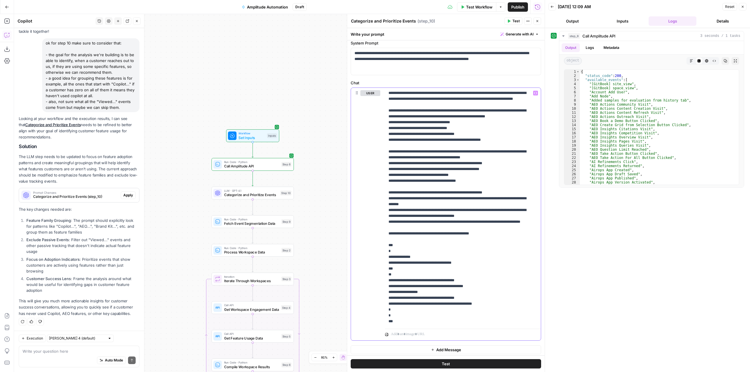
scroll to position [22, 0]
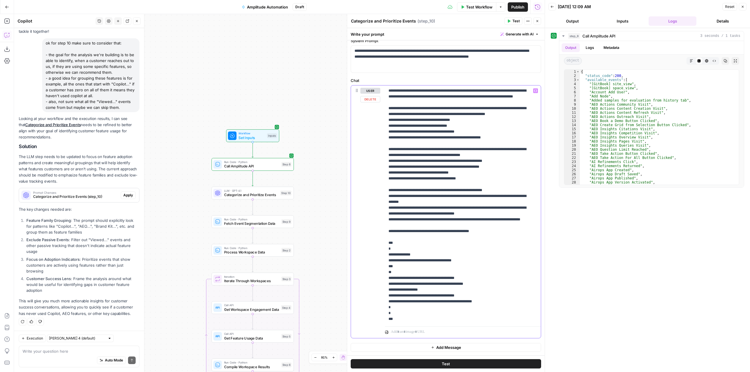
click at [509, 260] on p "**********" at bounding box center [459, 155] width 140 height 428
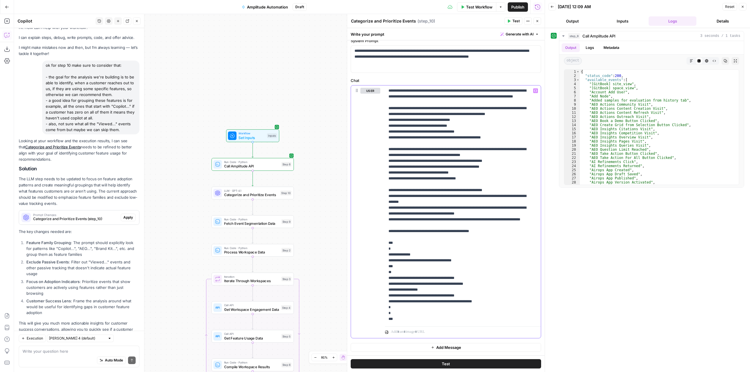
scroll to position [0, 0]
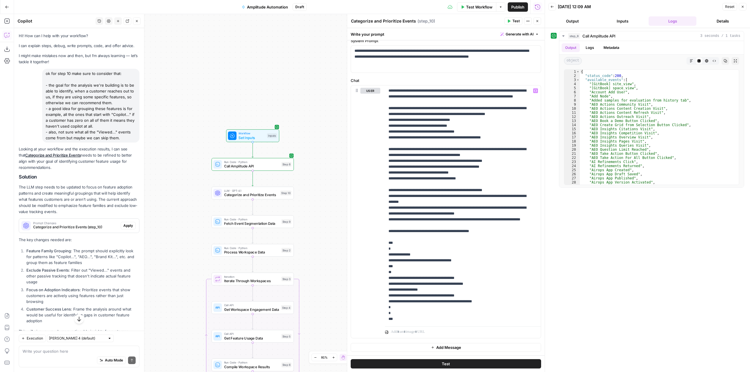
drag, startPoint x: 45, startPoint y: 84, endPoint x: 121, endPoint y: 147, distance: 98.8
click at [121, 143] on div "ok for step 10 make sure to consider that: - the goal for the analysis we're bu…" at bounding box center [90, 106] width 97 height 74
copy div "- the goal for the analysis we're building is to be able to identify, when a cu…"
click at [466, 184] on p "**********" at bounding box center [459, 155] width 140 height 428
click at [132, 231] on div "Hi! How can I help with your workflow? I can explain steps, debug, write prompt…" at bounding box center [79, 194] width 130 height 333
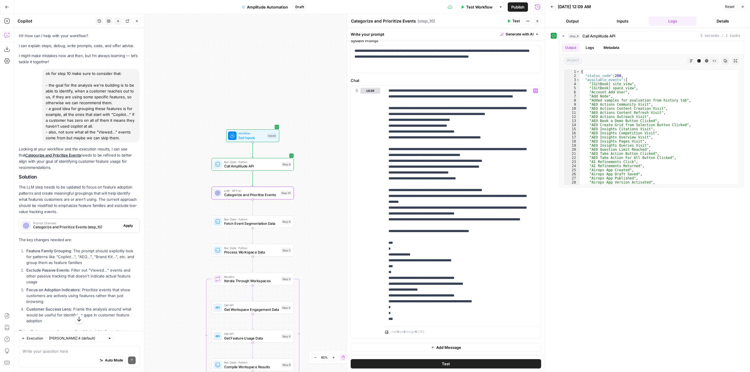
click at [126, 229] on span "Apply" at bounding box center [128, 225] width 10 height 5
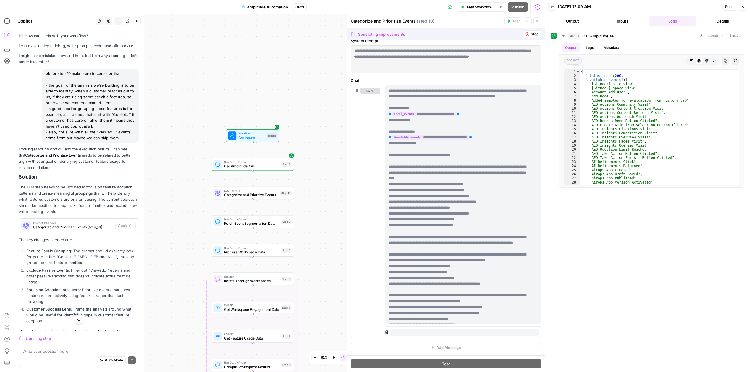
click at [523, 35] on button "Stop" at bounding box center [532, 34] width 18 height 8
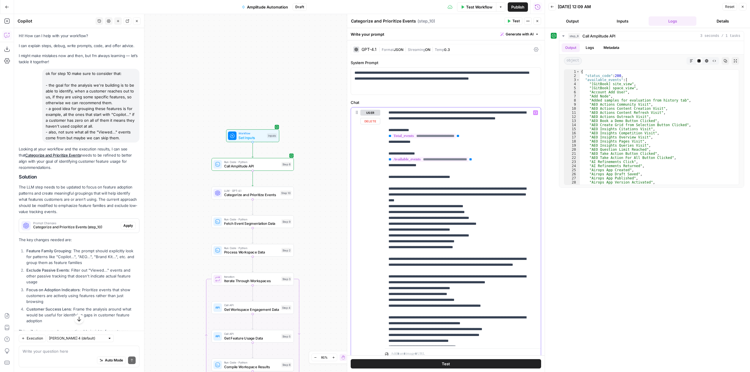
click at [459, 208] on p "**********" at bounding box center [459, 324] width 140 height 428
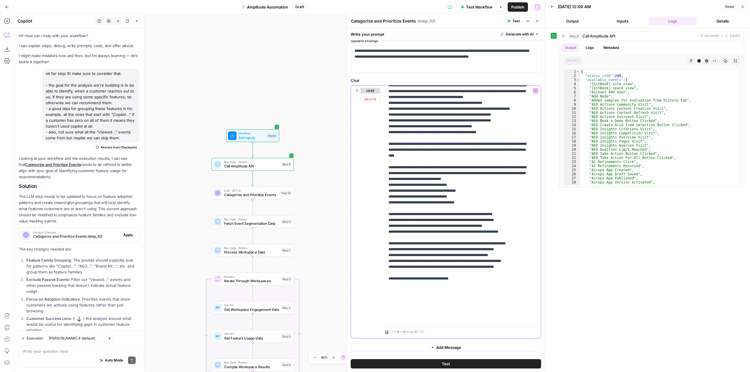
scroll to position [65, 0]
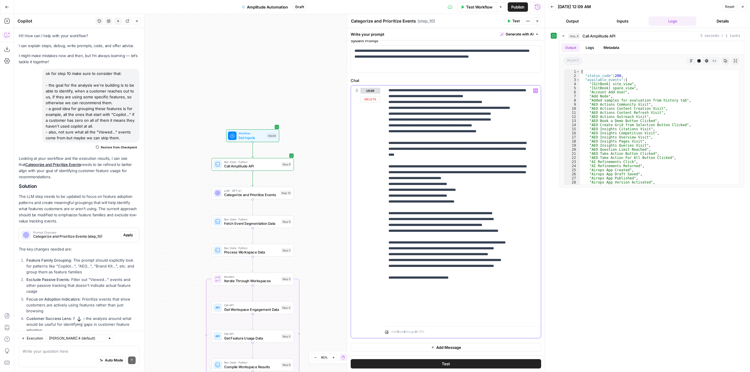
click at [447, 320] on p "**********" at bounding box center [459, 172] width 140 height 299
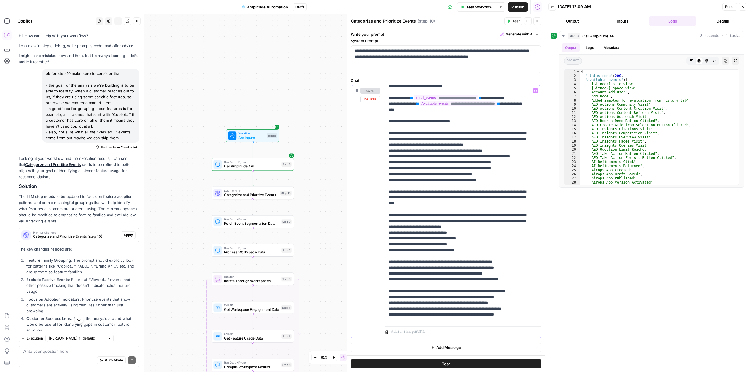
scroll to position [0, 0]
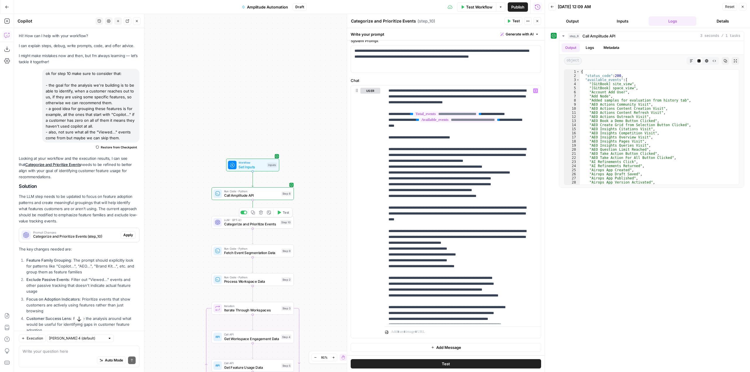
click at [285, 214] on span "Test" at bounding box center [286, 212] width 6 height 5
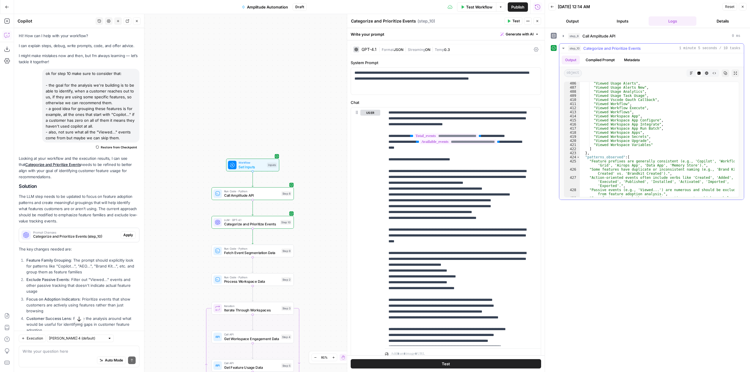
scroll to position [1776, 0]
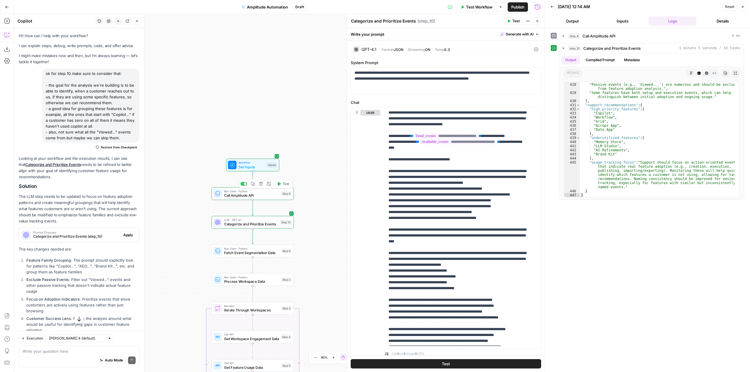
click at [274, 198] on span "Call Amplitude API" at bounding box center [251, 195] width 55 height 5
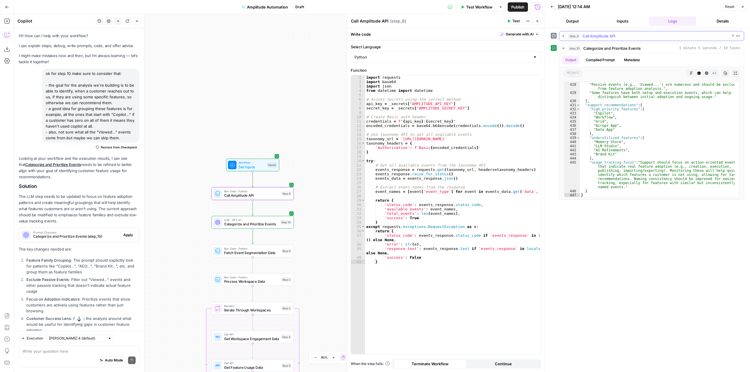
click at [563, 35] on icon "button" at bounding box center [563, 36] width 1 height 2
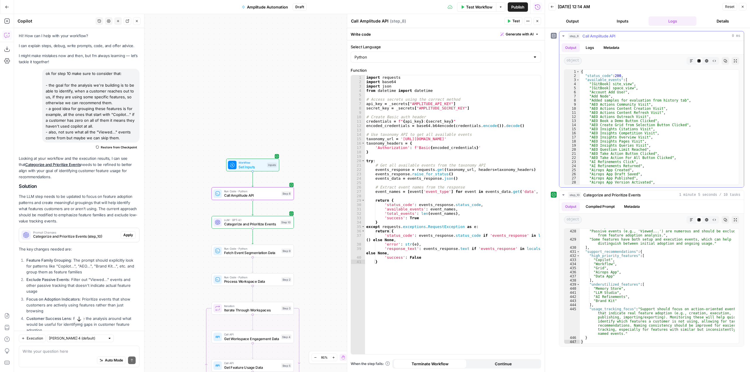
click at [725, 62] on icon "button" at bounding box center [726, 61] width 4 height 4
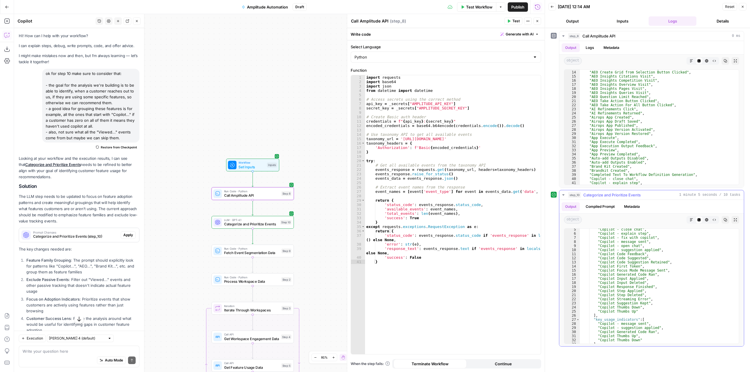
scroll to position [0, 0]
click at [724, 219] on icon "button" at bounding box center [726, 220] width 4 height 4
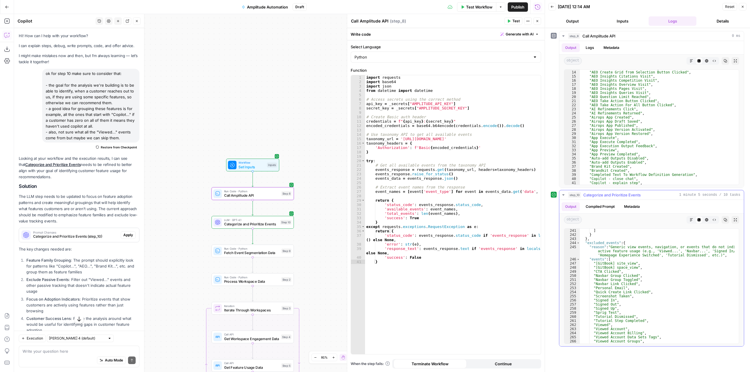
scroll to position [1002, 0]
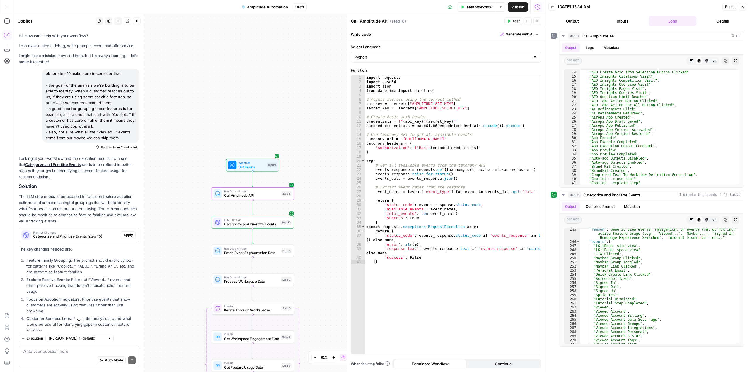
click at [64, 355] on div "Auto Mode Send" at bounding box center [79, 361] width 113 height 13
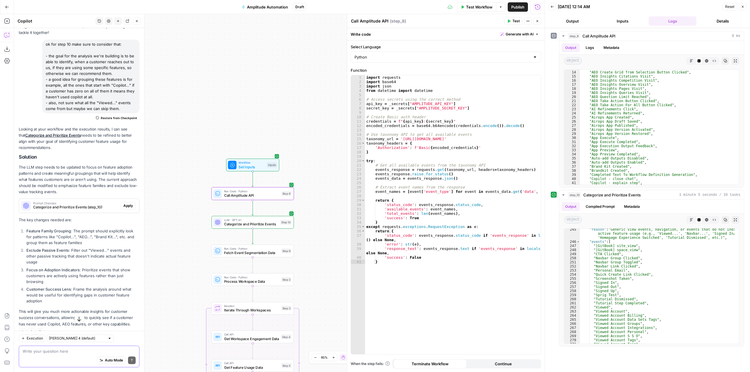
scroll to position [46, 0]
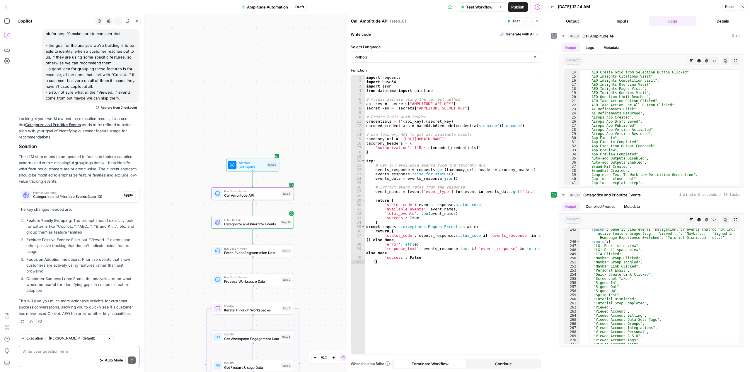
click at [84, 353] on textarea at bounding box center [79, 352] width 113 height 6
type textarea "how"
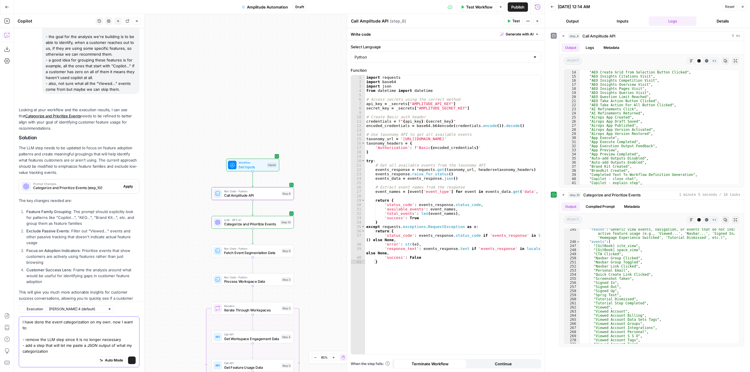
scroll to position [75, 0]
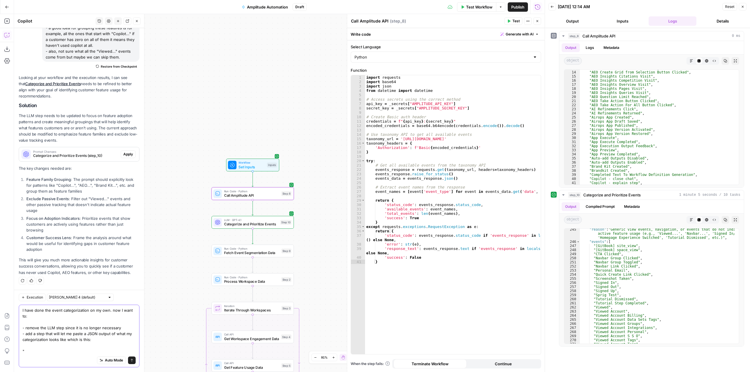
paste textarea "{ "feature_categories": { "Copilot": { "events": [ "Copilot - close chat", "Cop…"
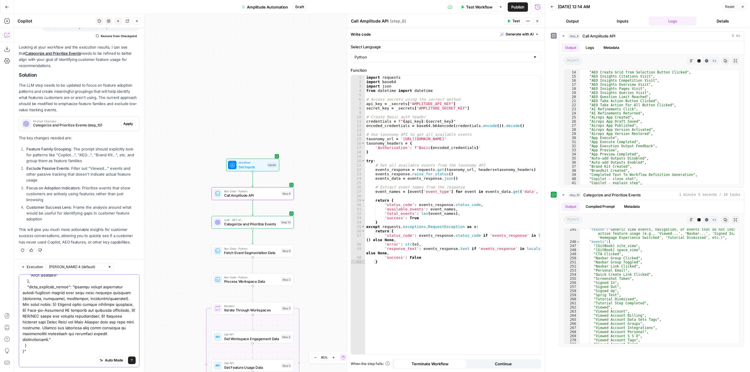
scroll to position [2993, 0]
type textarea "I have done the event categorization on my own. now I want to: - remove the LLM…"
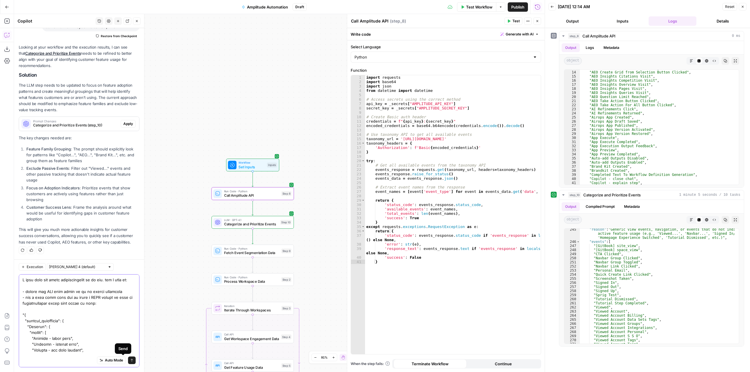
click at [128, 360] on button "Send" at bounding box center [132, 361] width 8 height 8
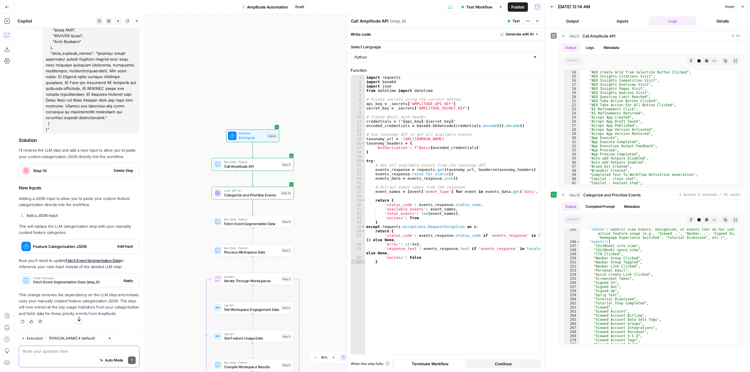
scroll to position [3453, 0]
click at [118, 168] on span "Delete Step" at bounding box center [123, 170] width 19 height 5
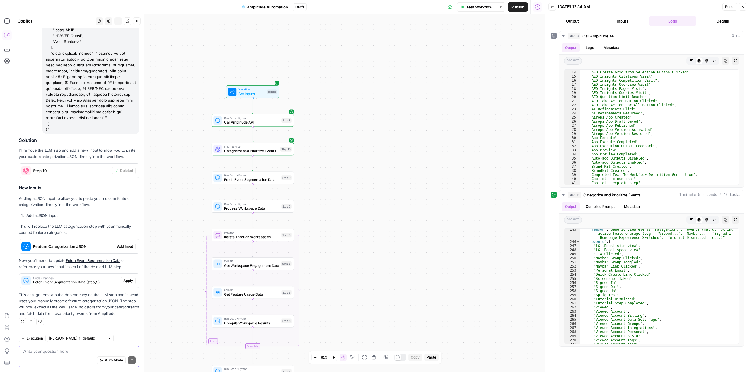
click at [371, 209] on div "Workflow Set Inputs Inputs Run Code · Python Call Amplitude API Step 8 LLM · GP…" at bounding box center [279, 193] width 531 height 358
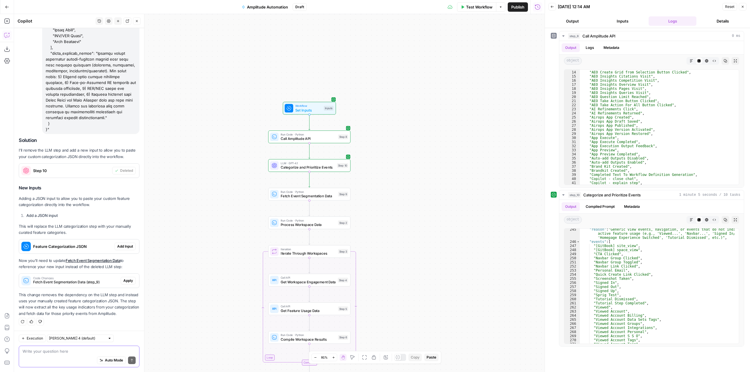
drag, startPoint x: 441, startPoint y: 224, endPoint x: 399, endPoint y: 196, distance: 50.4
click at [399, 196] on div "Workflow Set Inputs Inputs Run Code · Python Call Amplitude API Step 8 LLM · GP…" at bounding box center [279, 193] width 531 height 358
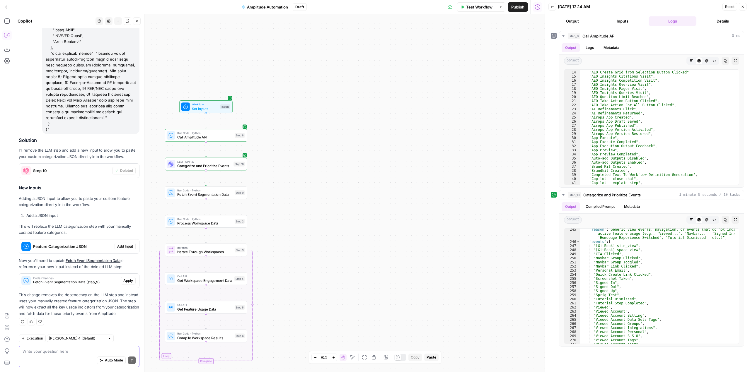
drag, startPoint x: 389, startPoint y: 190, endPoint x: 285, endPoint y: 189, distance: 103.4
click at [285, 189] on div "Workflow Set Inputs Inputs Run Code · Python Call Amplitude API Step 8 LLM · GP…" at bounding box center [279, 193] width 531 height 358
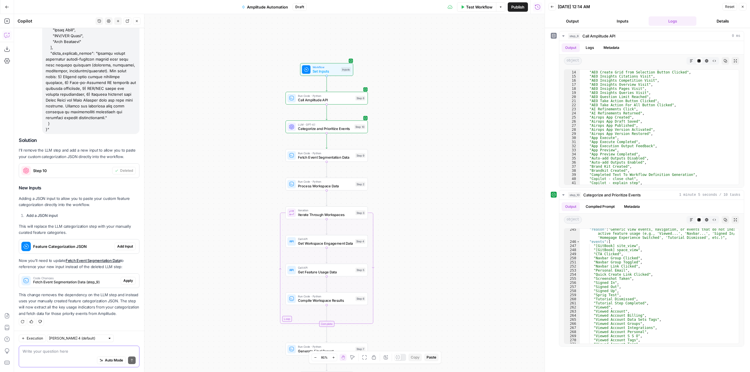
drag, startPoint x: 442, startPoint y: 271, endPoint x: 410, endPoint y: 152, distance: 123.1
click at [417, 155] on div "Workflow Set Inputs Inputs Run Code · Python Call Amplitude API Step 8 LLM · GP…" at bounding box center [279, 193] width 531 height 358
click at [333, 116] on icon "button" at bounding box center [335, 117] width 4 height 4
click at [366, 75] on span "Delete Step" at bounding box center [359, 75] width 23 height 6
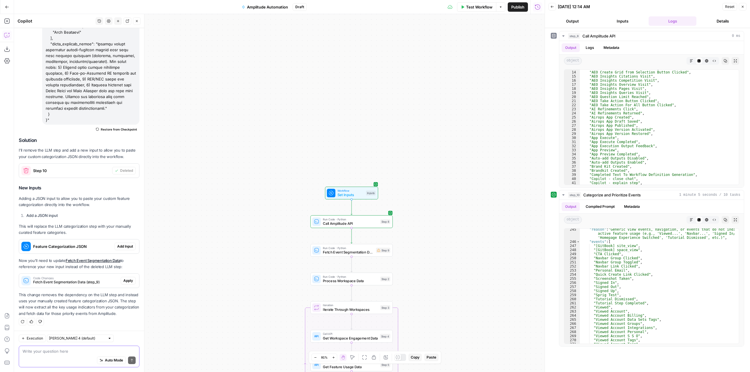
click at [124, 244] on span "Add Input" at bounding box center [125, 246] width 16 height 5
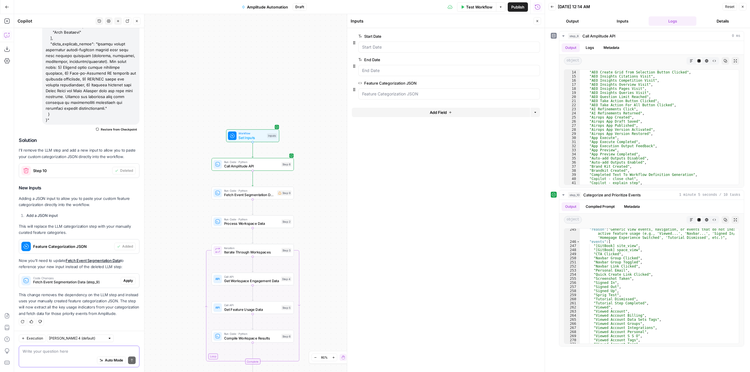
click at [517, 85] on span "edit field" at bounding box center [518, 83] width 13 height 5
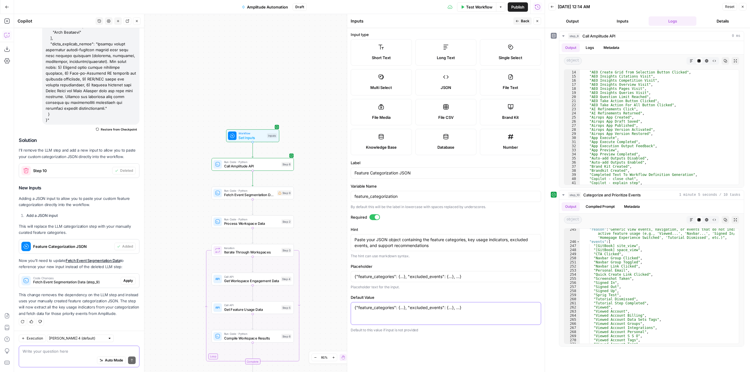
drag, startPoint x: 481, startPoint y: 310, endPoint x: 350, endPoint y: 304, distance: 130.8
click at [350, 304] on form "Input type Short Text Long Text Single Select Multi Select JSON File Text File …" at bounding box center [445, 200] width 197 height 344
paste textarea ""feature_categories": { "Copilot": { "events": [ "Copilot - close chat", "Copil…"
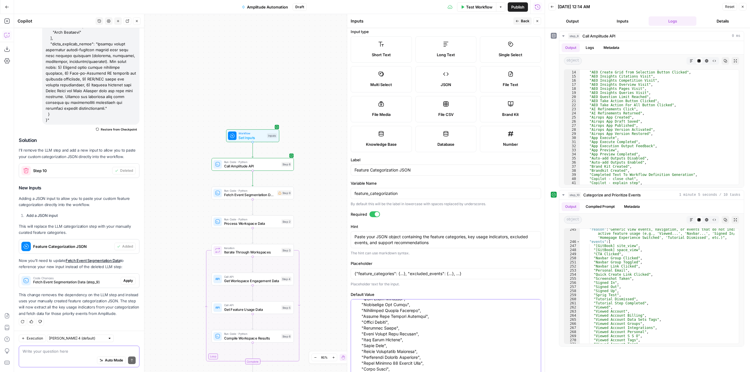
scroll to position [0, 0]
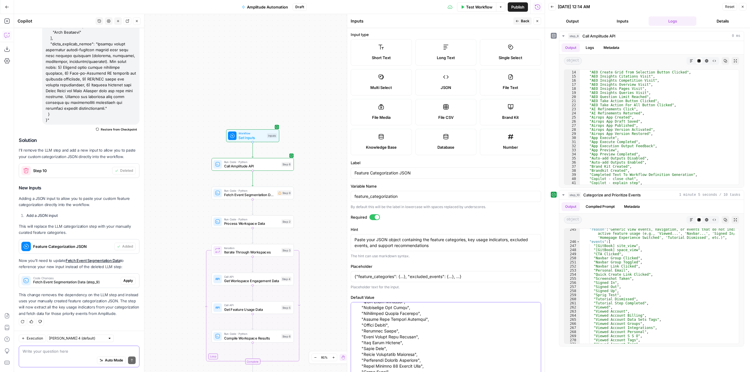
type textarea "{ "feature_categories": { "Copilot": { "events": [ "Copilot - close chat", "Cop…"
click at [526, 23] on span "Back" at bounding box center [525, 20] width 8 height 5
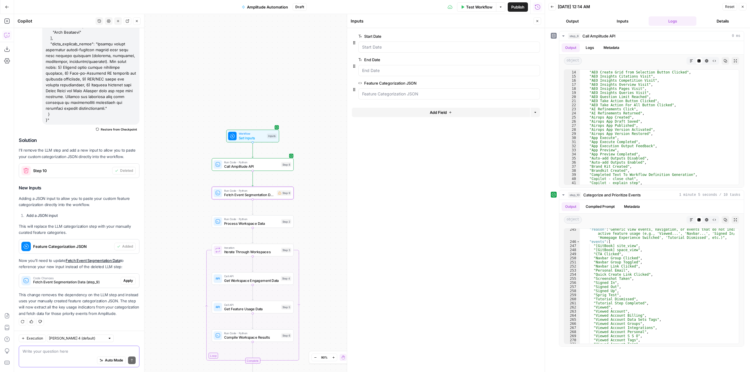
click at [123, 278] on span "Apply" at bounding box center [128, 280] width 10 height 5
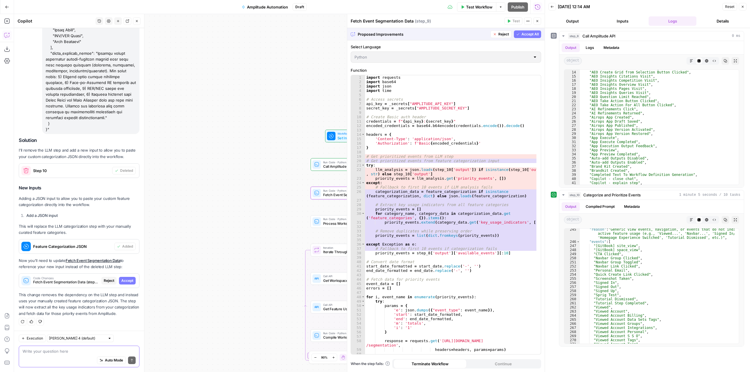
click at [123, 278] on span "Accept" at bounding box center [127, 280] width 12 height 5
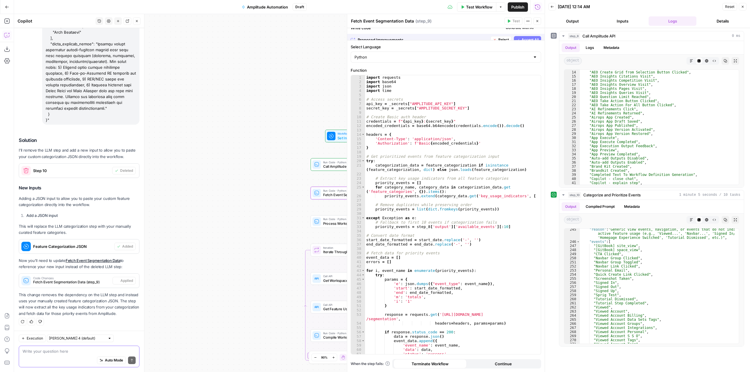
scroll to position [3459, 0]
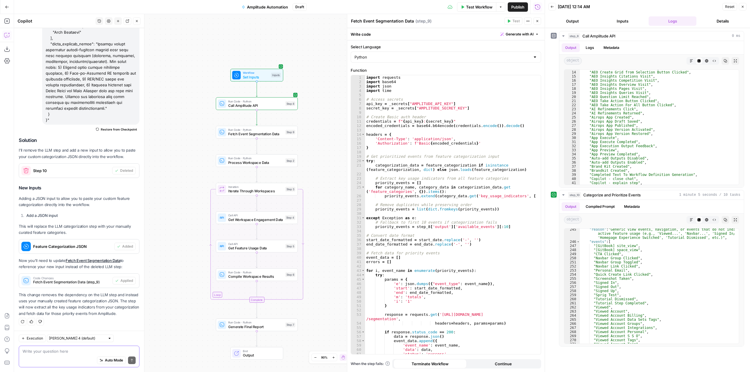
drag, startPoint x: 320, startPoint y: 174, endPoint x: 324, endPoint y: 113, distance: 61.1
click at [324, 113] on div "Workflow Set Inputs Inputs Run Code · Python Call Amplitude API Step 8 Run Code…" at bounding box center [279, 193] width 531 height 358
click at [315, 134] on div "Workflow Set Inputs Inputs Run Code · Python Call Amplitude API Step 8 Run Code…" at bounding box center [279, 193] width 531 height 358
click at [270, 63] on div "Test Step" at bounding box center [268, 65] width 27 height 9
click at [272, 66] on span "Test Step" at bounding box center [271, 67] width 14 height 5
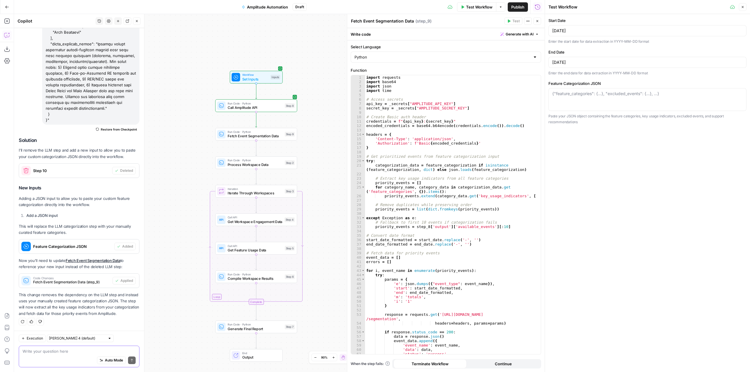
click at [584, 90] on div "{"feature_categories": {...}, "excluded_events": {...}, ...}" at bounding box center [647, 99] width 198 height 23
click at [466, 9] on span "Test Workflow" at bounding box center [479, 7] width 26 height 6
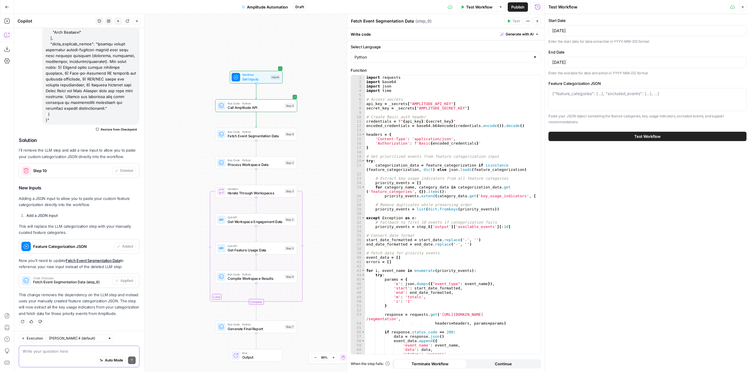
click at [626, 100] on div "{"feature_categories": {...}, "excluded_events": {...}, ...}" at bounding box center [647, 99] width 198 height 23
click at [260, 76] on span "Workflow" at bounding box center [255, 75] width 26 height 4
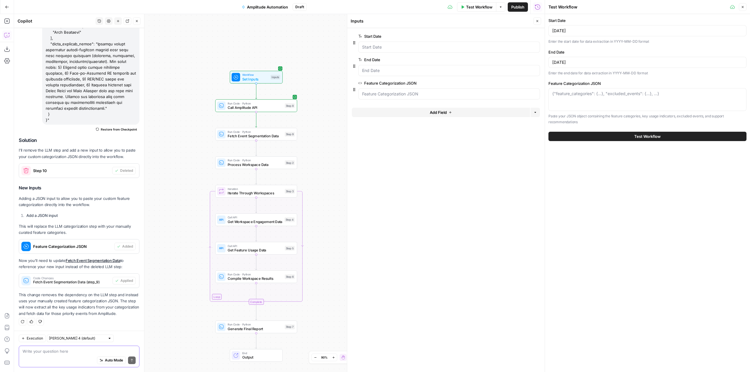
click at [519, 81] on span "edit field" at bounding box center [518, 83] width 13 height 5
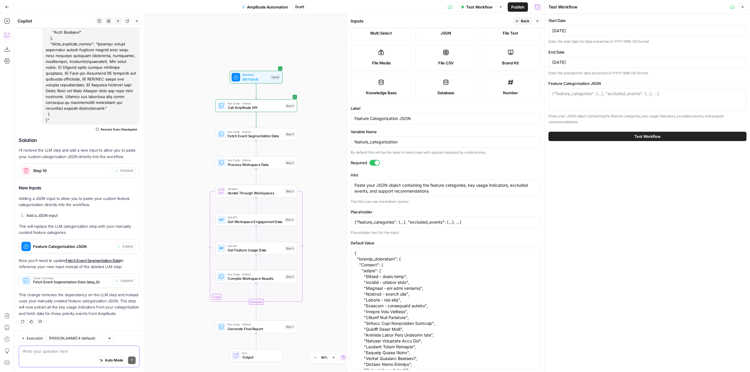
scroll to position [59, 0]
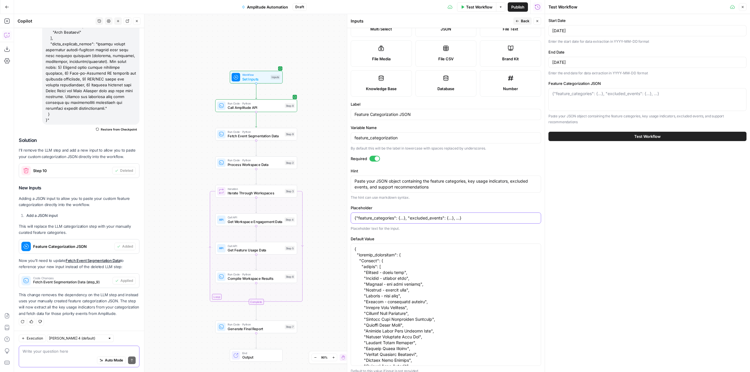
drag, startPoint x: 498, startPoint y: 219, endPoint x: 346, endPoint y: 222, distance: 152.1
click at [347, 222] on div "Inputs Back Close Input type Short Text Long Text Single Select Multi Select JS…" at bounding box center [446, 193] width 198 height 358
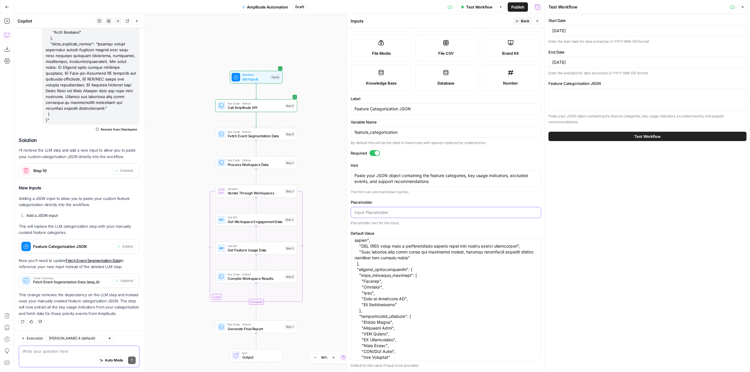
scroll to position [2848, 0]
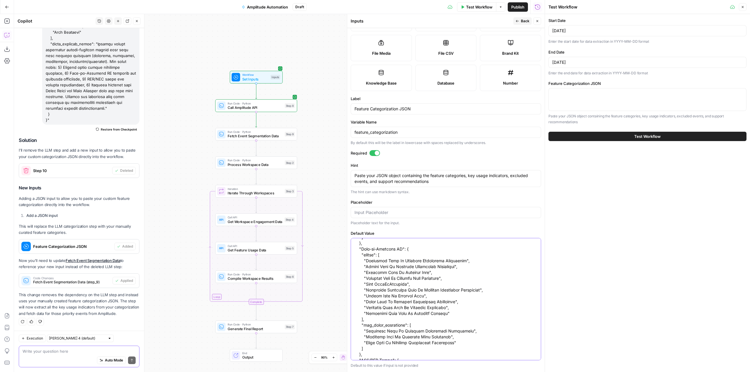
scroll to position [0, 0]
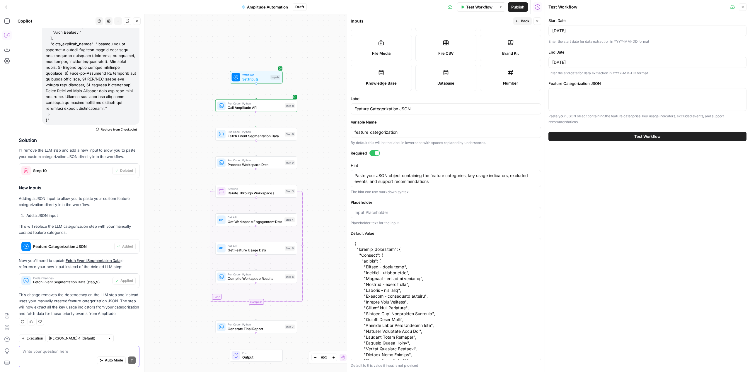
click at [516, 19] on button "Back" at bounding box center [522, 21] width 18 height 8
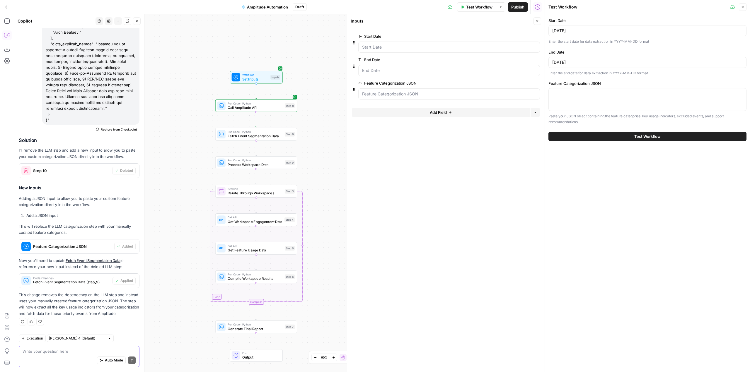
click at [743, 4] on button "Close" at bounding box center [743, 7] width 8 height 8
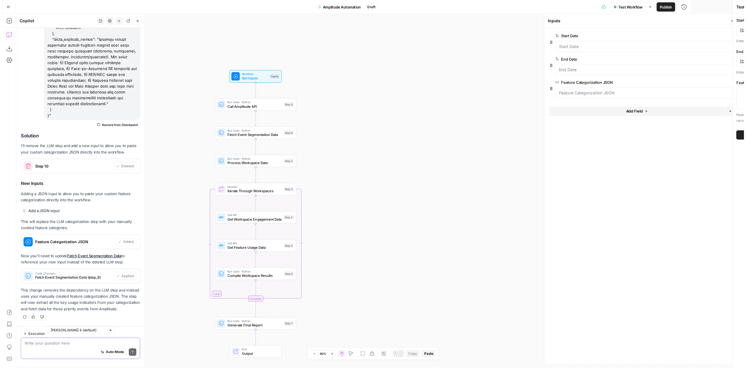
scroll to position [3459, 0]
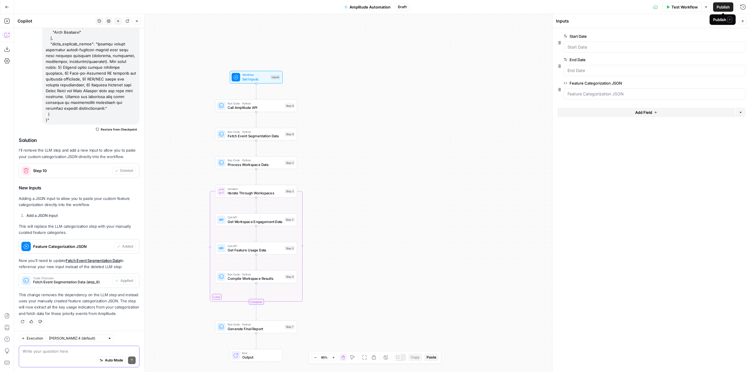
click at [718, 6] on span "Publish" at bounding box center [723, 7] width 13 height 6
click at [663, 8] on span "Test Workflow" at bounding box center [675, 7] width 26 height 6
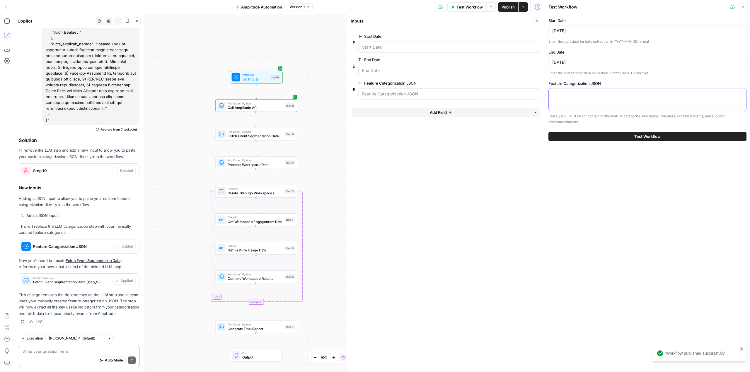
click at [587, 93] on textarea "Feature Categorization JSON" at bounding box center [647, 94] width 190 height 6
paste textarea "{ "feature_categories": { "Copilot": { "events": [ "Copilot - close chat", "Cop…"
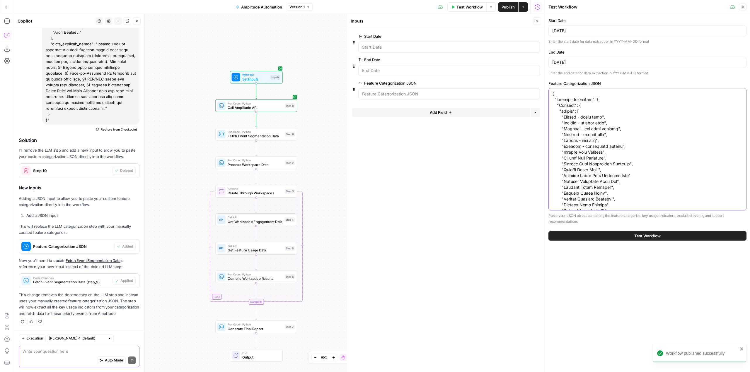
scroll to position [2839, 0]
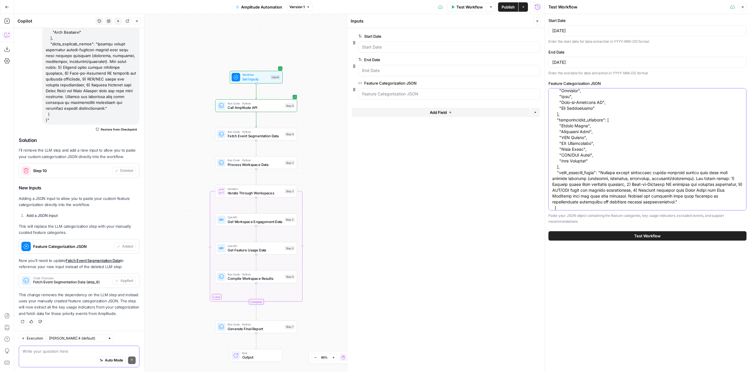
type textarea "{ "feature_categories": { "Copilot": { "events": [ "Copilot - close chat", "Cop…"
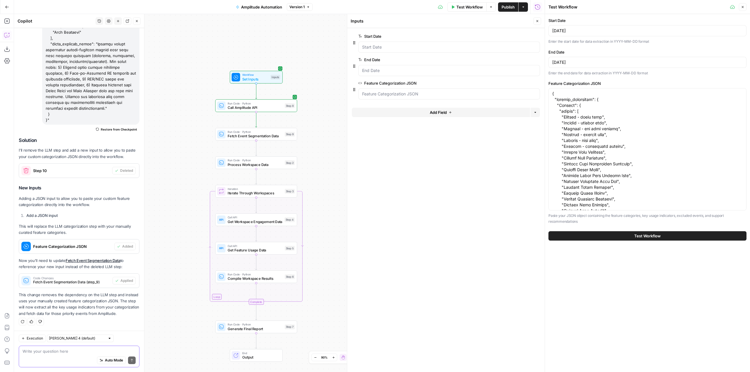
click at [598, 238] on button "Test Workflow" at bounding box center [647, 235] width 198 height 9
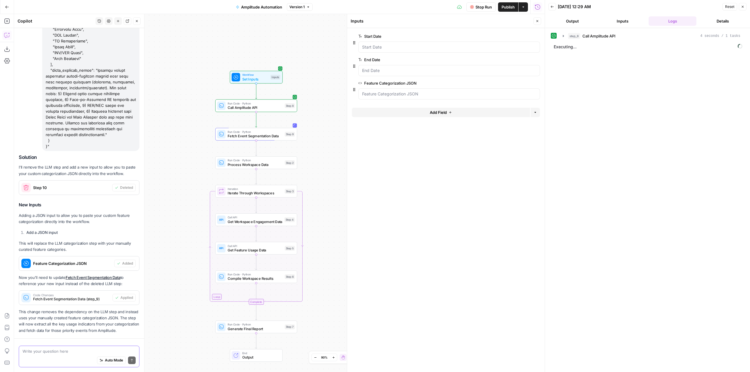
scroll to position [3459, 0]
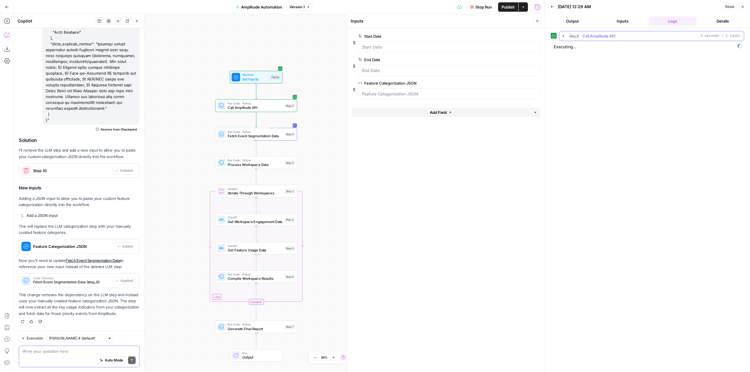
click at [563, 35] on icon "button" at bounding box center [563, 36] width 5 height 5
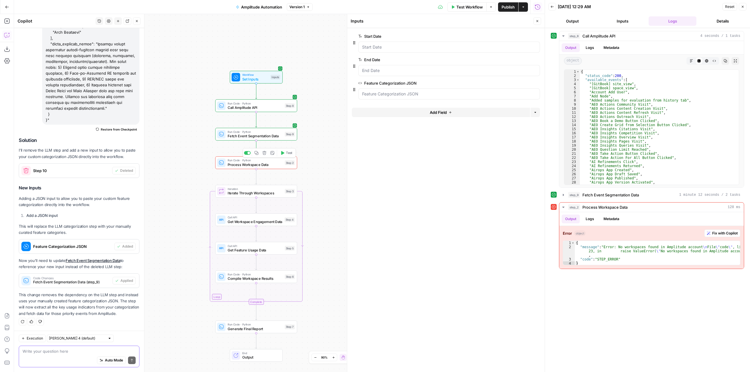
click at [275, 166] on span "Process Workspace Data" at bounding box center [255, 164] width 55 height 5
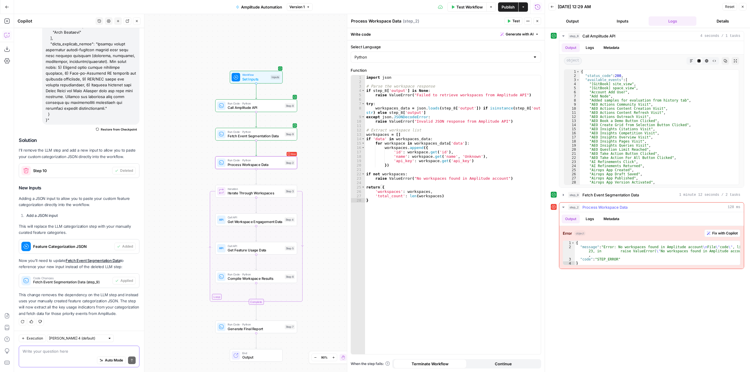
click at [718, 234] on span "Fix with Copilot" at bounding box center [724, 233] width 25 height 5
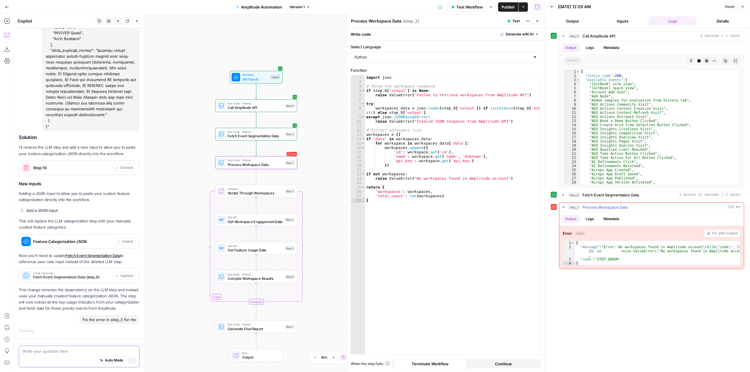
scroll to position [3443, 0]
click at [563, 196] on icon "button" at bounding box center [563, 195] width 1 height 2
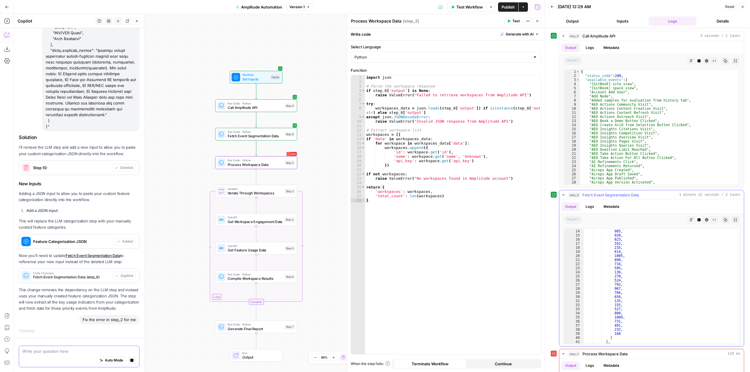
scroll to position [0, 0]
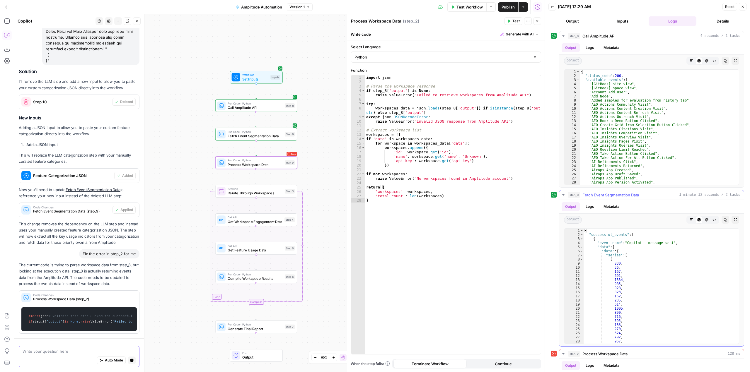
click at [561, 193] on icon "button" at bounding box center [563, 195] width 5 height 5
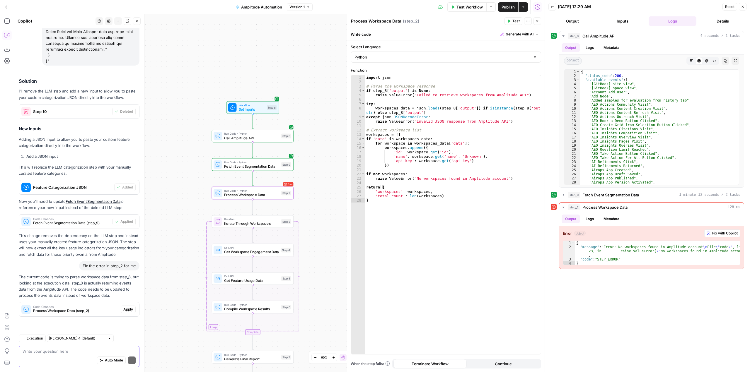
scroll to position [3518, 0]
click at [127, 312] on span "Apply" at bounding box center [128, 309] width 10 height 5
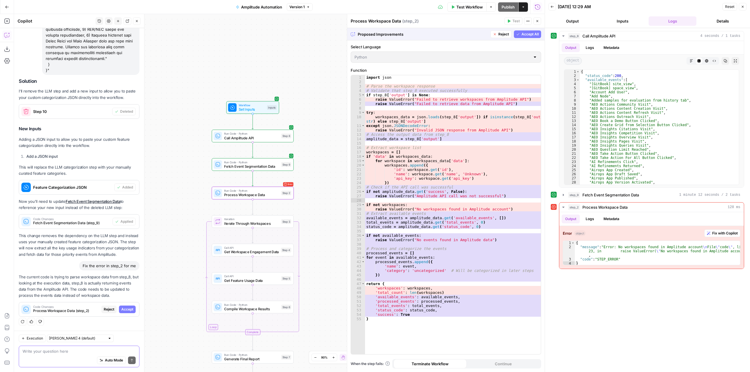
click at [123, 311] on span "Accept" at bounding box center [127, 309] width 12 height 5
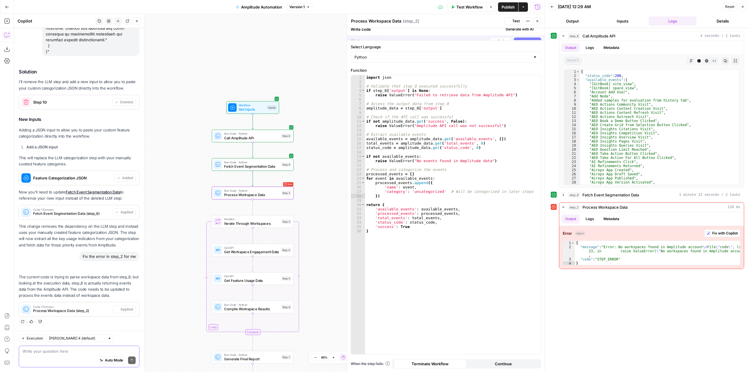
scroll to position [3527, 0]
click at [284, 185] on span "Test" at bounding box center [285, 183] width 6 height 5
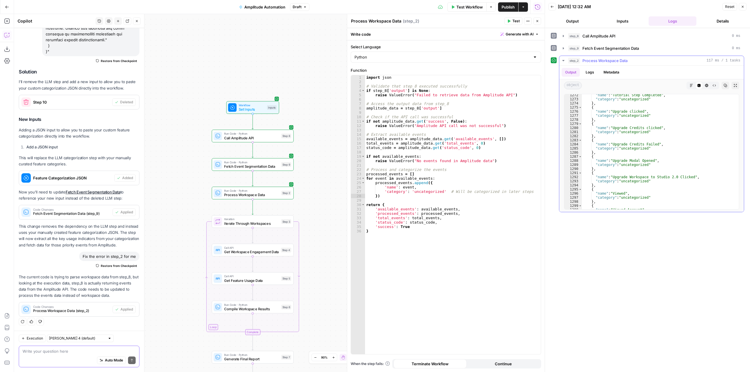
scroll to position [5215, 0]
click at [67, 351] on textarea at bounding box center [79, 352] width 113 height 6
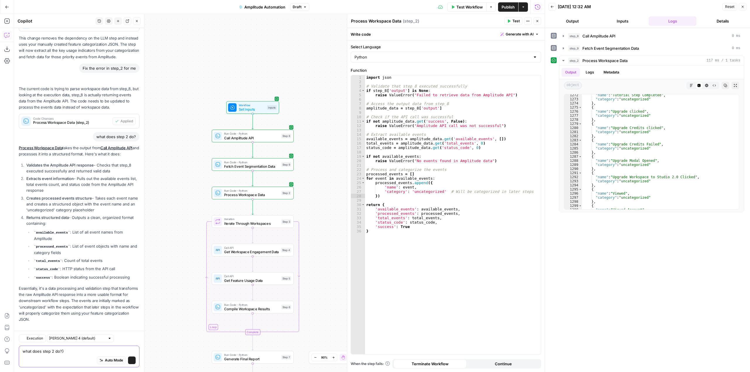
scroll to position [3722, 0]
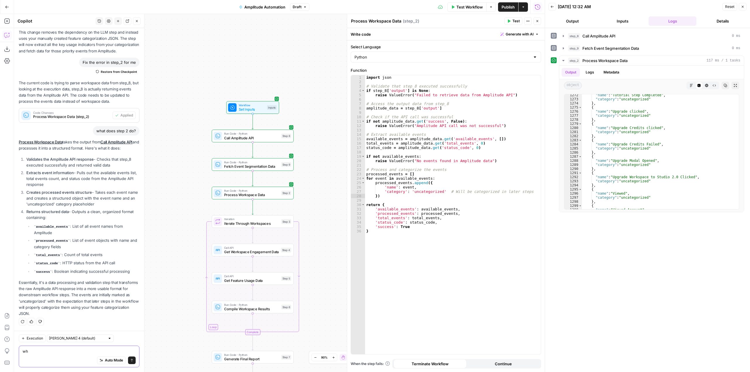
type textarea "w"
click at [262, 184] on icon "button" at bounding box center [261, 183] width 4 height 4
click at [353, 73] on span "Delete Step" at bounding box center [359, 75] width 23 height 6
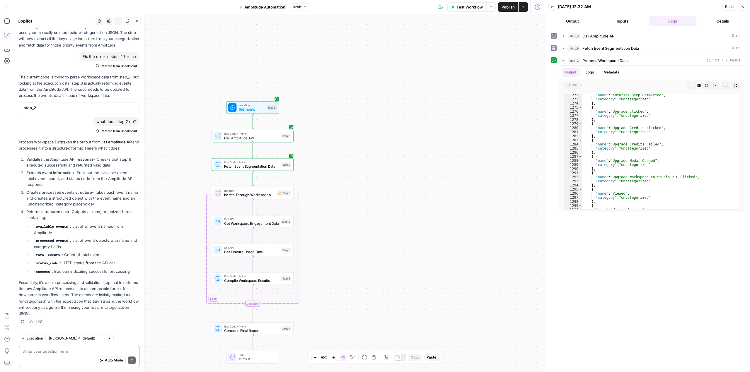
click at [91, 354] on textarea at bounding box center [79, 352] width 113 height 6
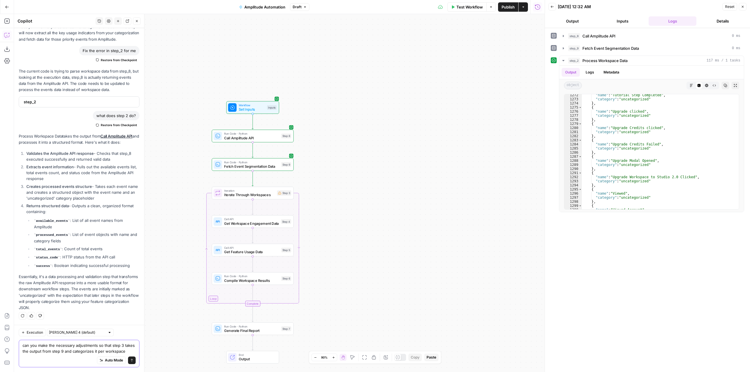
scroll to position [3739, 0]
type textarea "can you make the necessary adjustments so that step 3 takes the output from ste…"
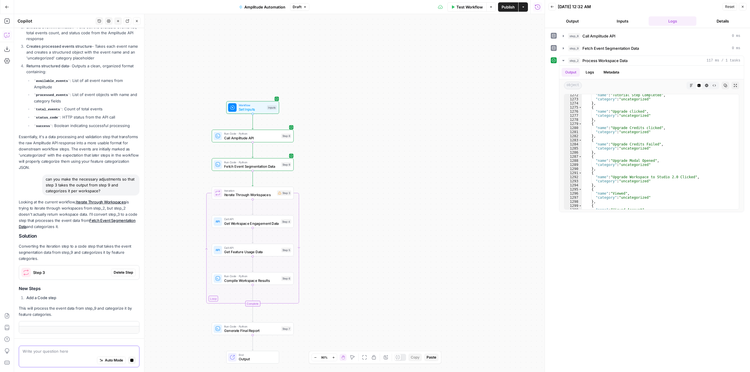
scroll to position [3844, 0]
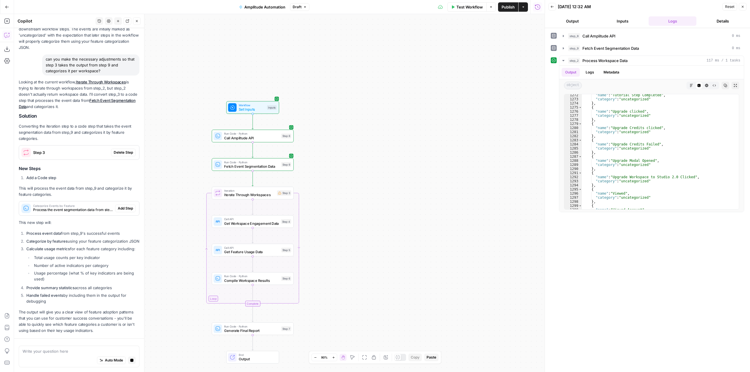
scroll to position [4025, 0]
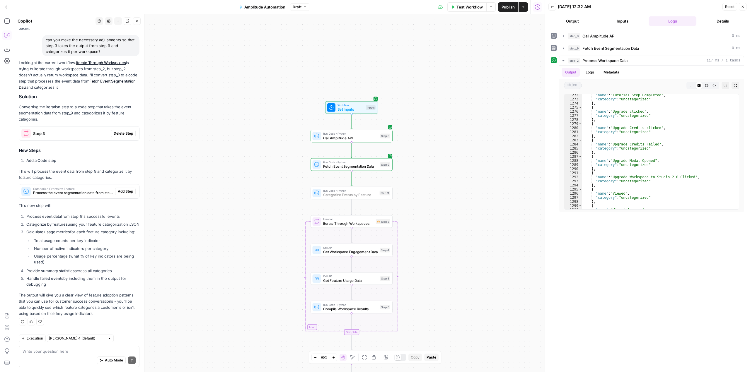
click at [120, 189] on span "Add Step" at bounding box center [125, 191] width 15 height 5
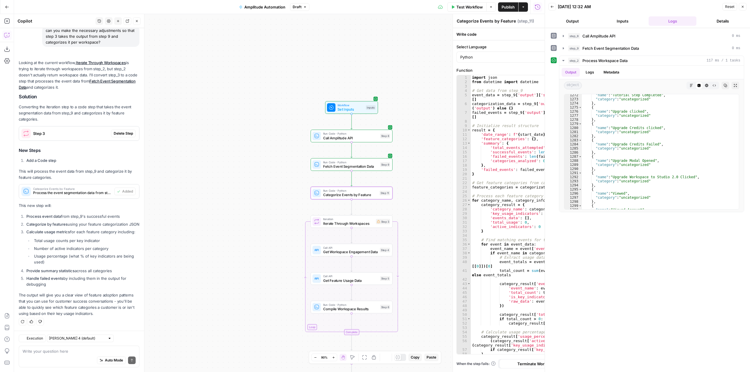
scroll to position [4034, 0]
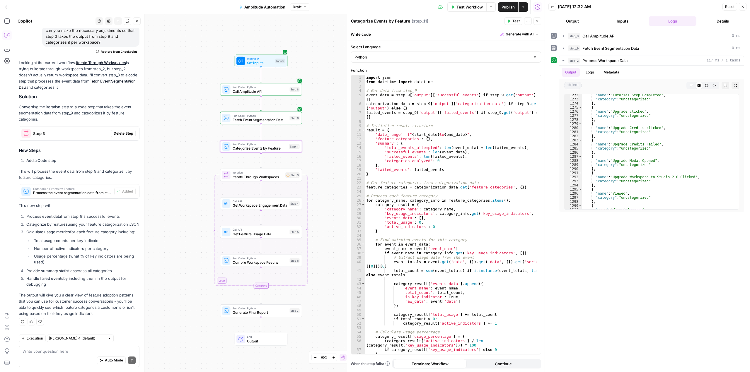
drag, startPoint x: 255, startPoint y: 198, endPoint x: 165, endPoint y: 151, distance: 101.8
click at [165, 151] on div "Workflow Set Inputs Inputs Run Code · Python Call Amplitude API Step 8 Run Code…" at bounding box center [279, 193] width 531 height 358
click at [293, 134] on button "Test" at bounding box center [291, 136] width 16 height 7
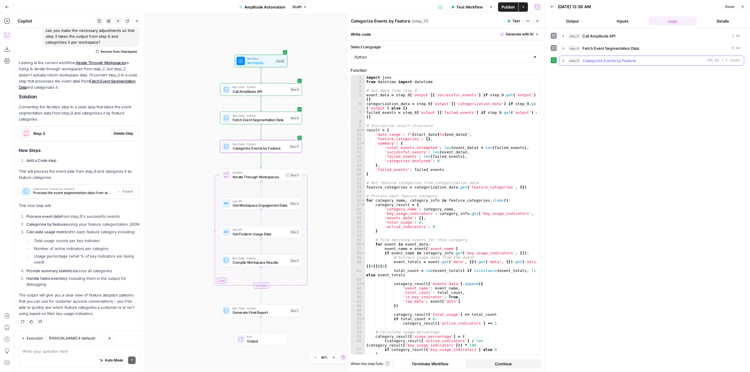
click at [563, 60] on icon "button" at bounding box center [563, 60] width 5 height 5
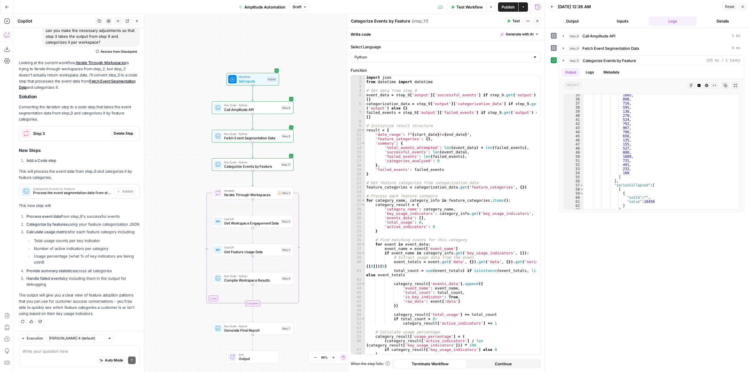
click at [71, 355] on div "Auto Mode Send" at bounding box center [79, 361] width 113 height 13
type textarea "yeah but I still need that data categorized per customer account"
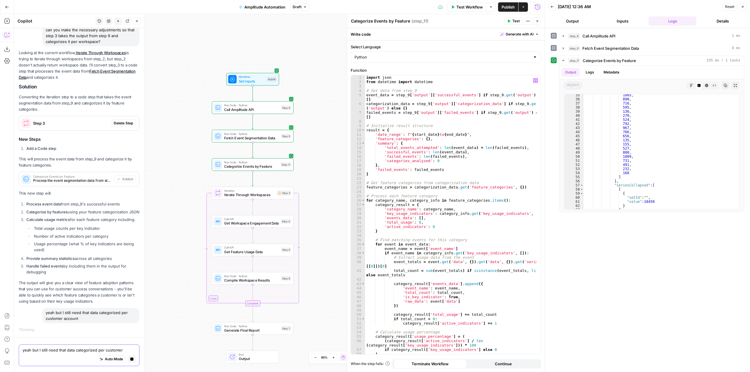
scroll to position [3994, 0]
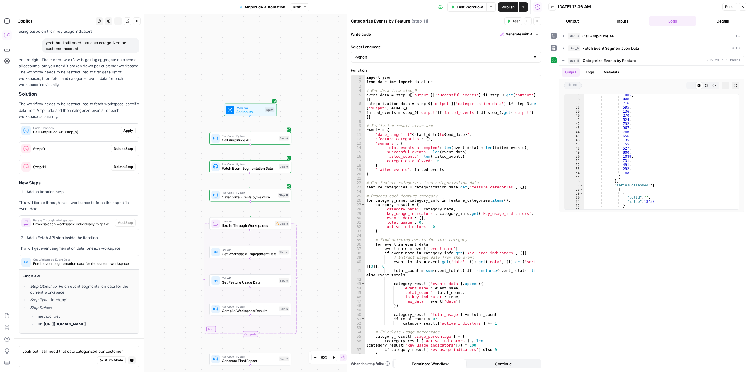
drag, startPoint x: 316, startPoint y: 238, endPoint x: 314, endPoint y: 180, distance: 58.1
click at [314, 180] on div "Workflow Set Inputs Inputs Run Code · Python Call Amplitude API Step 8 Run Code…" at bounding box center [279, 193] width 531 height 358
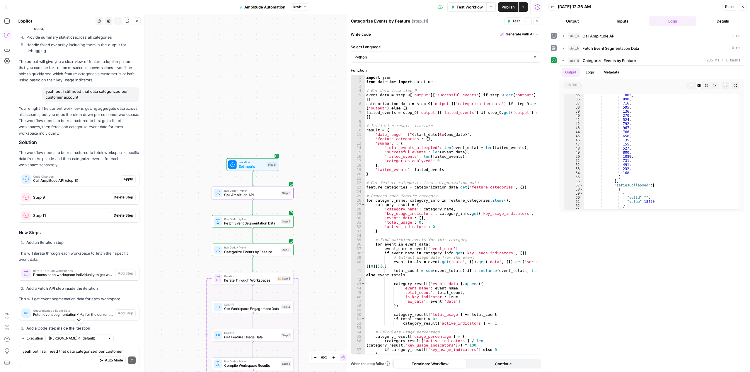
scroll to position [4266, 0]
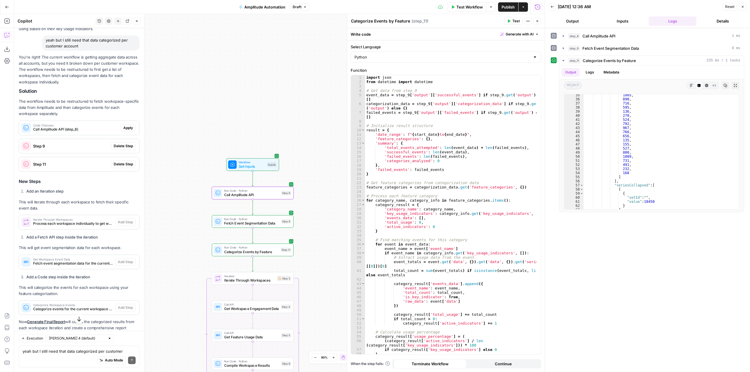
click at [125, 131] on span "Apply" at bounding box center [128, 127] width 10 height 5
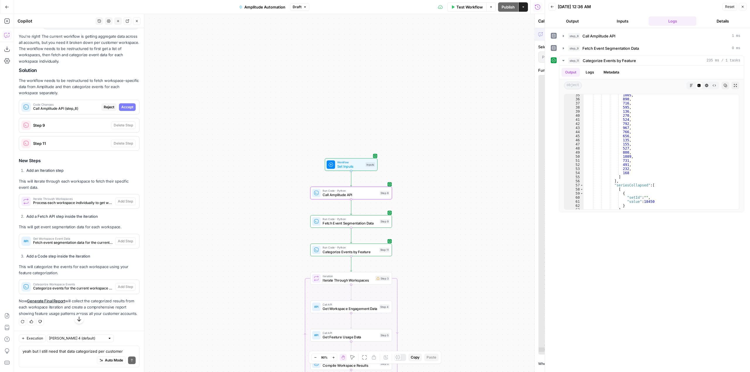
scroll to position [4219, 0]
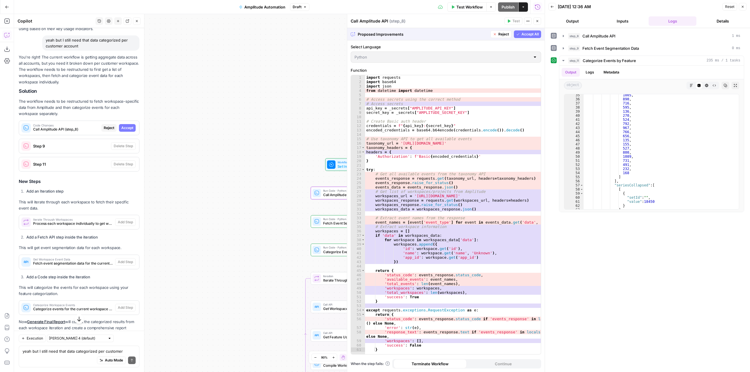
click at [125, 131] on span "Accept" at bounding box center [127, 127] width 12 height 5
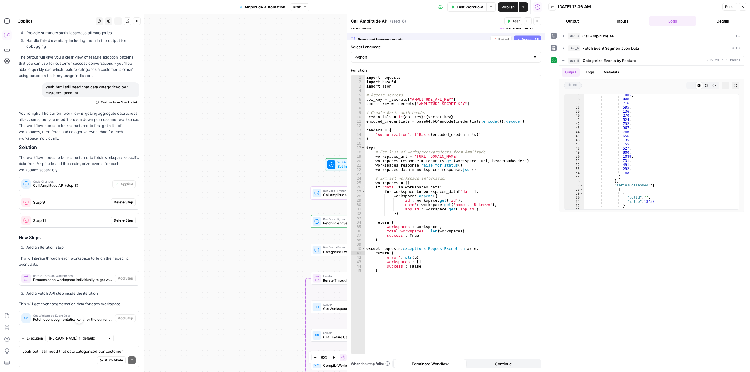
scroll to position [4266, 0]
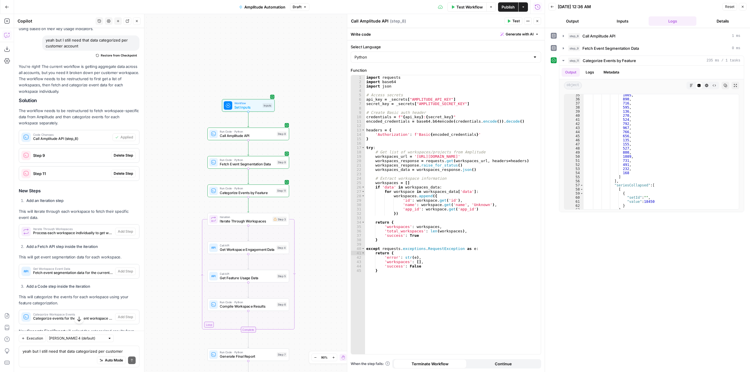
drag, startPoint x: 165, startPoint y: 200, endPoint x: 160, endPoint y: 141, distance: 59.3
click at [160, 141] on div "Workflow Set Inputs Inputs Run Code · Python Call Amplitude API Step 8 Run Code…" at bounding box center [279, 193] width 531 height 358
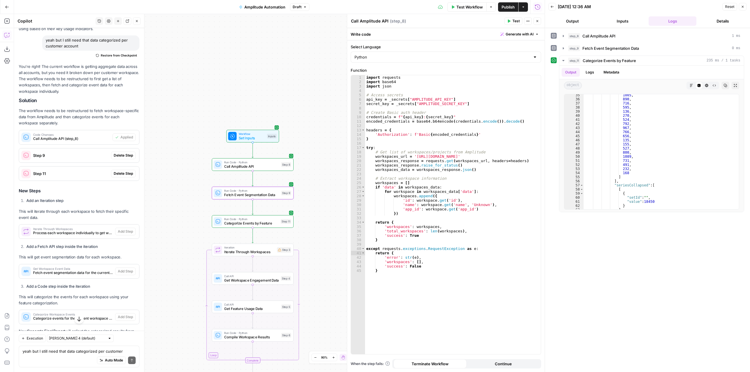
click at [116, 158] on span "Delete Step" at bounding box center [123, 155] width 19 height 5
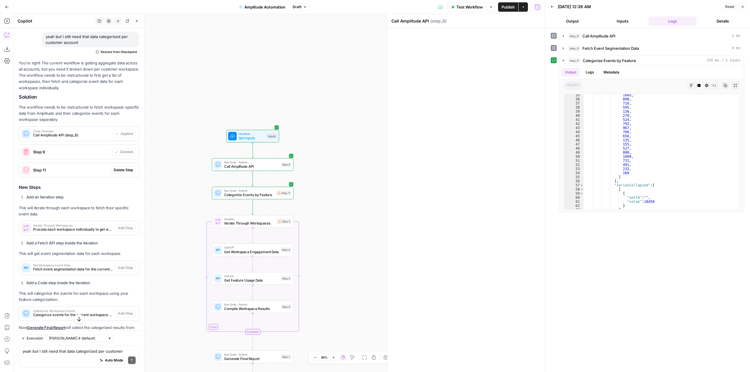
scroll to position [4263, 0]
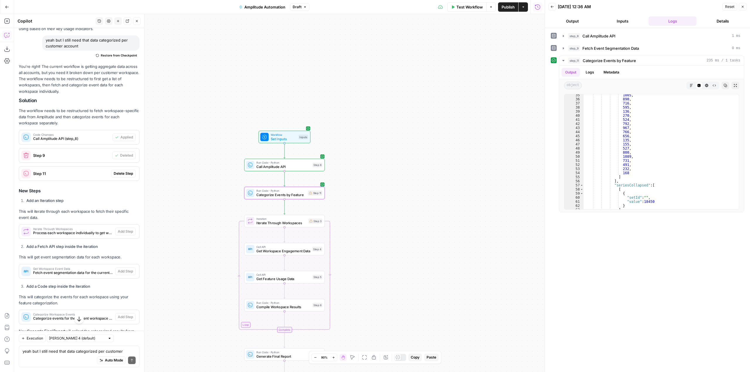
click at [123, 176] on span "Delete Step" at bounding box center [123, 173] width 19 height 5
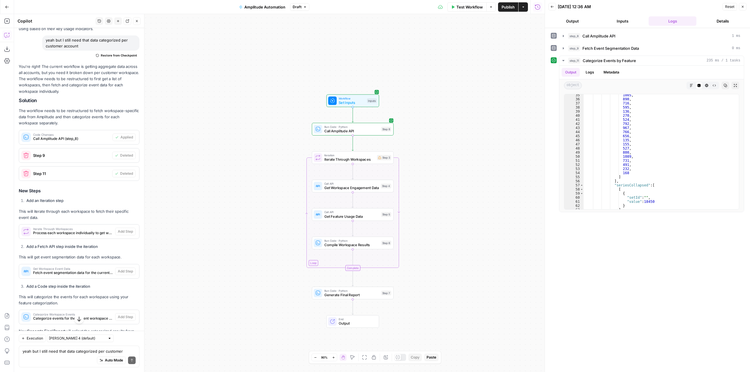
drag, startPoint x: 184, startPoint y: 229, endPoint x: 183, endPoint y: 162, distance: 66.8
click at [183, 162] on div "Workflow Set Inputs Inputs Run Code · Python Call Amplitude API Step 8 Loop Ite…" at bounding box center [279, 193] width 531 height 358
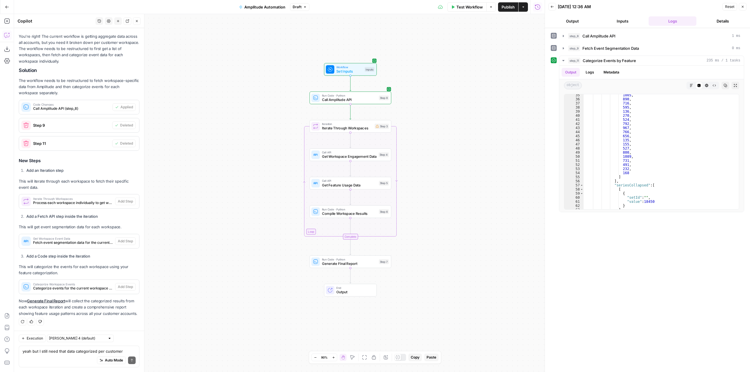
scroll to position [4352, 0]
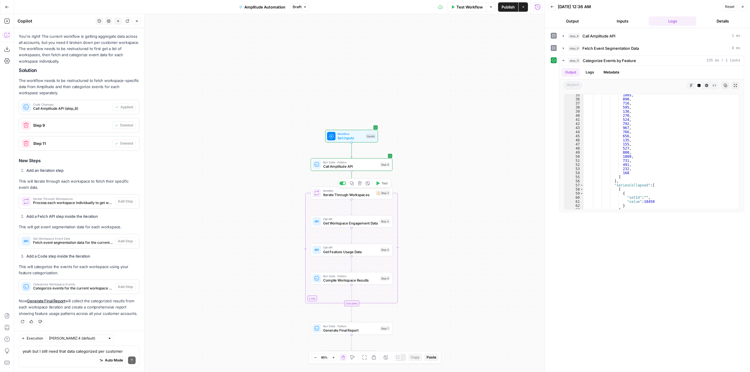
click at [358, 184] on icon "button" at bounding box center [360, 183] width 4 height 4
click at [358, 79] on button "Delete Step" at bounding box center [359, 74] width 30 height 11
click at [120, 199] on span "Add Step" at bounding box center [125, 201] width 15 height 5
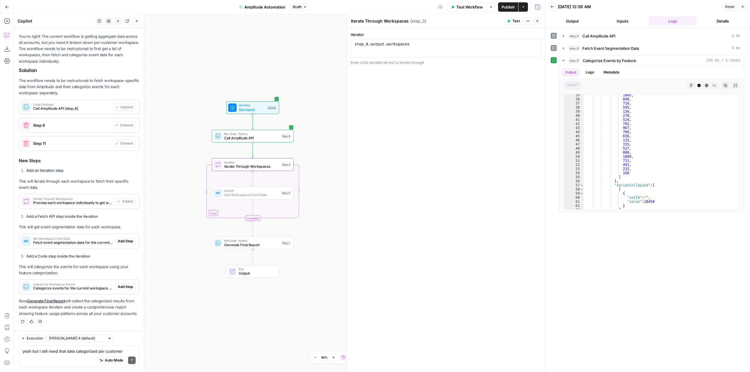
click at [121, 239] on span "Add Step" at bounding box center [125, 241] width 15 height 5
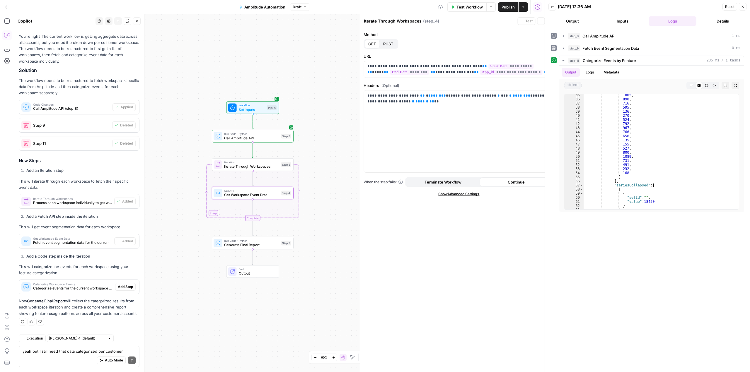
type textarea "Get Workspace Event Data"
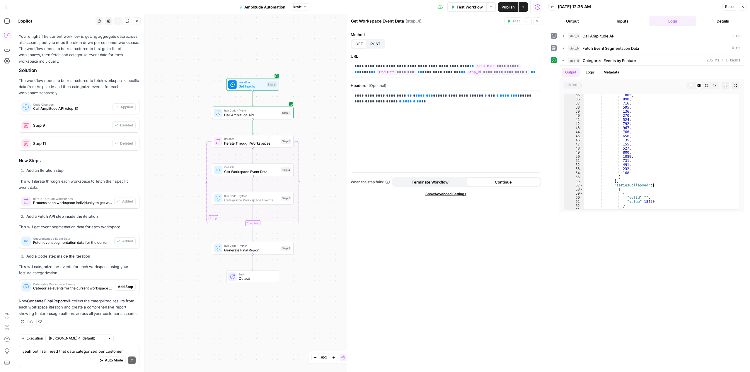
click at [124, 285] on span "Add Step" at bounding box center [125, 287] width 15 height 5
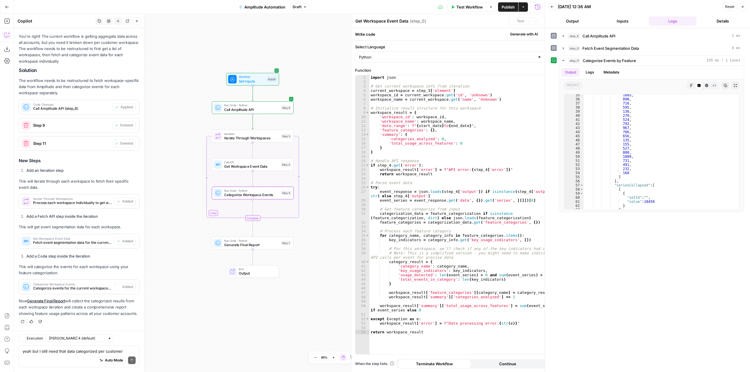
type textarea "Categorize Workspace Events"
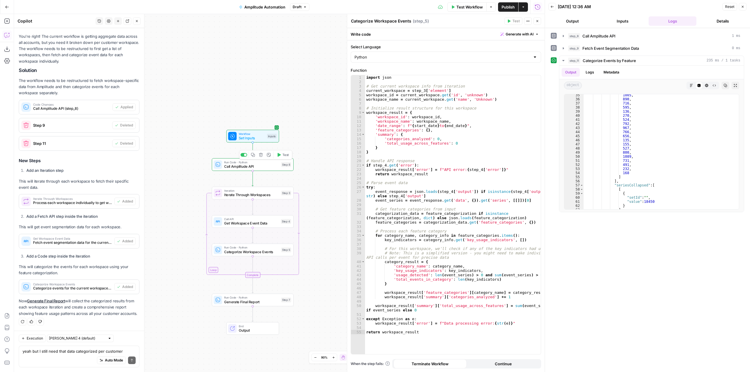
click at [285, 154] on span "Test" at bounding box center [285, 155] width 6 height 5
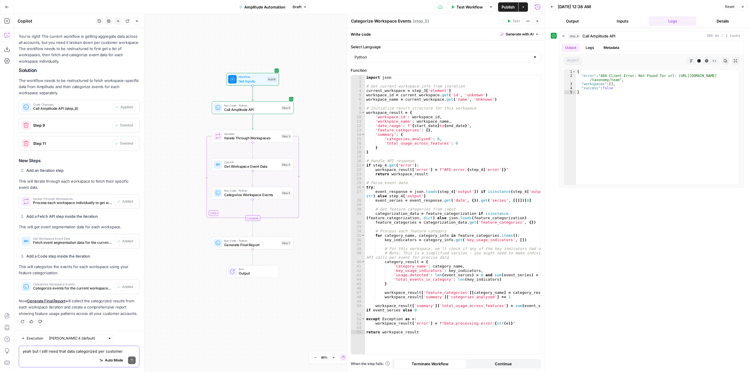
click at [69, 352] on textarea "yeah but I still need that data categorized per customer account" at bounding box center [79, 352] width 113 height 6
type textarea "step was working correctly and now I'm getting this:"
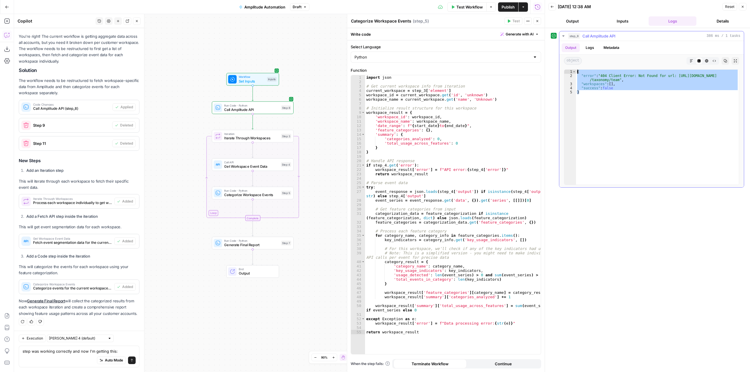
drag, startPoint x: 608, startPoint y: 95, endPoint x: 563, endPoint y: 66, distance: 53.5
click at [563, 66] on div "Output Logs Metadata object Markdown Code Editor HTML Viewer Raw Output Copy Ex…" at bounding box center [651, 114] width 185 height 147
type textarea "**********"
click at [124, 348] on div "step was working correctly and now I'm getting this: step was working correctly…" at bounding box center [79, 357] width 121 height 22
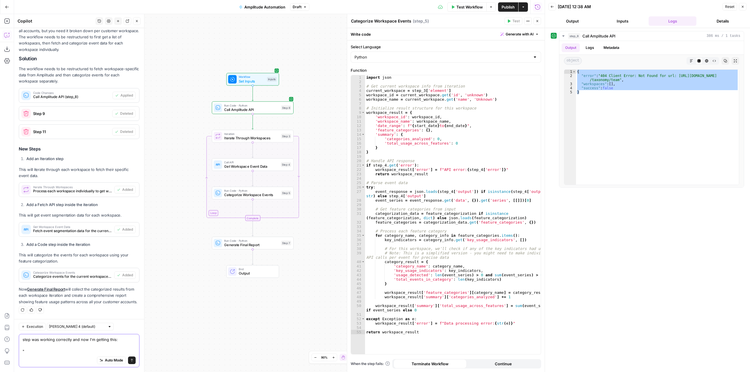
paste textarea "{ "error": "404 Client Error: Not Found for url: [URL][DOMAIN_NAME]", "workspac…"
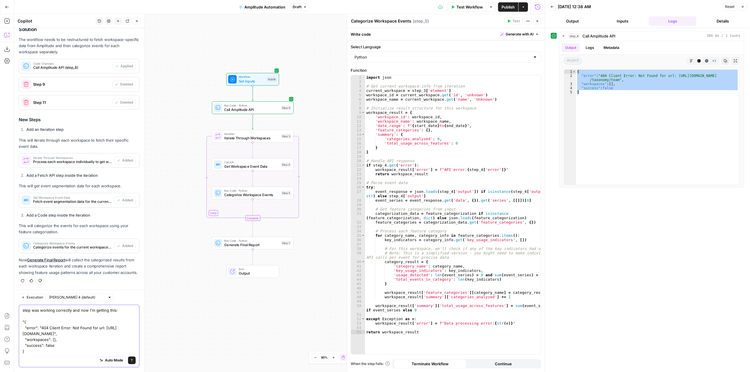
type textarea "step was working correctly and now I'm getting this: "{ "error": "404 Client Er…"
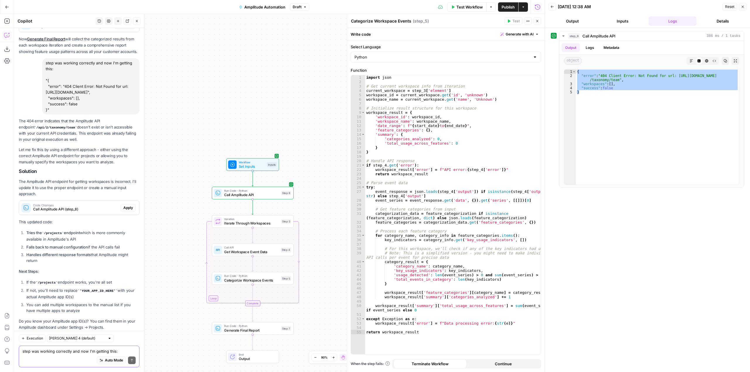
scroll to position [4628, 0]
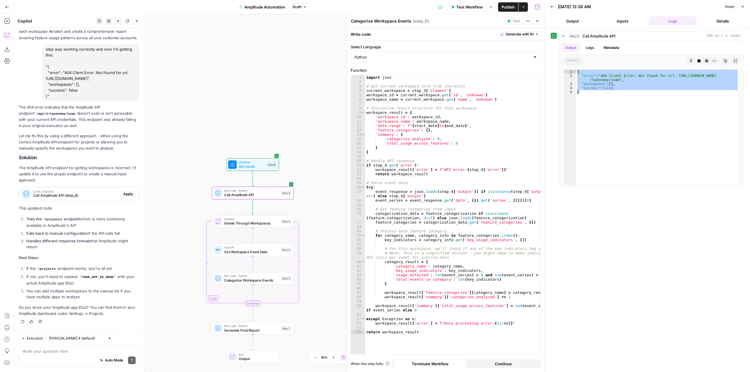
click at [123, 196] on span "Apply" at bounding box center [128, 194] width 10 height 5
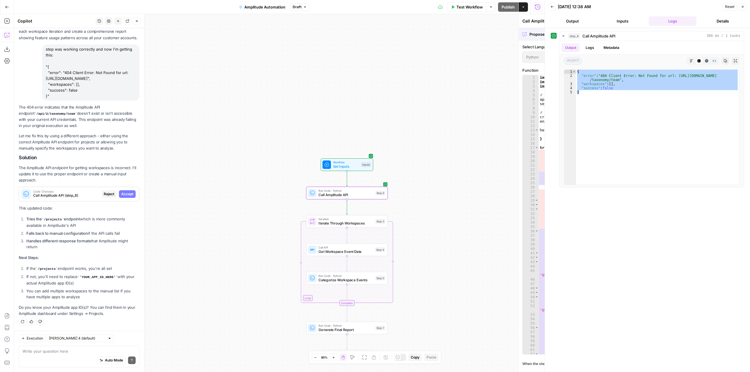
scroll to position [4572, 0]
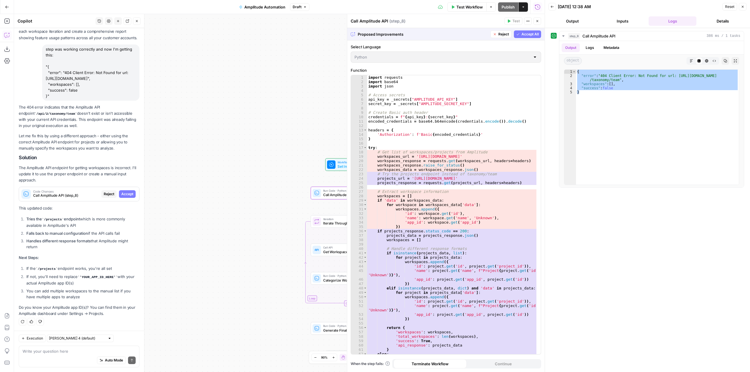
click at [121, 196] on span "Accept" at bounding box center [127, 194] width 12 height 5
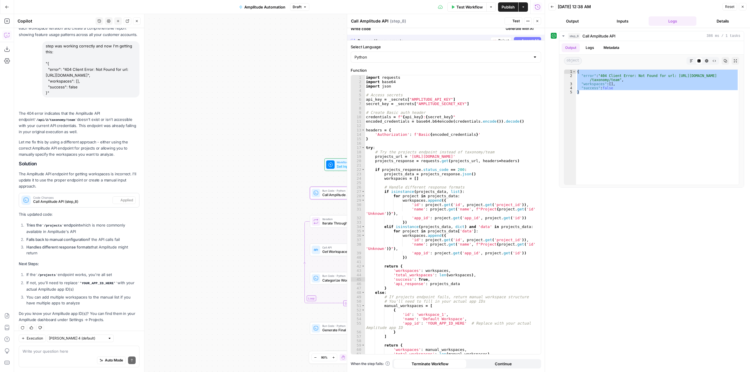
scroll to position [4638, 0]
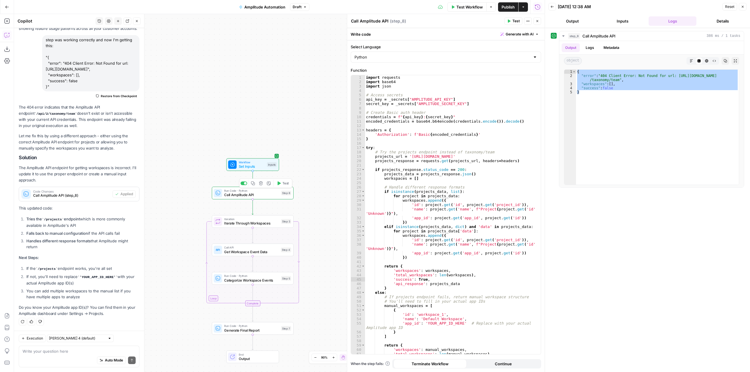
click at [282, 186] on button "Test" at bounding box center [283, 183] width 16 height 7
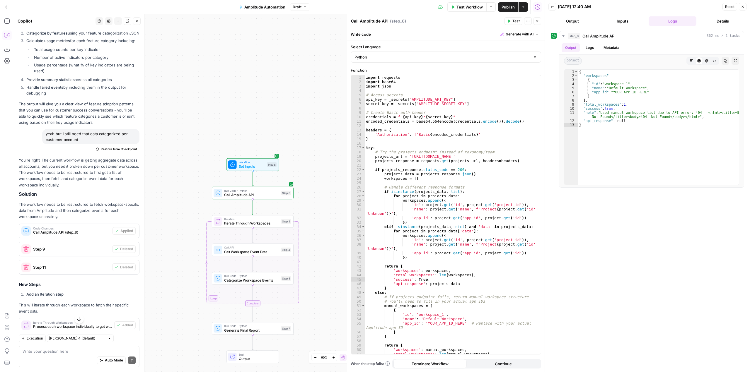
scroll to position [4198, 0]
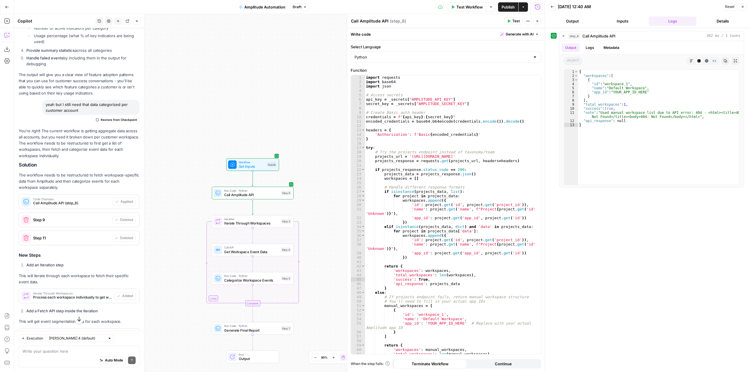
click at [125, 122] on span "Restore from Checkpoint" at bounding box center [119, 119] width 36 height 5
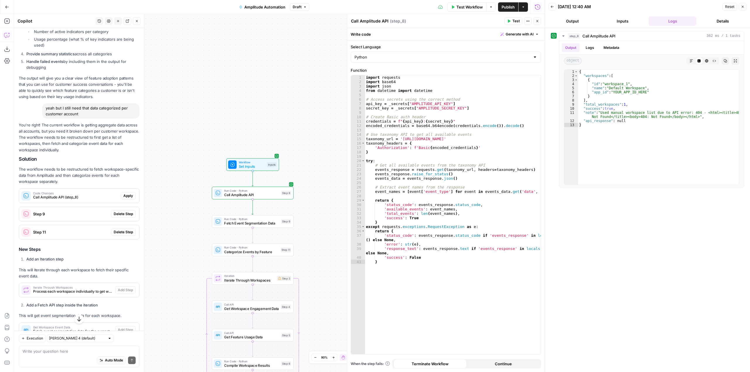
scroll to position [4202, 0]
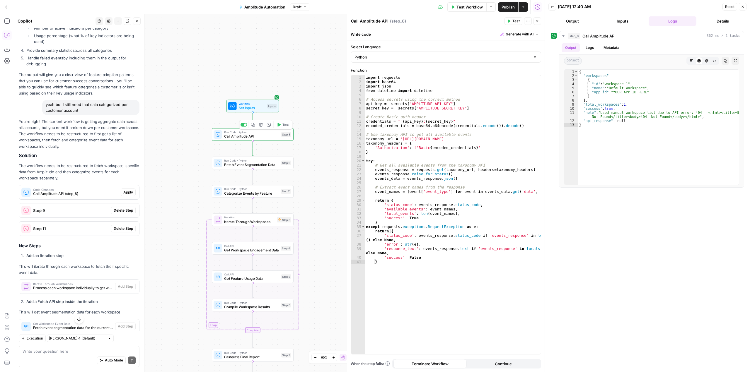
click at [283, 126] on span "Test" at bounding box center [285, 124] width 6 height 5
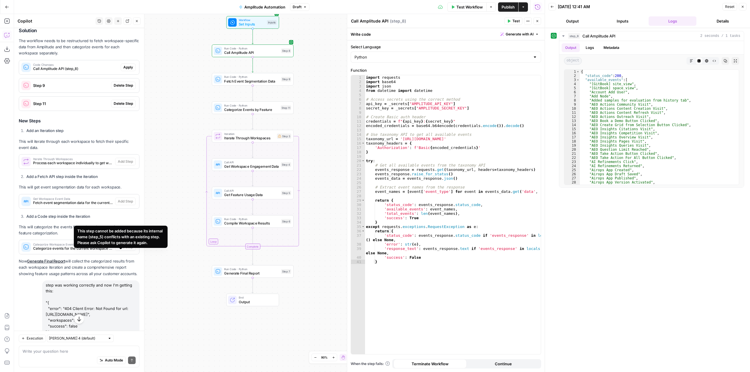
scroll to position [4280, 0]
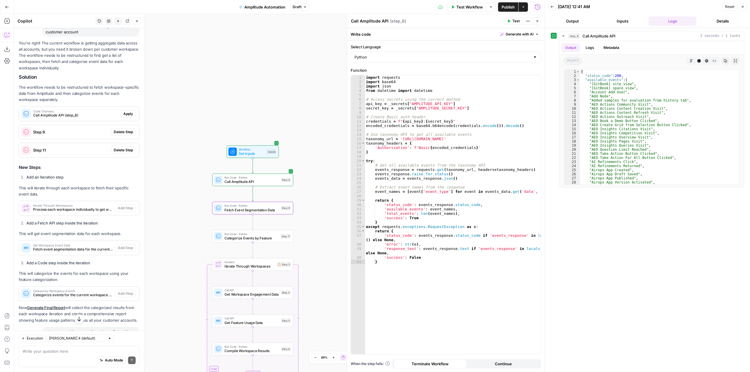
click at [121, 135] on span "Delete Step" at bounding box center [123, 132] width 19 height 5
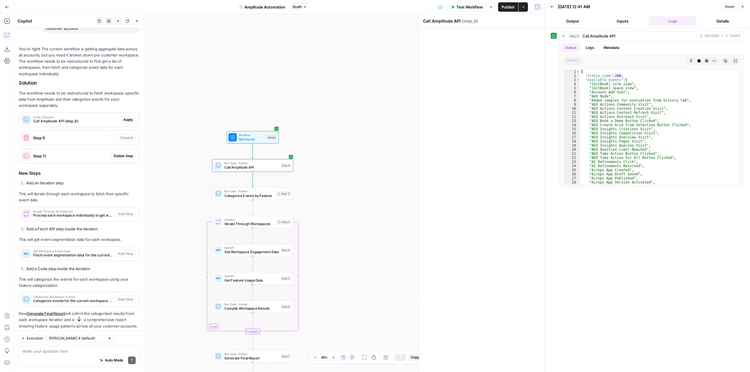
scroll to position [4277, 0]
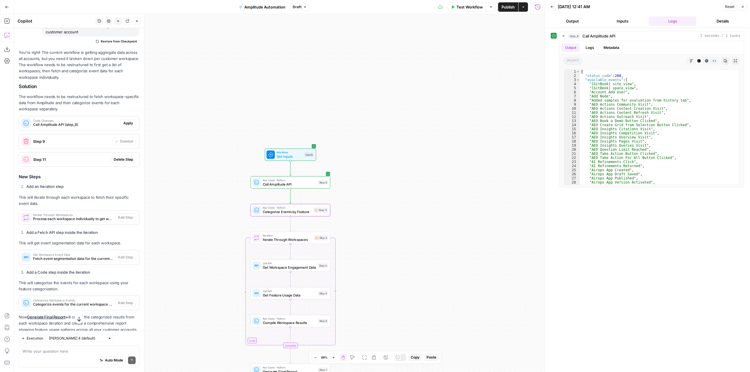
click at [123, 163] on button "Delete Step" at bounding box center [123, 160] width 25 height 8
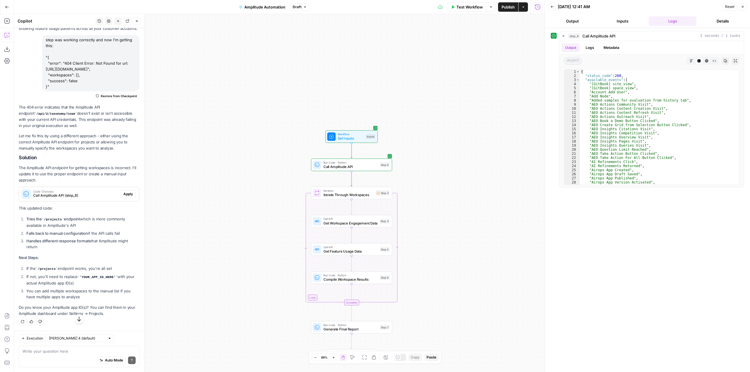
scroll to position [4638, 0]
click at [83, 353] on textarea at bounding box center [79, 352] width 113 height 6
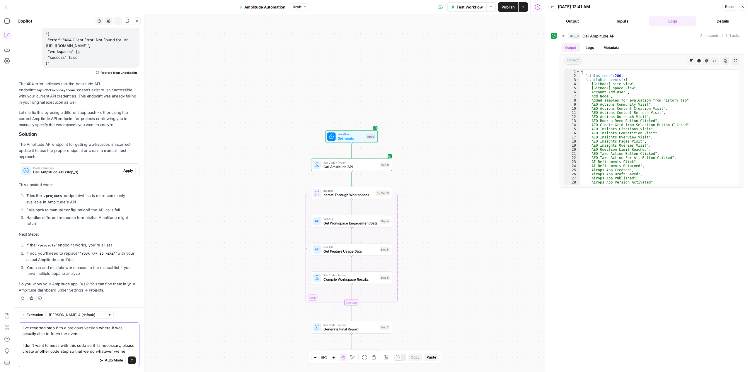
scroll to position [4667, 0]
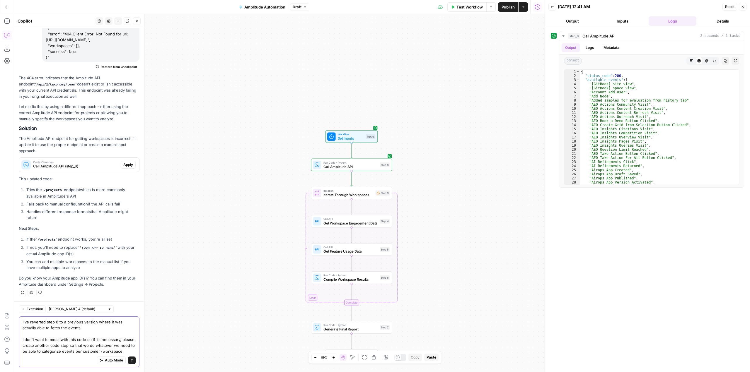
type textarea "I've reverted step 8 to a previous version where it was actually able to fetch …"
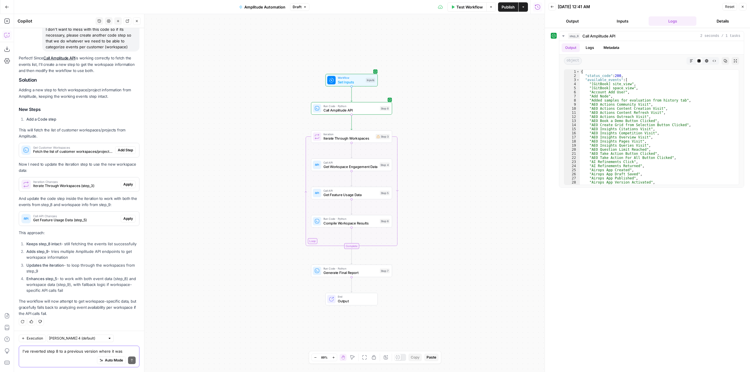
scroll to position [4960, 0]
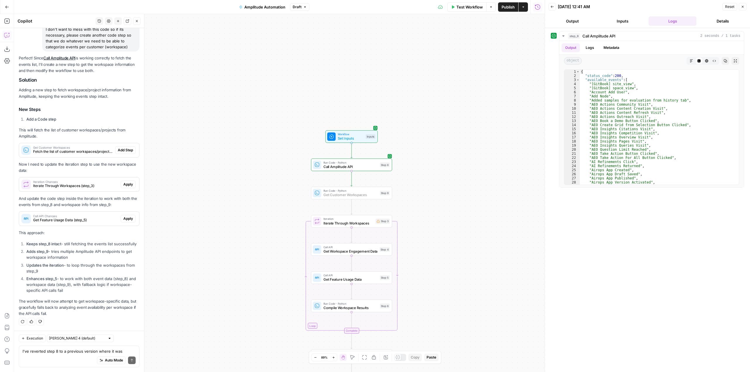
click at [120, 148] on button "Add Step" at bounding box center [125, 151] width 21 height 8
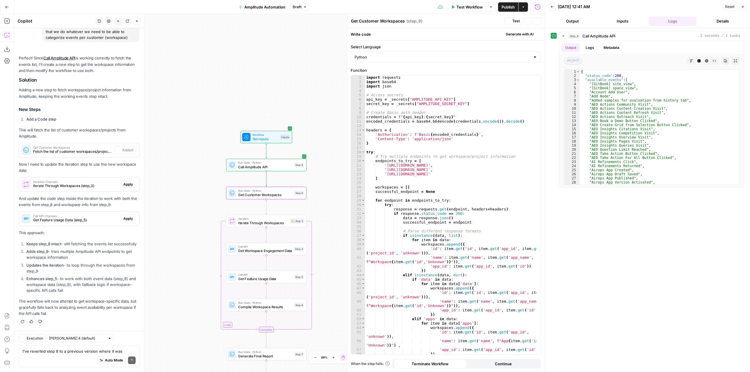
scroll to position [4970, 0]
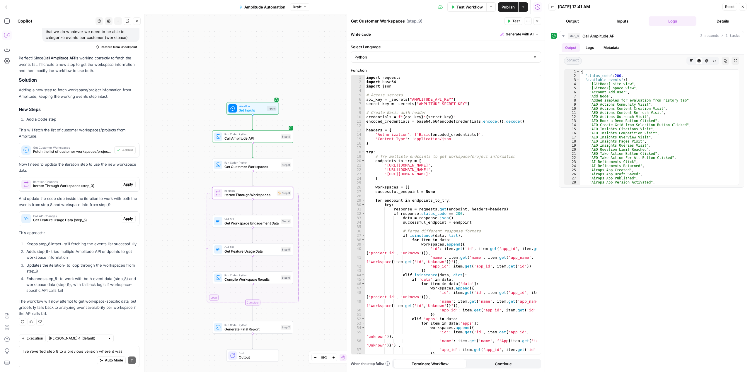
click at [123, 182] on span "Apply" at bounding box center [128, 184] width 10 height 5
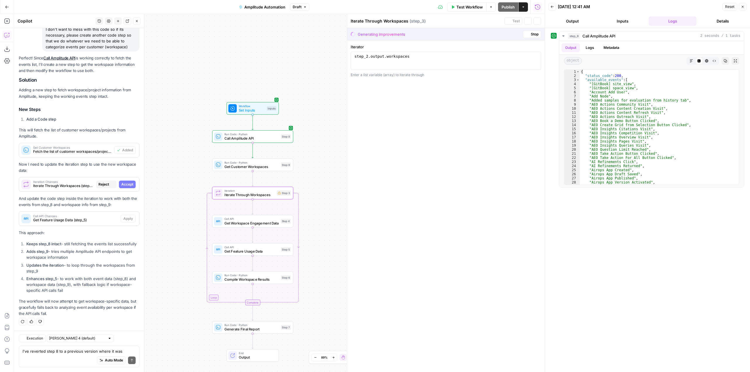
scroll to position [4895, 0]
click at [121, 182] on span "Accept" at bounding box center [127, 184] width 12 height 5
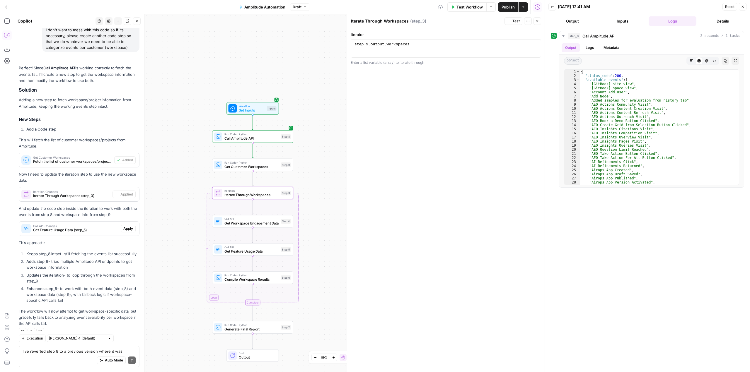
scroll to position [4970, 0]
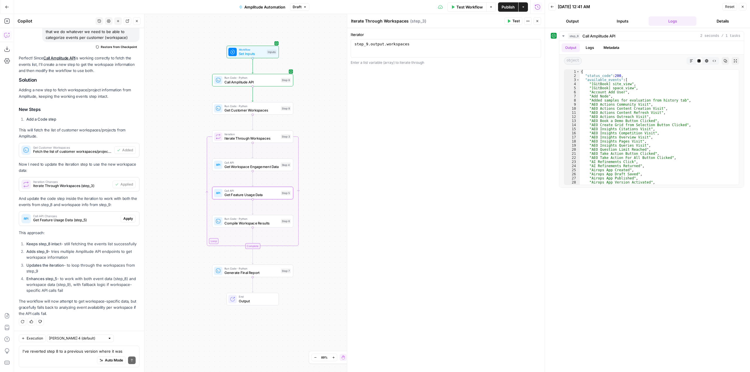
click at [124, 216] on span "Apply" at bounding box center [128, 218] width 10 height 5
click at [375, 78] on button "Apply anyway" at bounding box center [361, 74] width 35 height 11
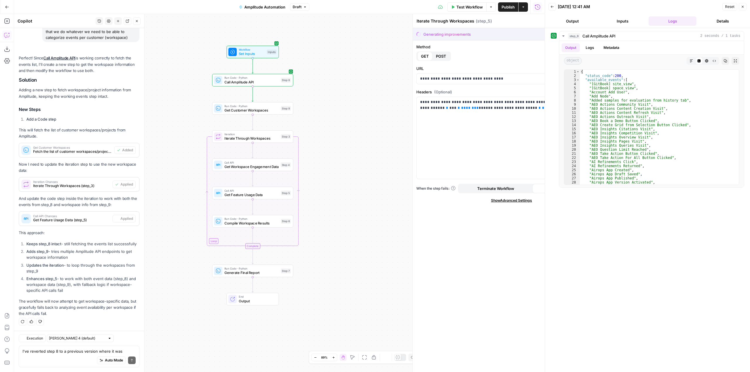
type textarea "Get Feature Usage Data"
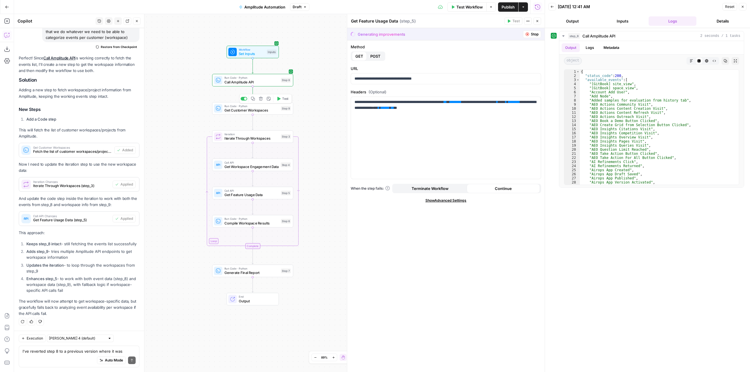
click at [285, 98] on span "Test" at bounding box center [285, 98] width 6 height 5
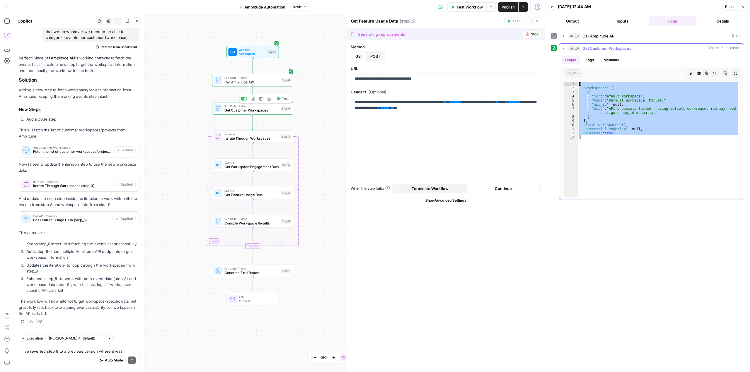
drag, startPoint x: 602, startPoint y: 137, endPoint x: 568, endPoint y: 76, distance: 68.7
click at [568, 76] on div "Output Logs Metadata object Markdown Code Editor HTML Viewer Raw Output Copy Ex…" at bounding box center [651, 126] width 185 height 147
type textarea "**********"
click at [52, 354] on textarea "I've reverted step 8 to a previous version where it was actually able to fetch …" at bounding box center [79, 352] width 113 height 6
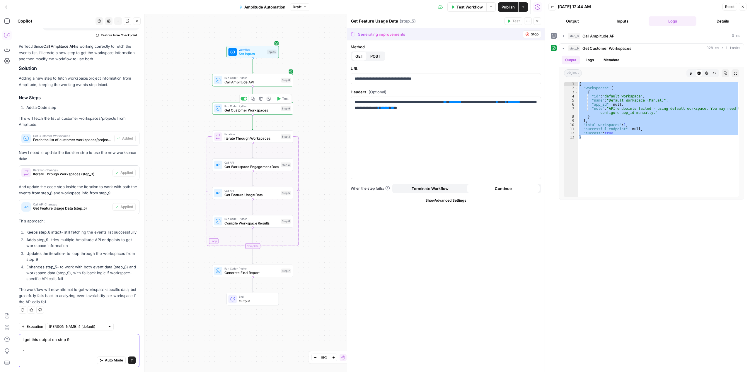
paste textarea "{ "workspaces": [ { "id": "default_workspace", "name": "Default Workspace (Manu…"
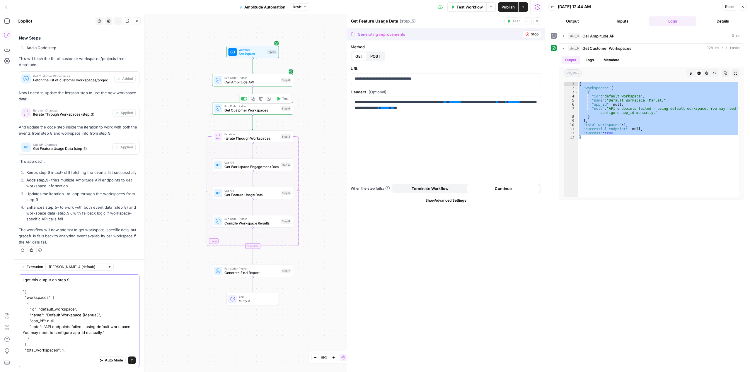
scroll to position [4, 0]
type textarea "I get this output on step 9: "{ "workspaces": [ { "id": "default_workspace", "n…"
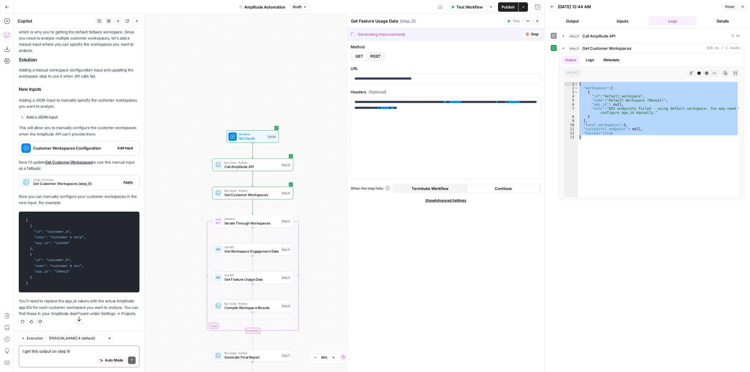
scroll to position [5380, 0]
click at [109, 351] on textarea "I get this output on step 9: "{ "workspaces": [ { "id": "default_workspace", "n…" at bounding box center [79, 352] width 113 height 6
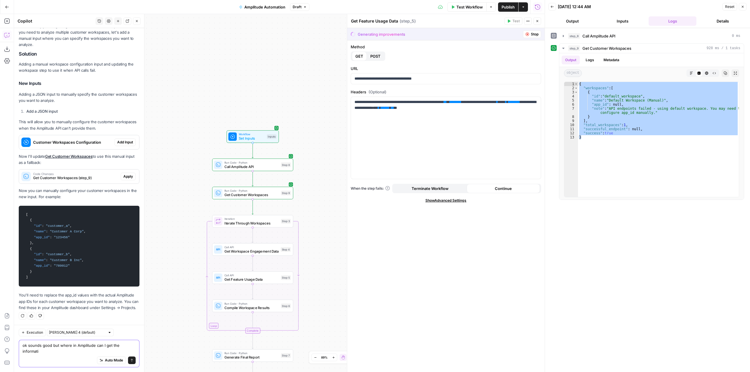
scroll to position [5386, 0]
type textarea "ok sounds good but where in Amplitude can I get the information from the worksp…"
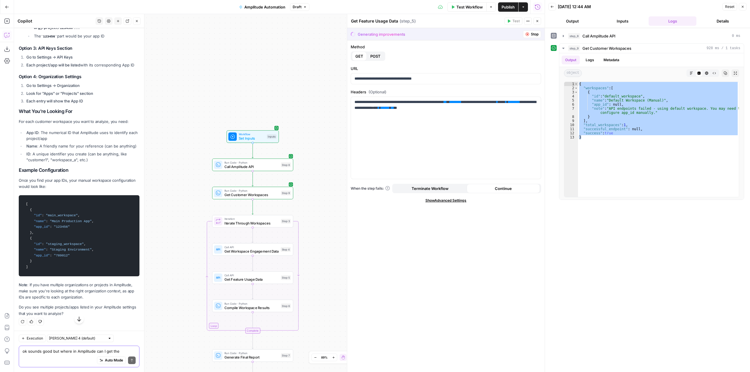
scroll to position [5826, 0]
click at [87, 353] on textarea "ok sounds good but where in Amplitude can I get the information from the worksp…" at bounding box center [79, 352] width 113 height 6
paste textarea "411063"
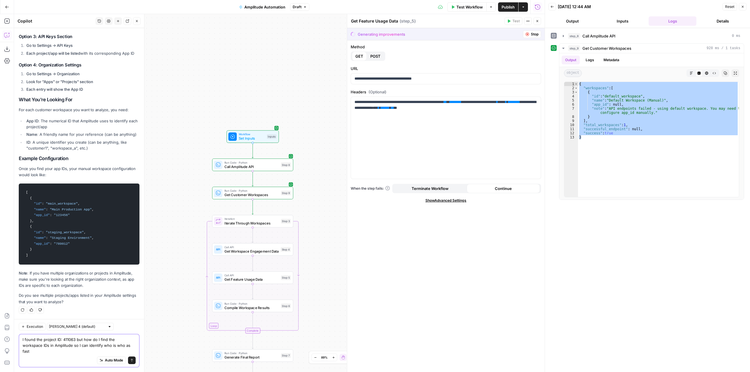
scroll to position [5838, 0]
type textarea "I found the project ID: 411063 but how do I find the workspace IDs in Amplitude…"
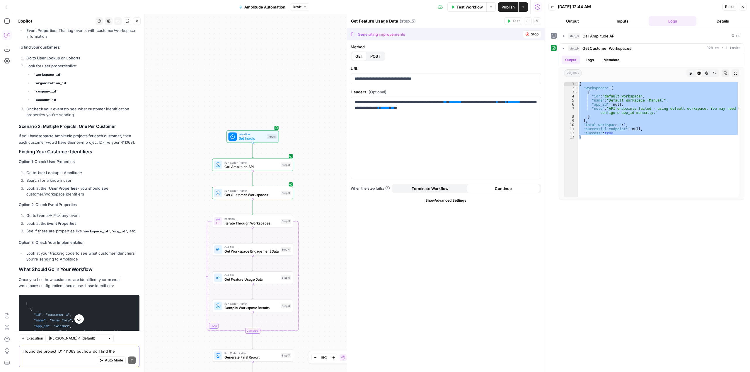
scroll to position [6179, 0]
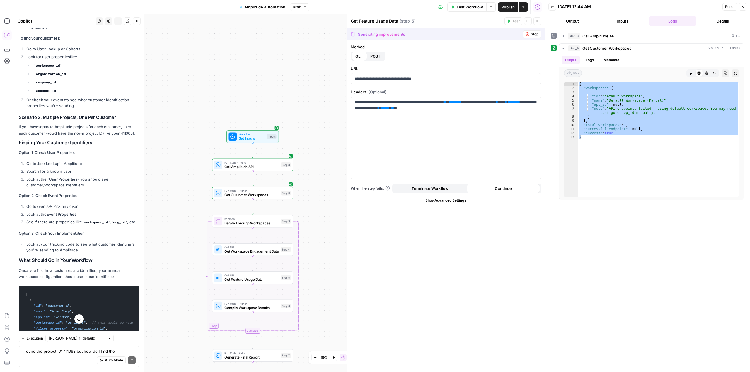
drag, startPoint x: 61, startPoint y: 168, endPoint x: 39, endPoint y: 147, distance: 31.1
click at [39, 94] on ul "workspace_id organization_id company_id account_id" at bounding box center [82, 78] width 113 height 32
click at [77, 348] on div "Auto Mode will automatically modify and execute the workflow" at bounding box center [107, 346] width 78 height 11
click at [28, 359] on div "Auto Mode Send" at bounding box center [79, 361] width 113 height 13
type textarea "but can't I access these user properties through the api?"
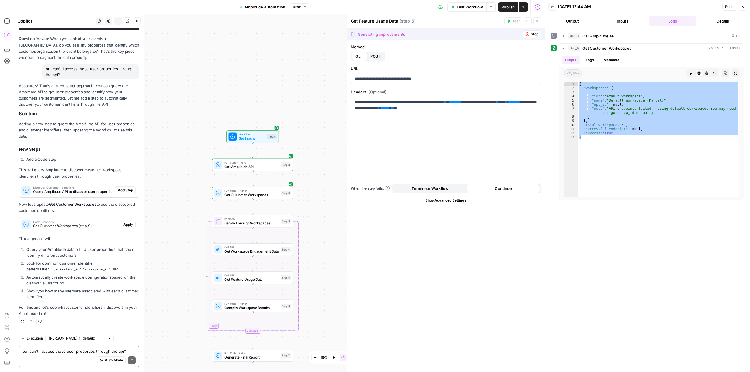
scroll to position [6590, 0]
click at [127, 188] on span "Add Step" at bounding box center [125, 190] width 15 height 5
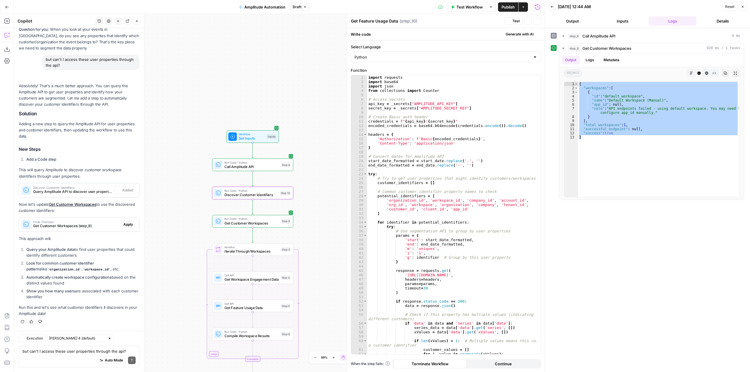
type textarea "Discover Customer Identifiers"
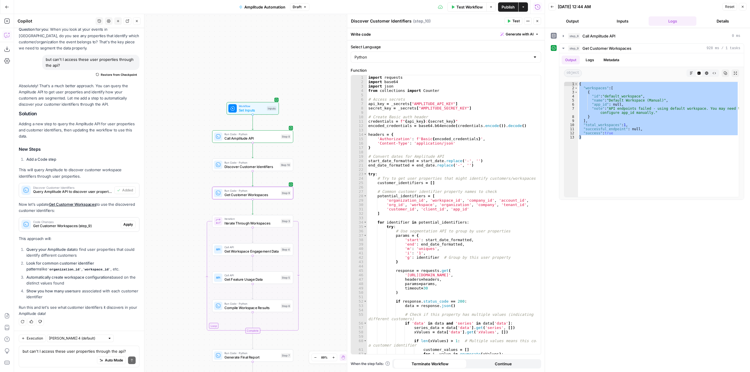
click at [121, 222] on button "Apply" at bounding box center [128, 225] width 15 height 8
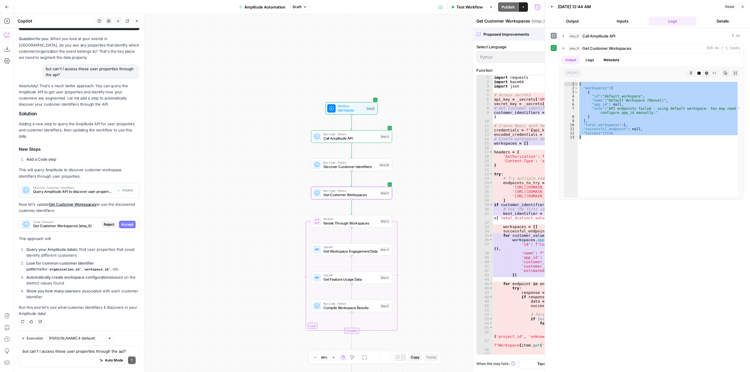
scroll to position [6515, 0]
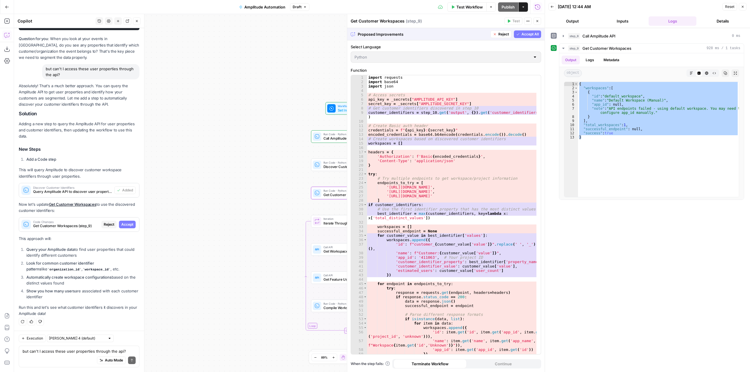
click at [121, 222] on button "Accept" at bounding box center [127, 225] width 17 height 8
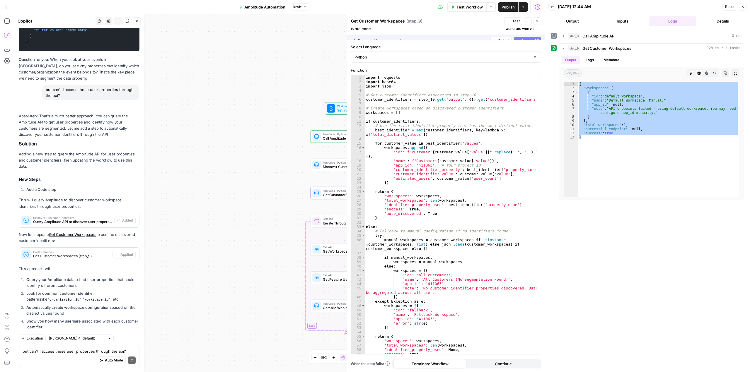
scroll to position [6628, 0]
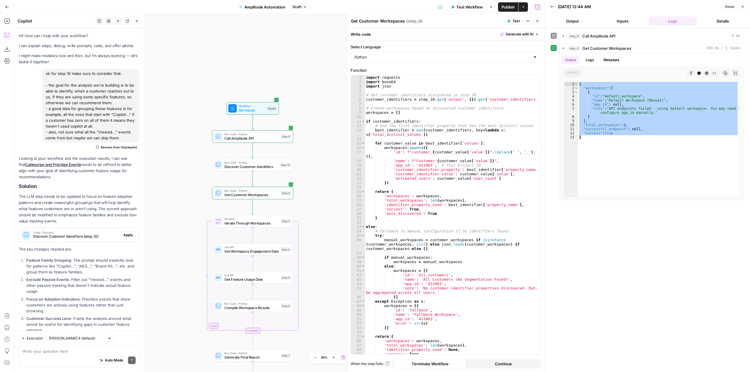
scroll to position [6628, 0]
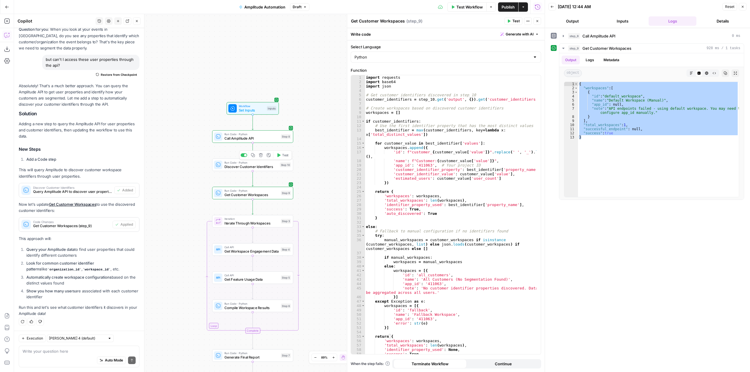
click at [283, 157] on span "Test" at bounding box center [285, 155] width 6 height 5
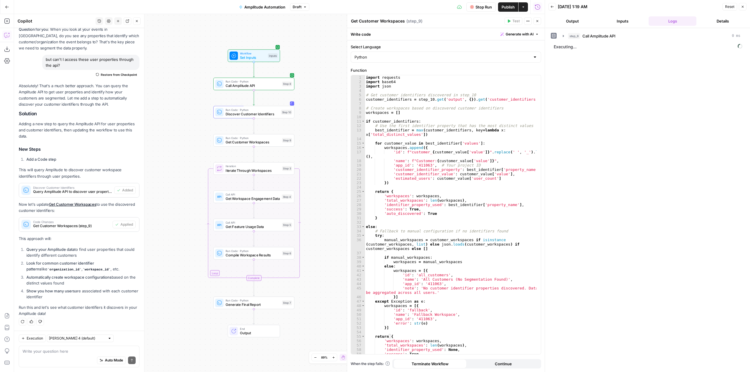
drag, startPoint x: 317, startPoint y: 194, endPoint x: 318, endPoint y: 149, distance: 45.2
click at [318, 149] on div "Workflow Set Inputs Inputs Run Code · Python Call Amplitude API Step 8 Run Code…" at bounding box center [279, 193] width 531 height 358
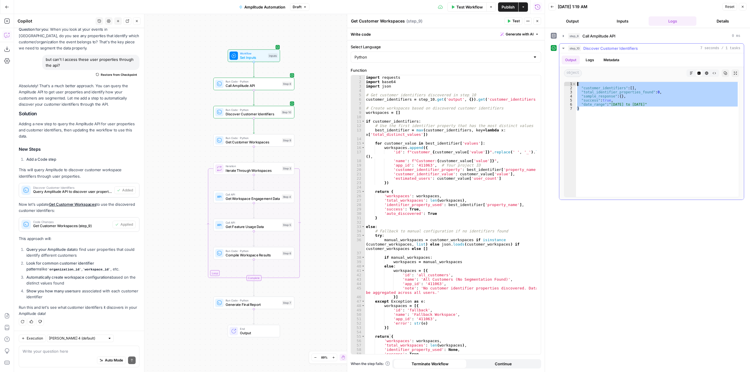
drag, startPoint x: 594, startPoint y: 107, endPoint x: 559, endPoint y: 81, distance: 44.0
click at [559, 81] on div "step_10 Discover Customer Identifiers 7 seconds / 1 tasks Output Logs Metadata …" at bounding box center [651, 121] width 185 height 157
type textarea "**********"
click at [79, 347] on div "Write your question here Auto Mode Send" at bounding box center [79, 357] width 121 height 22
type textarea "i"
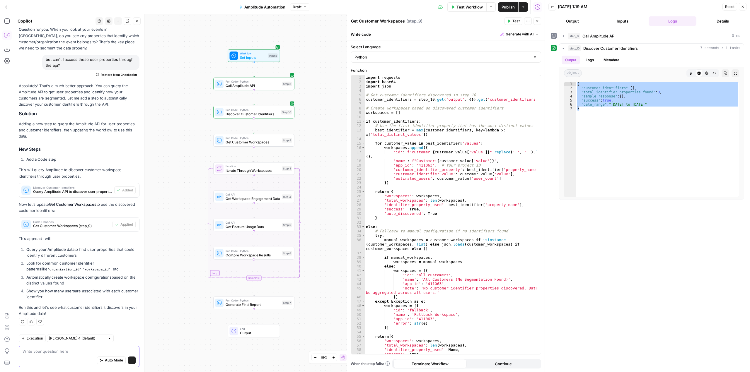
type textarea "i"
type textarea "I"
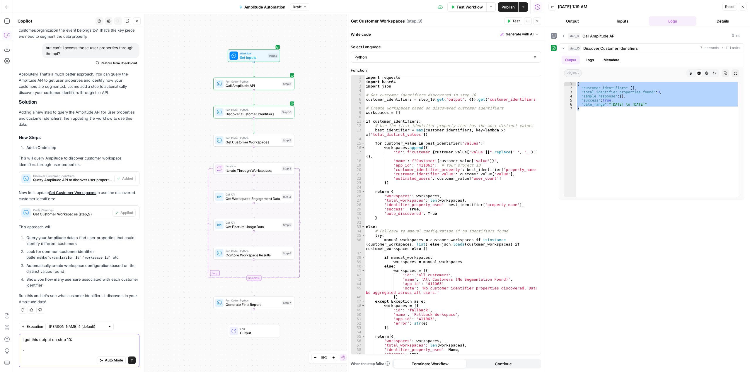
paste textarea "{ "customer_identifiers": [], "total_identifier_properties_found": 0, "sample_r…"
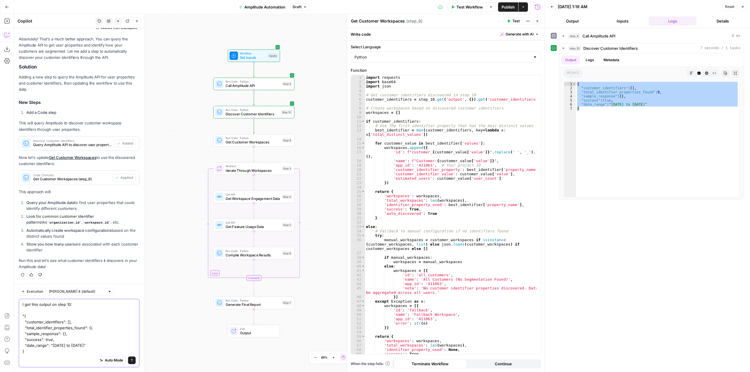
type textarea "I got this output on step 10: "{ "customer_identifiers": [], "total_identifier_…"
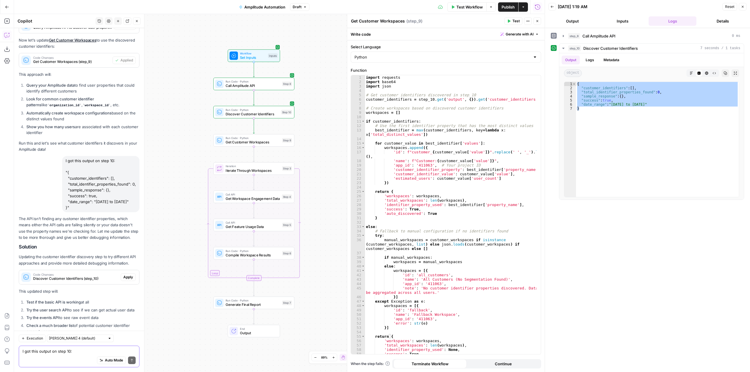
scroll to position [6852, 0]
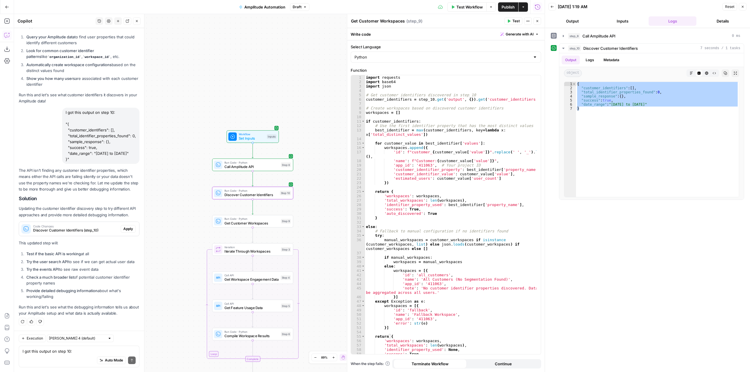
click at [123, 226] on span "Apply" at bounding box center [128, 228] width 10 height 5
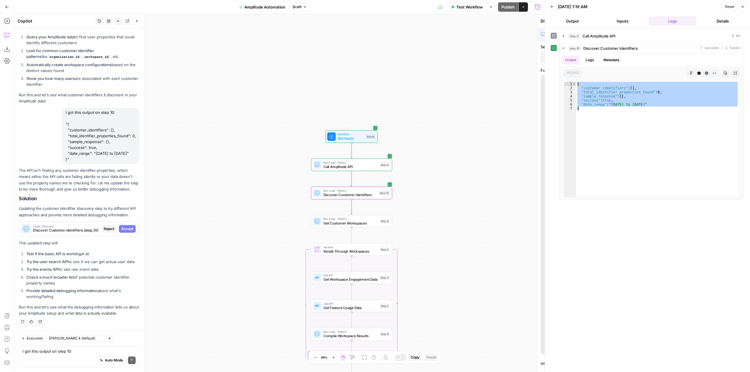
scroll to position [6740, 0]
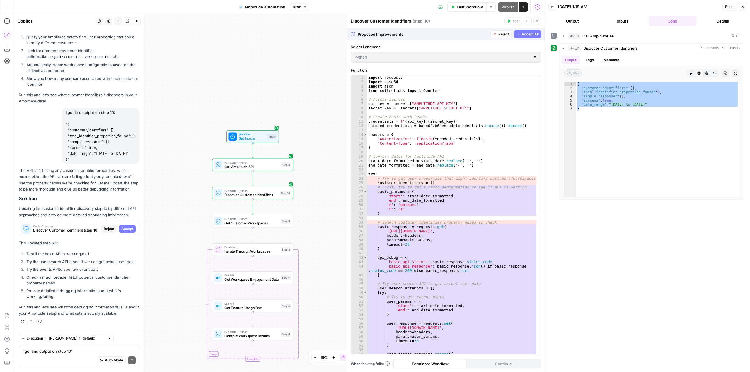
click at [163, 248] on div "Workflow Set Inputs Inputs Run Code · Python Call Amplitude API Step 8 Run Code…" at bounding box center [279, 193] width 531 height 358
click at [106, 226] on span "Reject" at bounding box center [109, 228] width 11 height 5
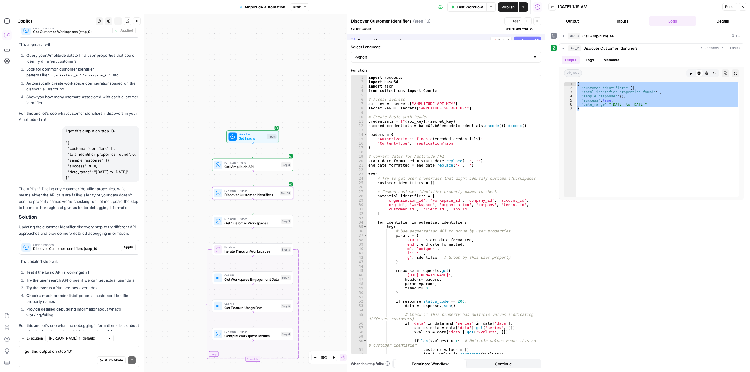
scroll to position [6852, 0]
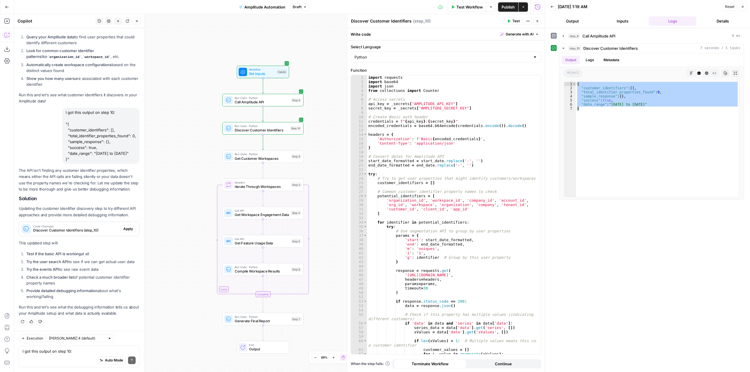
drag, startPoint x: 166, startPoint y: 236, endPoint x: 177, endPoint y: 171, distance: 65.6
click at [177, 171] on div "Workflow Set Inputs Inputs Run Code · Python Call Amplitude API Step 8 Run Code…" at bounding box center [279, 193] width 531 height 358
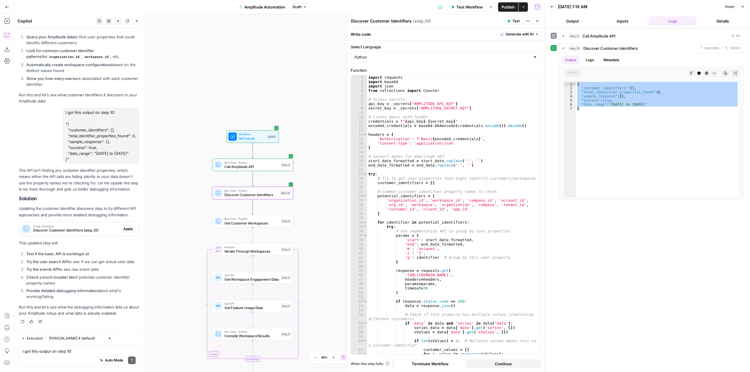
click at [126, 226] on span "Apply" at bounding box center [128, 228] width 10 height 5
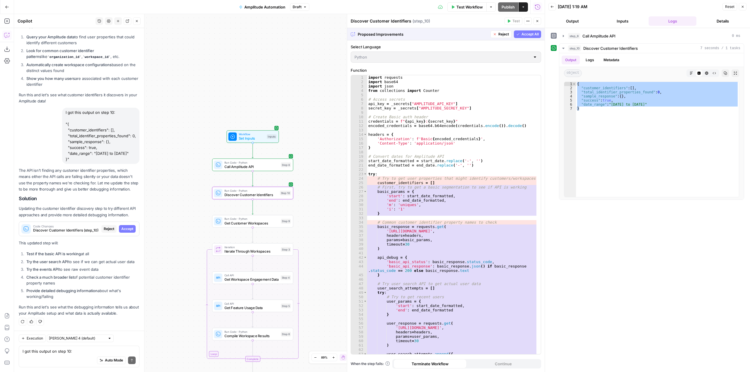
click at [126, 226] on span "Accept" at bounding box center [127, 228] width 12 height 5
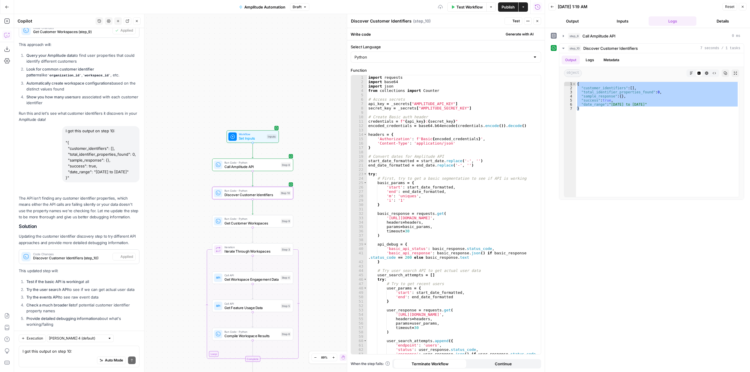
scroll to position [6862, 0]
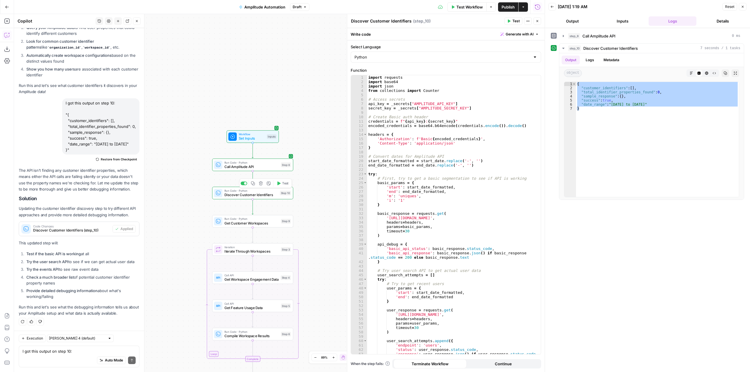
click at [285, 185] on span "Test" at bounding box center [285, 183] width 6 height 5
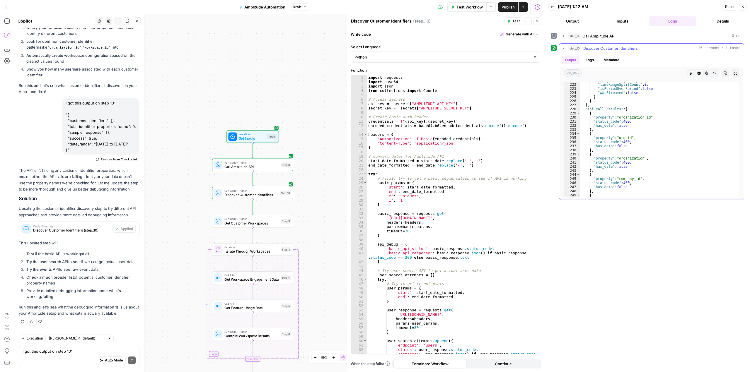
scroll to position [951, 0]
click at [282, 210] on button "Test" at bounding box center [283, 211] width 16 height 7
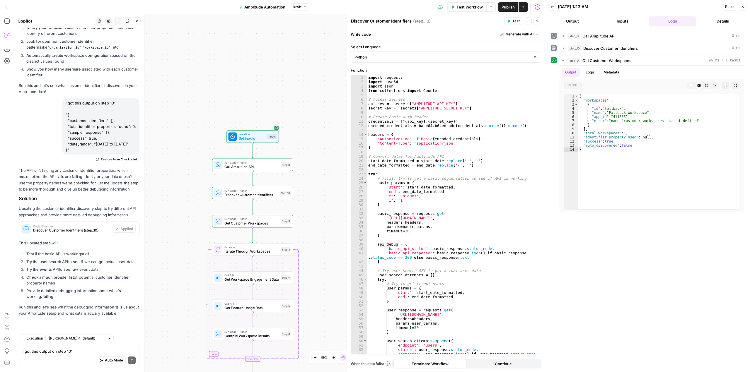
scroll to position [6862, 0]
click at [276, 197] on span "Discover Customer Identifiers" at bounding box center [250, 195] width 53 height 5
click at [561, 48] on icon "button" at bounding box center [563, 48] width 5 height 5
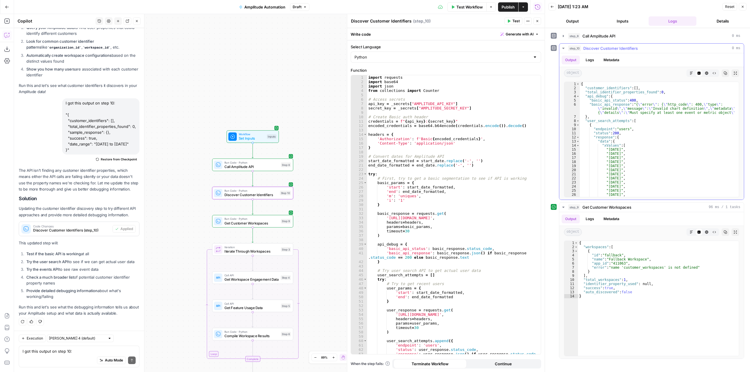
type textarea "**********"
click at [677, 137] on div "{ "customer_identifiers" : [ ] , "total_identifier_properties_found" : 0 , "api…" at bounding box center [657, 143] width 155 height 123
click at [726, 71] on icon "button" at bounding box center [726, 73] width 4 height 4
click at [84, 355] on div "Auto Mode Send" at bounding box center [79, 361] width 113 height 13
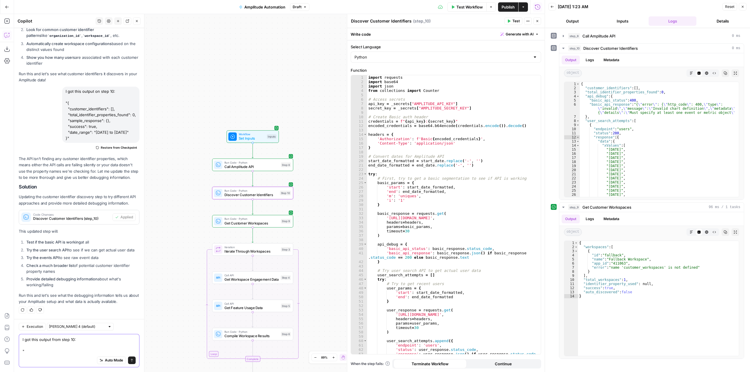
paste textarea "{ "customer_identifiers": [], "total_identifier_properties_found": 0, "api_debu…"
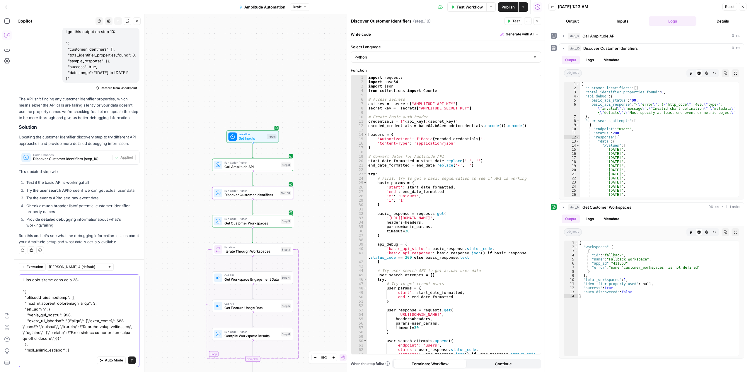
scroll to position [1457, 0]
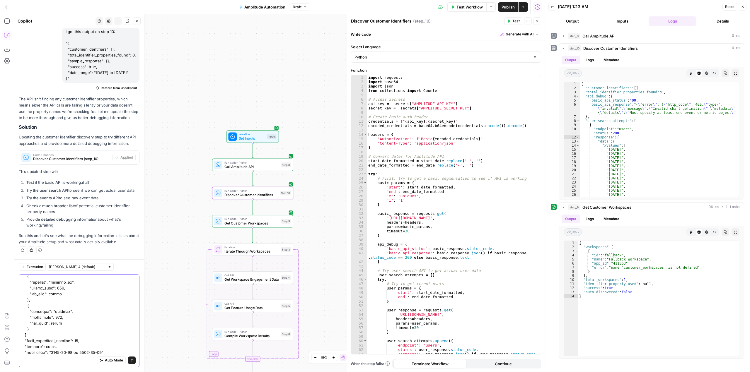
type textarea "I got this output from step 10: "{ "customer_identifiers": [], "total_identifie…"
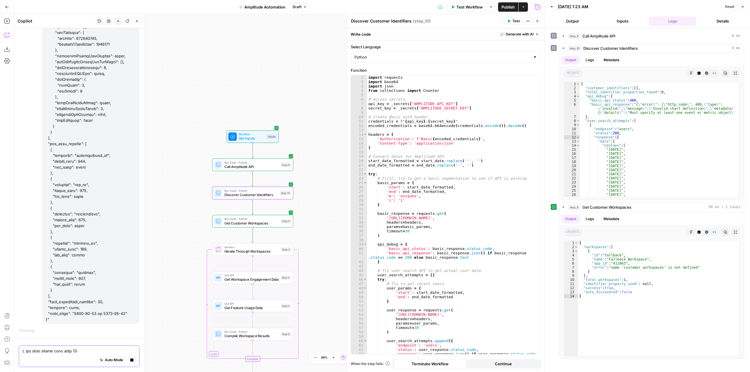
scroll to position [8285, 0]
click at [511, 3] on button "Publish" at bounding box center [508, 6] width 20 height 9
click at [389, 5] on div "Test Workflow Options Publish Actions Run History" at bounding box center [429, 7] width 232 height 14
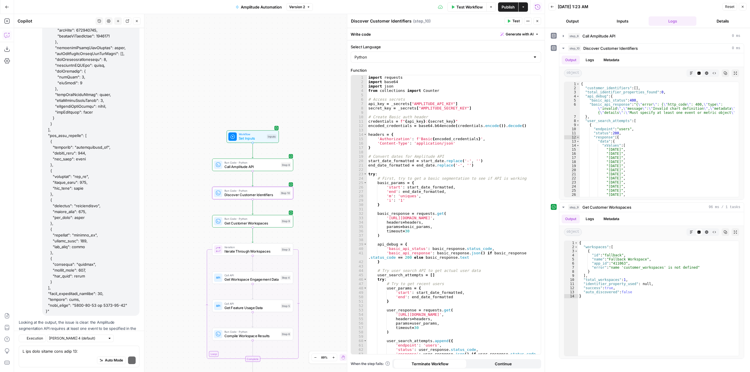
scroll to position [8487, 0]
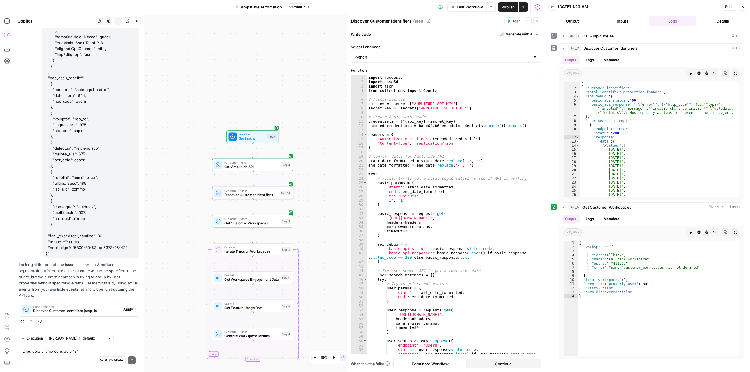
click at [127, 308] on span "Apply" at bounding box center [128, 309] width 10 height 5
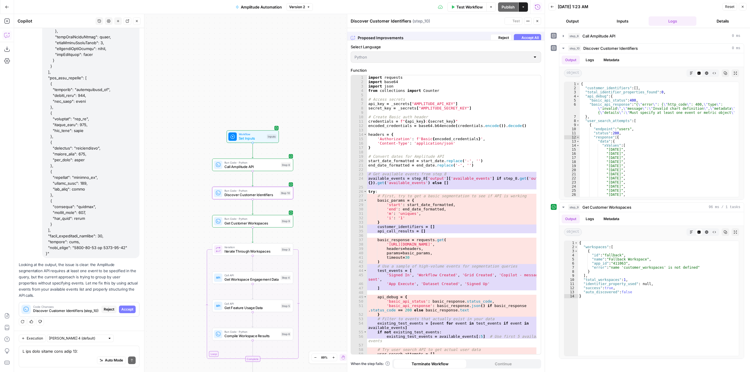
scroll to position [8365, 0]
click at [127, 308] on span "Accept" at bounding box center [127, 309] width 12 height 5
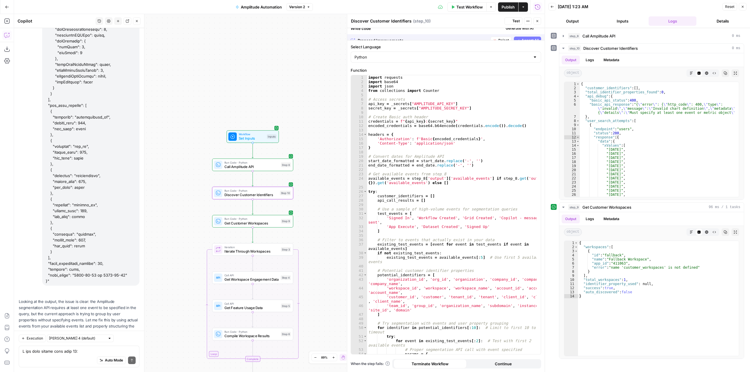
scroll to position [8496, 0]
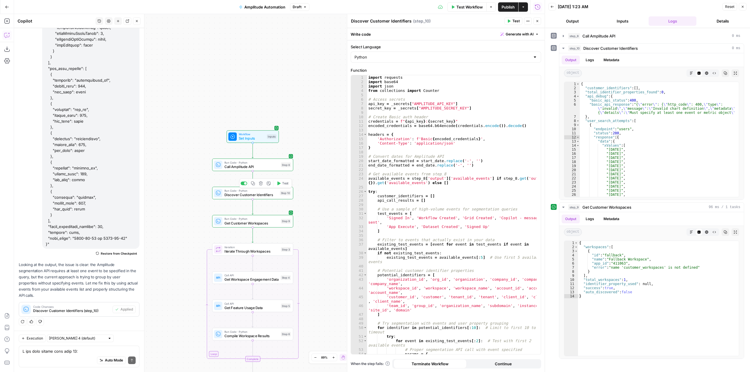
click at [265, 195] on span "Discover Customer Identifiers" at bounding box center [250, 195] width 53 height 5
click at [515, 21] on span "Test" at bounding box center [515, 20] width 7 height 5
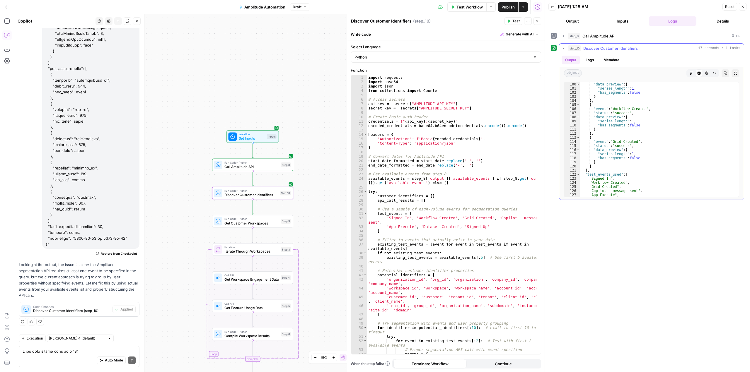
scroll to position [447, 0]
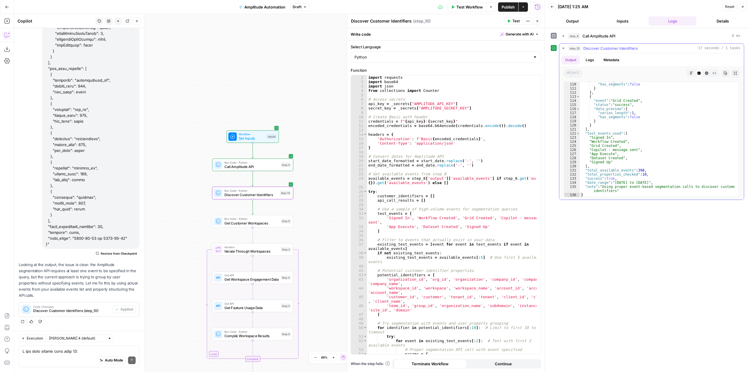
click at [728, 74] on button "Copy" at bounding box center [726, 73] width 8 height 8
click at [78, 350] on textarea at bounding box center [79, 352] width 113 height 6
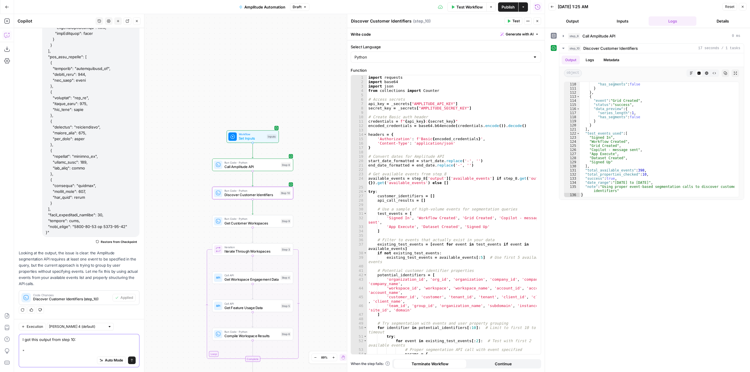
paste textarea "{ "customer_identifiers": [], "total_identifier_properties_found": 0, "api_call…"
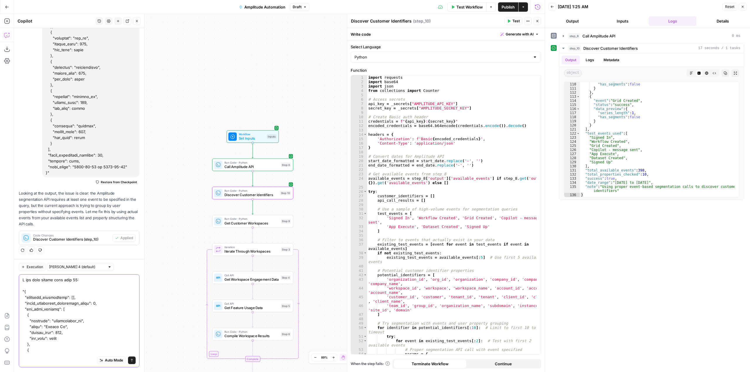
scroll to position [724, 0]
type textarea "I got this output from step 10: "{ "customer_identifiers": [], "total_identifie…"
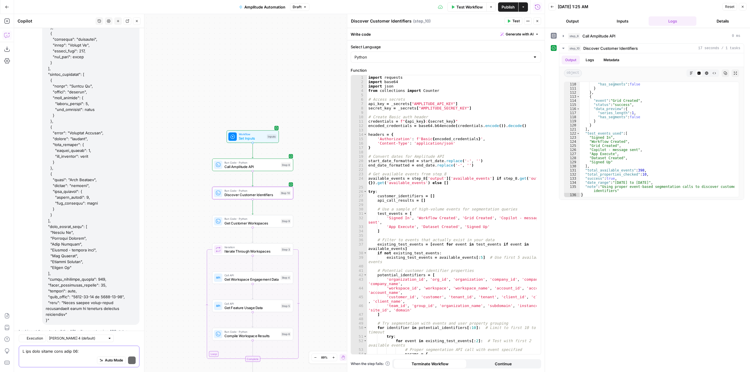
scroll to position [9382, 0]
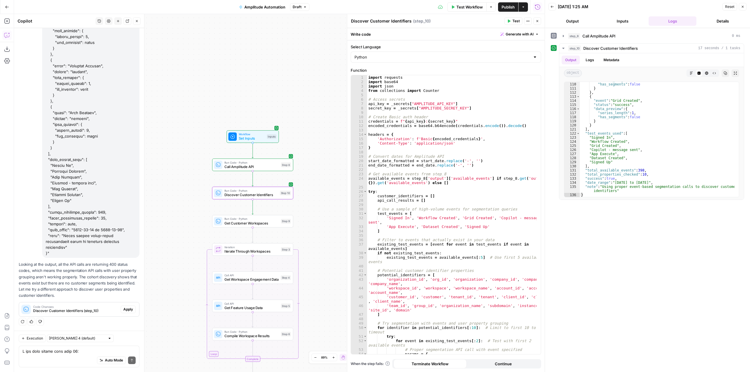
click at [128, 307] on span "Apply" at bounding box center [128, 309] width 10 height 5
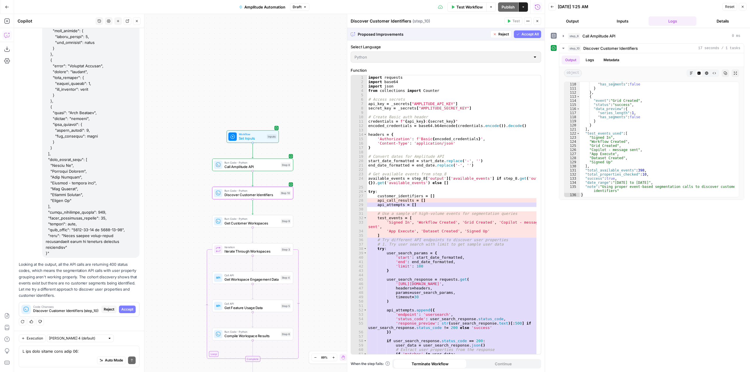
click at [128, 307] on span "Accept" at bounding box center [127, 309] width 12 height 5
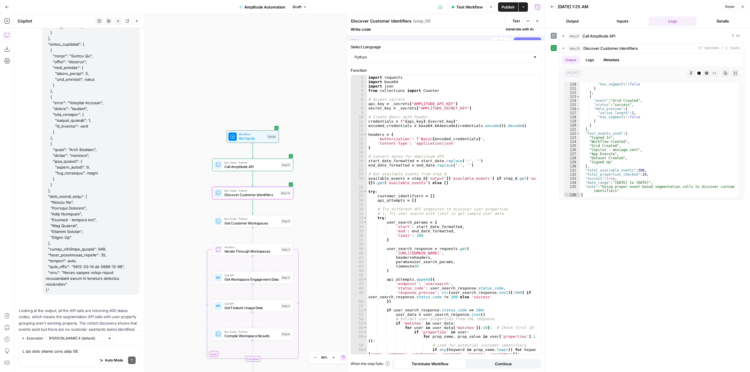
scroll to position [9392, 0]
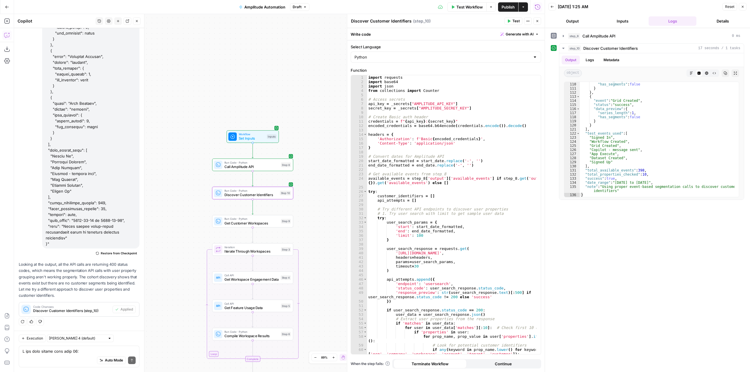
click at [512, 22] on button "Test" at bounding box center [514, 21] width 18 height 8
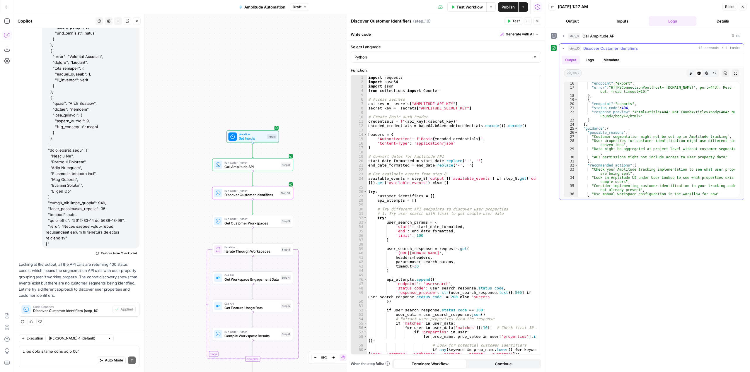
scroll to position [110, 0]
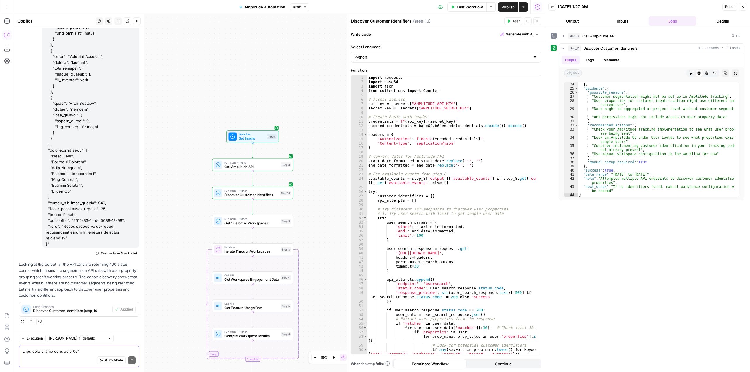
click at [65, 353] on textarea at bounding box center [79, 352] width 113 height 6
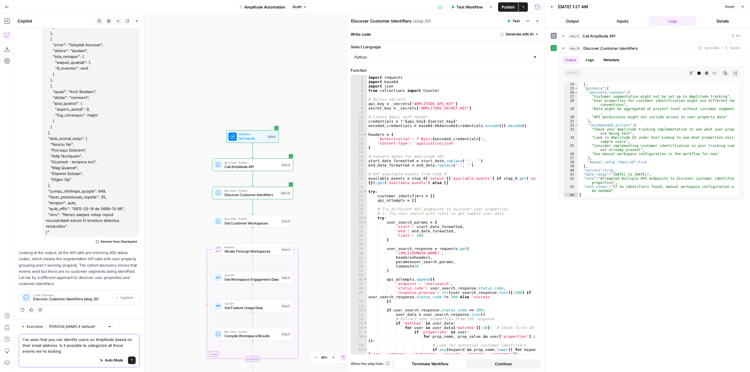
scroll to position [9403, 0]
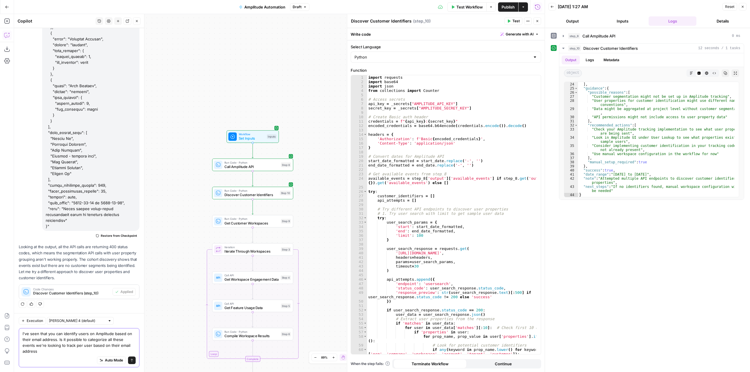
type textarea "I've seen that you can identify users on Amplitude based on their email address…"
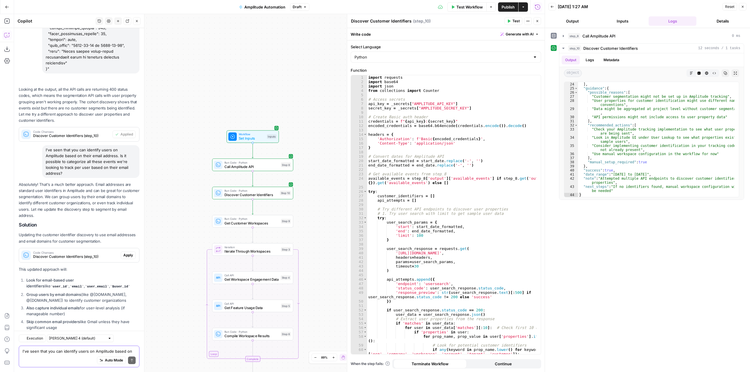
scroll to position [9630, 0]
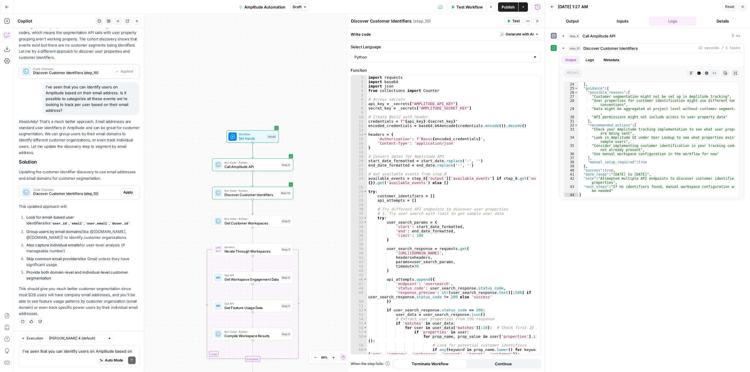
click at [73, 357] on div "Auto Mode Send" at bounding box center [79, 361] width 113 height 13
click at [72, 352] on textarea "I've seen that you can identify users on Amplitude based on their email address…" at bounding box center [79, 352] width 113 height 6
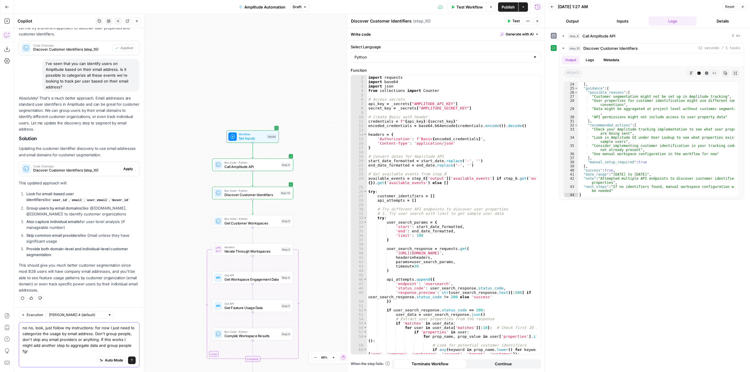
scroll to position [9654, 0]
type textarea "no no, look, just follow my instructions: for now I just need to categorize the…"
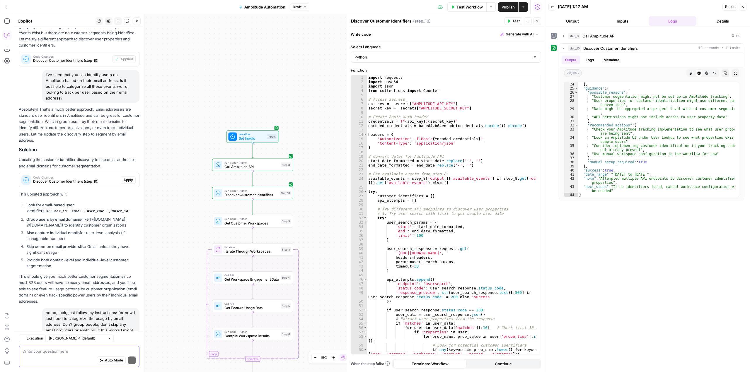
scroll to position [9719, 0]
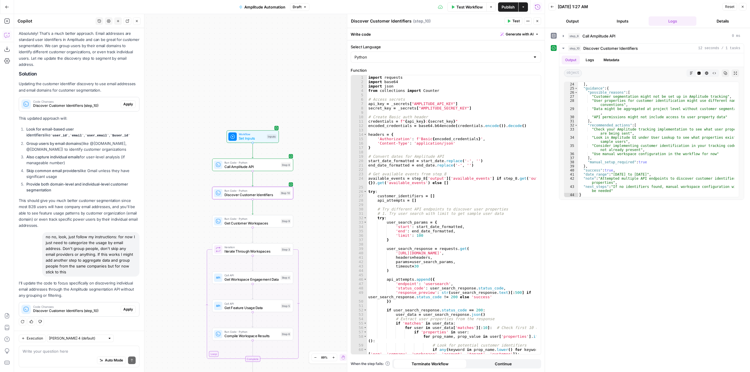
click at [123, 309] on span "Apply" at bounding box center [128, 309] width 10 height 5
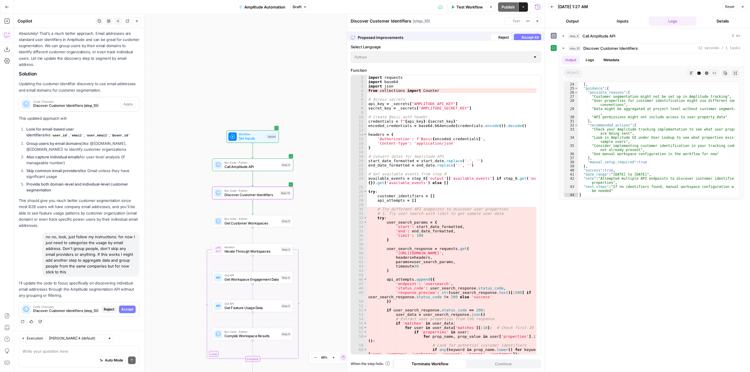
scroll to position [9578, 0]
click at [121, 307] on span "Accept" at bounding box center [127, 309] width 12 height 5
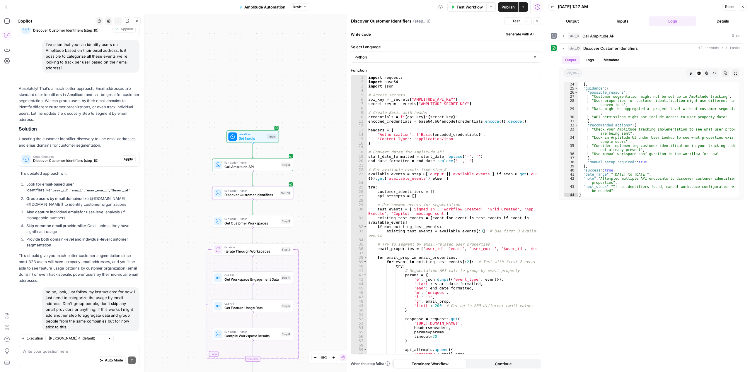
scroll to position [9737, 0]
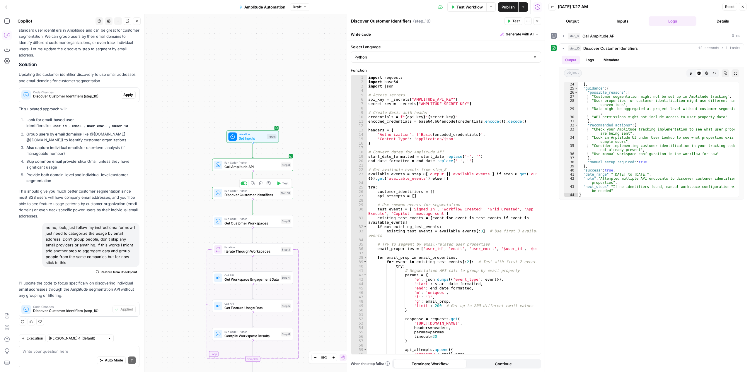
click at [285, 184] on span "Test" at bounding box center [285, 183] width 6 height 5
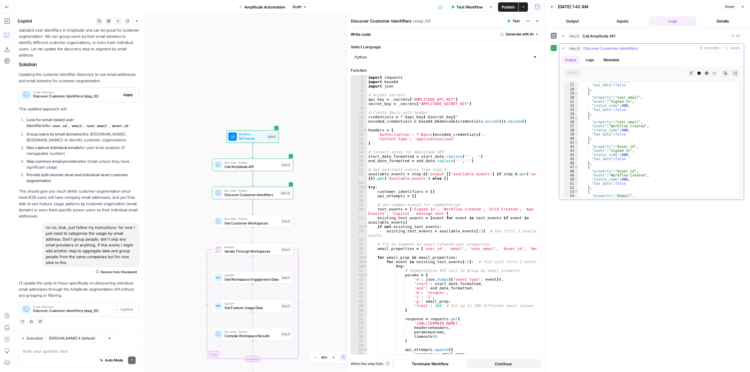
scroll to position [229, 0]
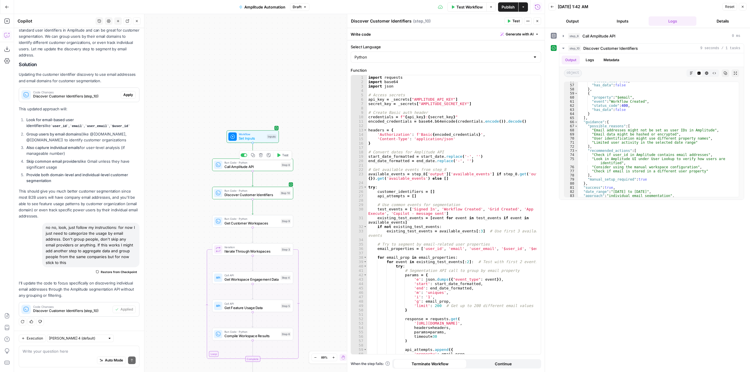
click at [257, 167] on span "Call Amplitude API" at bounding box center [251, 166] width 54 height 5
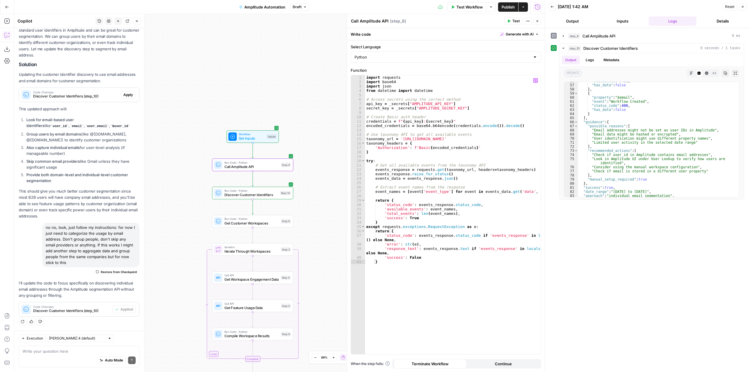
type textarea "**********"
drag, startPoint x: 488, startPoint y: 139, endPoint x: 399, endPoint y: 140, distance: 88.2
click at [399, 140] on div "import requests import base64 import json from datetime import datetime # Acces…" at bounding box center [453, 219] width 176 height 288
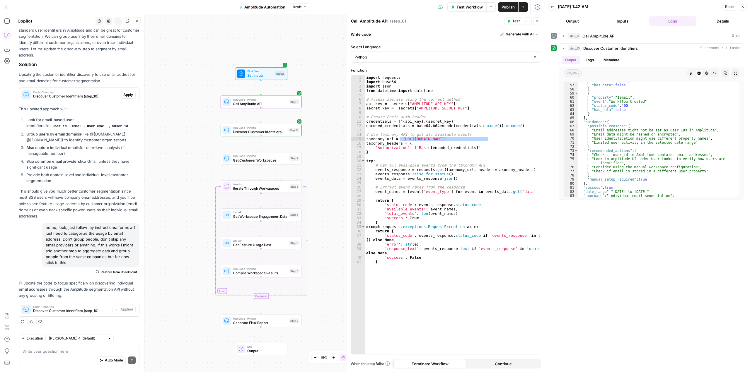
drag, startPoint x: 316, startPoint y: 179, endPoint x: 324, endPoint y: 116, distance: 63.6
click at [324, 116] on div "Workflow Set Inputs Inputs Run Code · Python Call Amplitude API Step 8 Run Code…" at bounding box center [279, 193] width 531 height 358
